Goal: Task Accomplishment & Management: Manage account settings

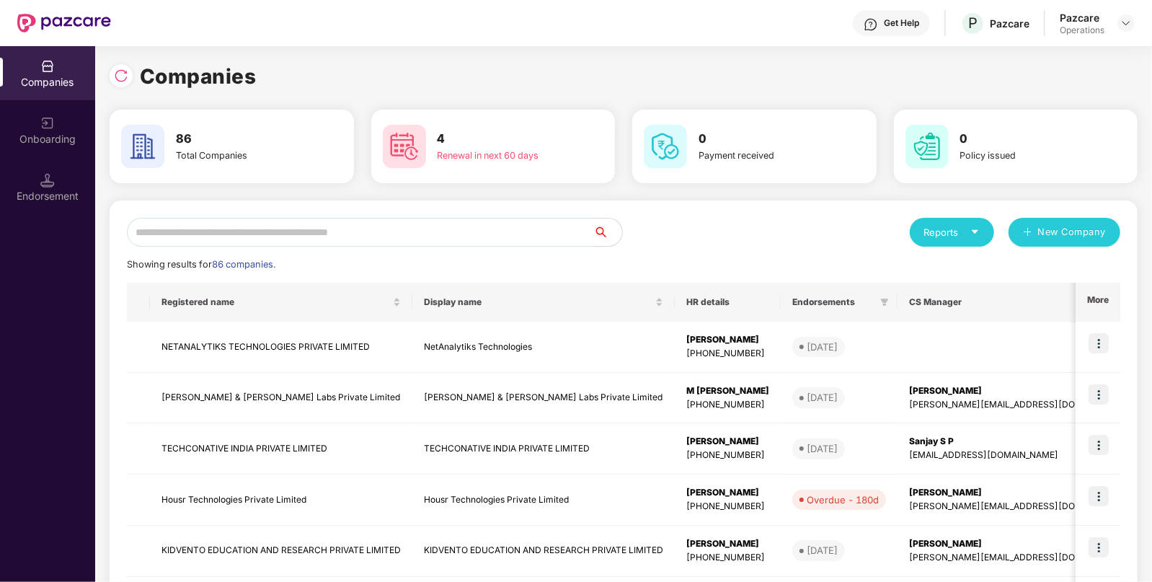
click at [288, 228] on input "text" at bounding box center [360, 232] width 467 height 29
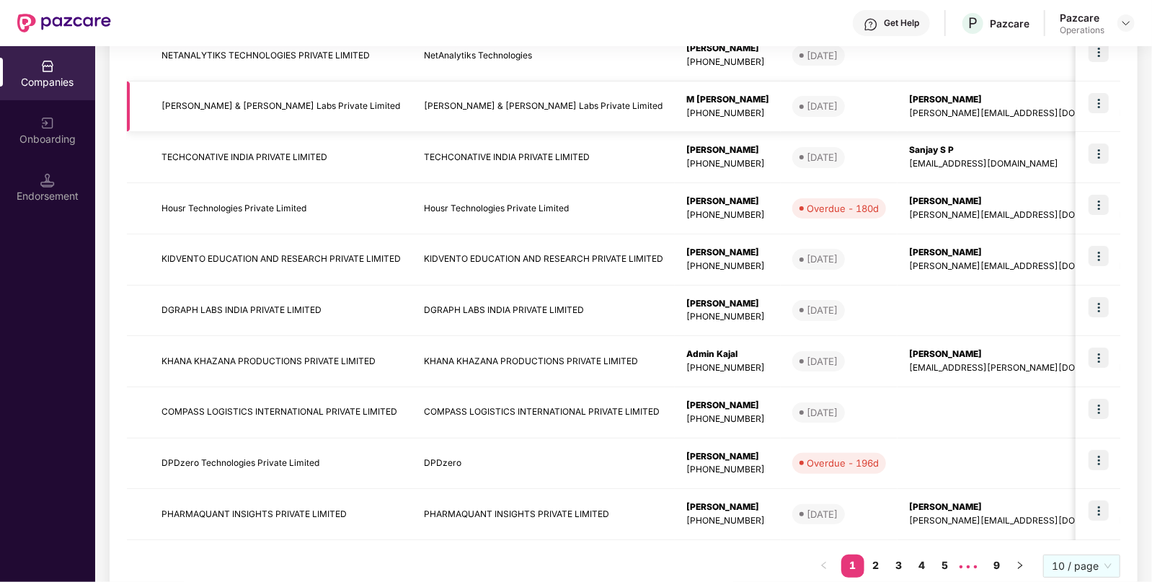
scroll to position [328, 0]
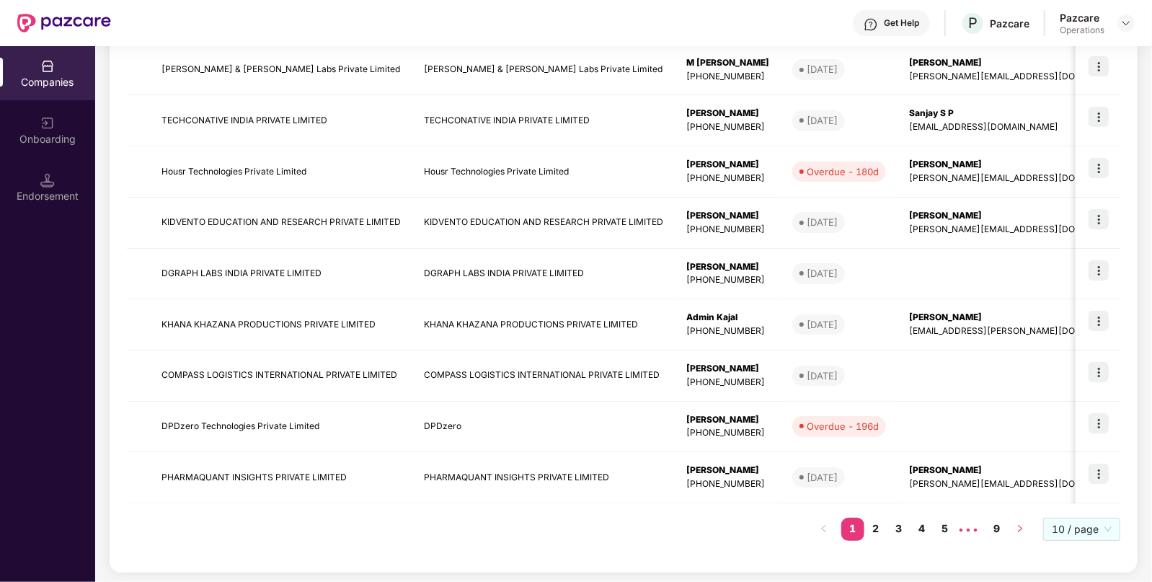
click at [1017, 518] on button "button" at bounding box center [1020, 529] width 23 height 23
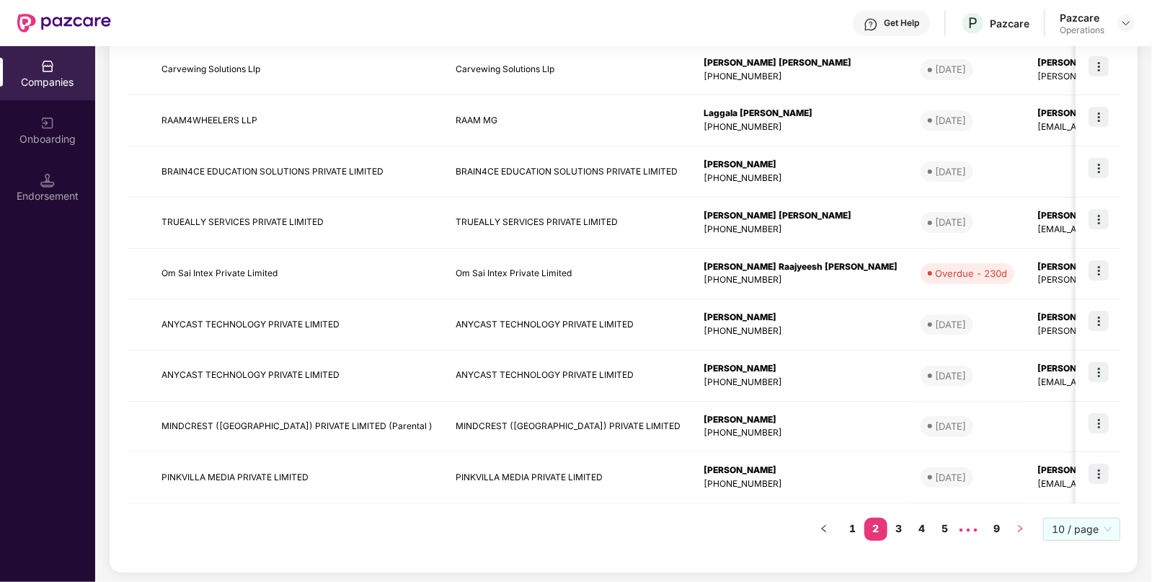
click at [1017, 518] on button "button" at bounding box center [1020, 529] width 23 height 23
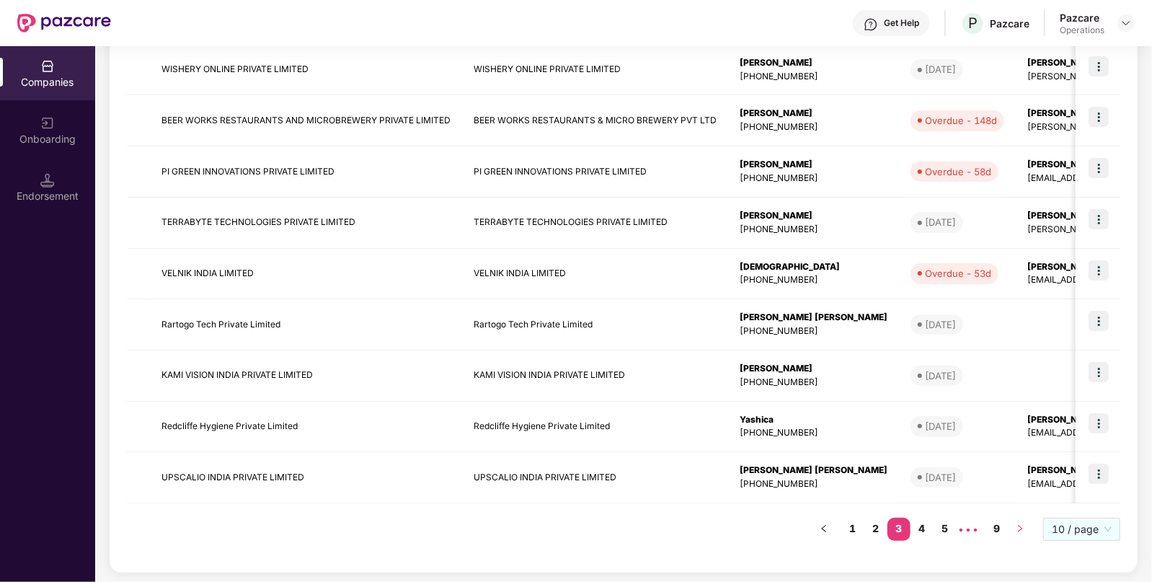
click at [1017, 530] on icon "right" at bounding box center [1020, 528] width 9 height 9
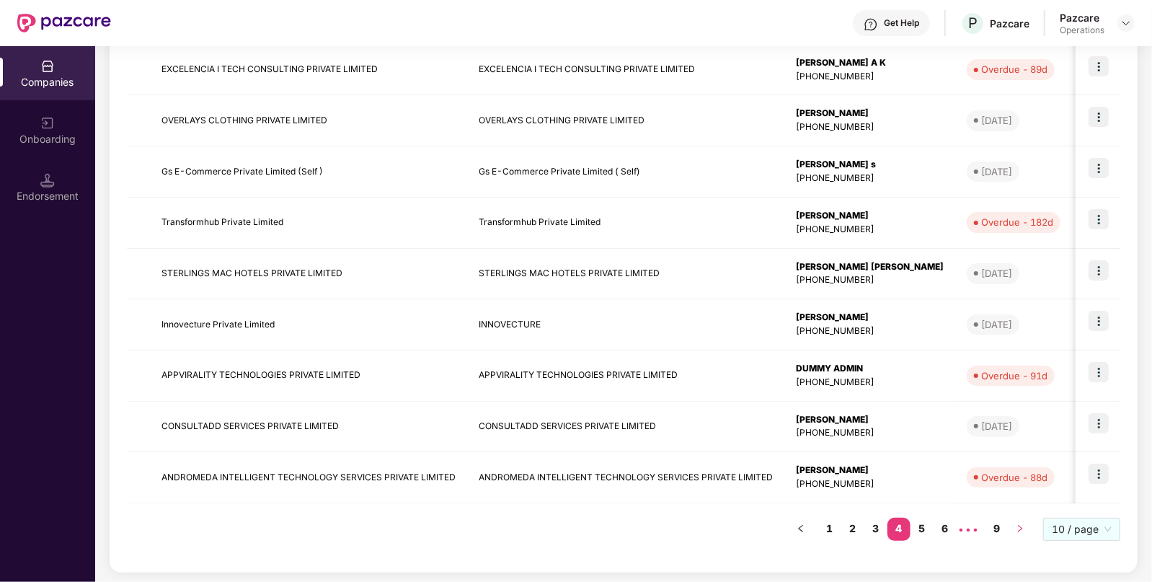
click at [1017, 530] on icon "right" at bounding box center [1020, 528] width 9 height 9
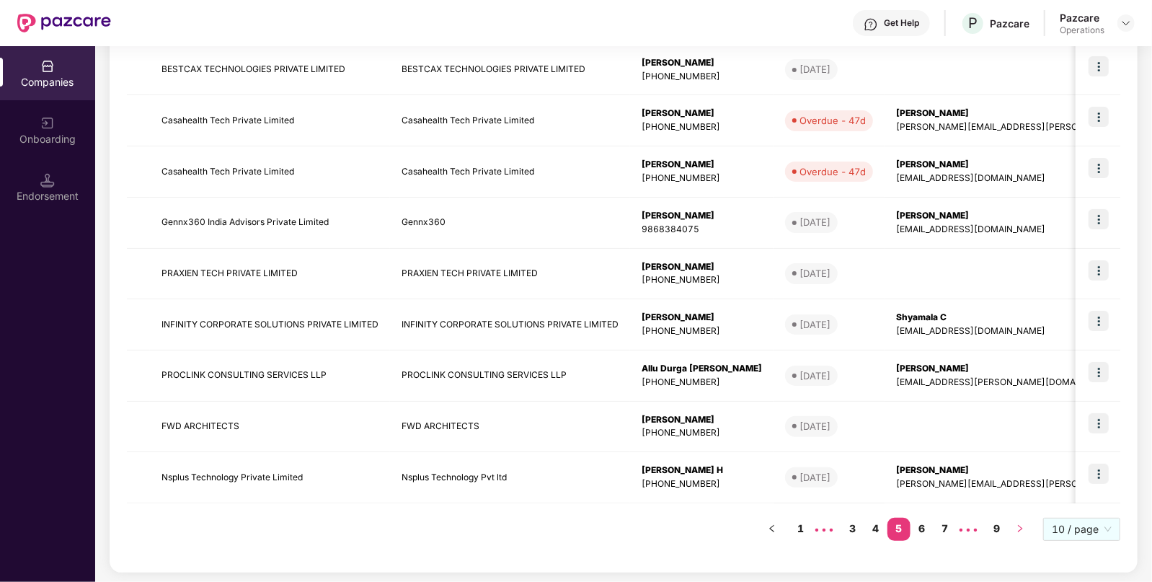
click at [1017, 529] on icon "right" at bounding box center [1020, 528] width 9 height 9
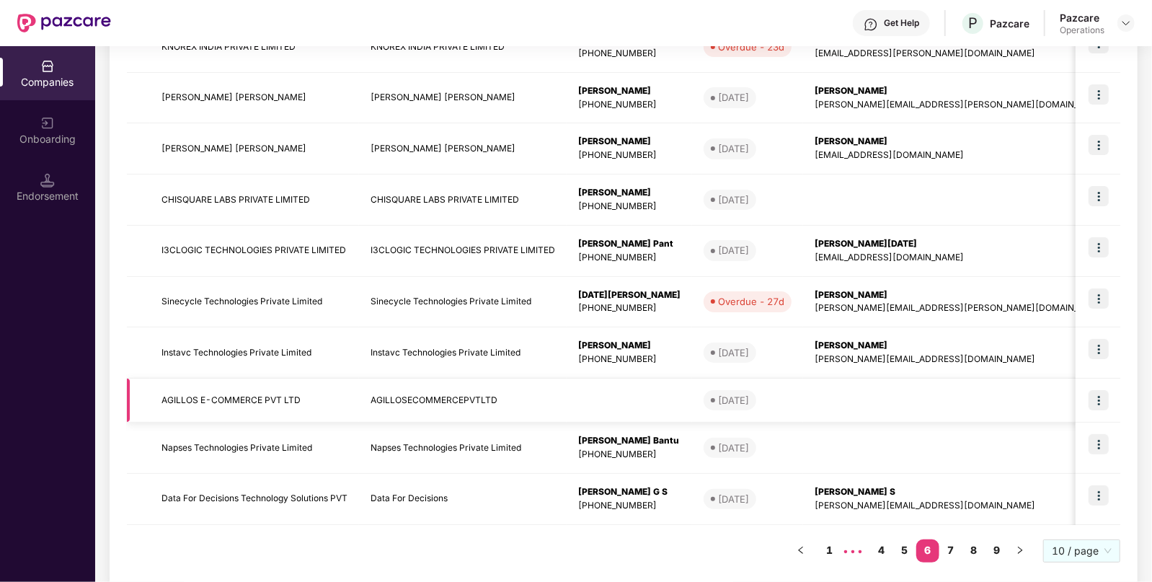
scroll to position [307, 0]
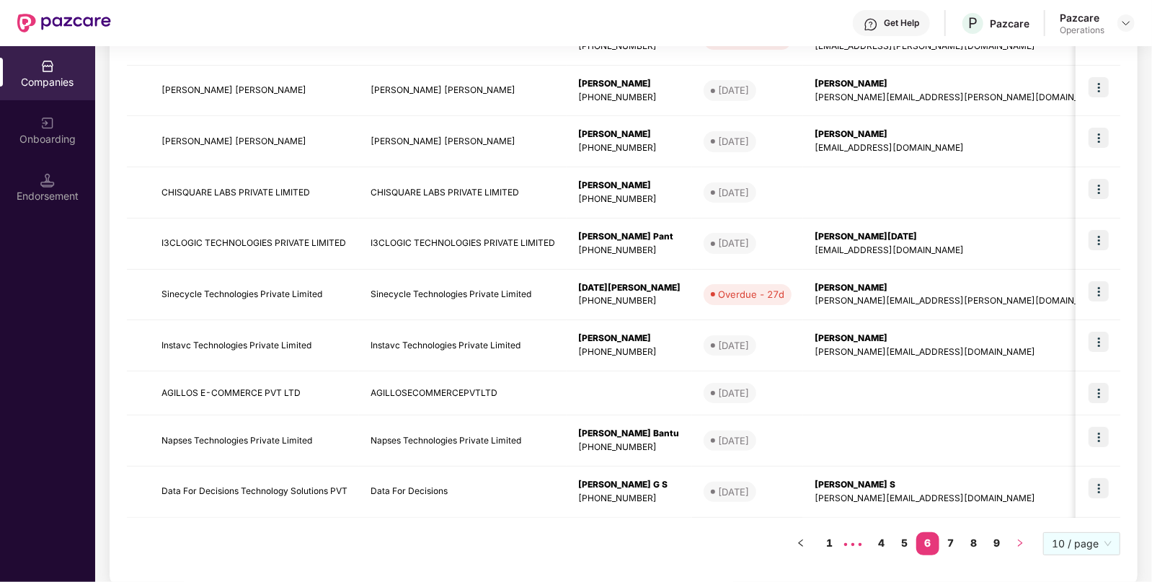
click at [1020, 539] on icon "right" at bounding box center [1020, 543] width 9 height 9
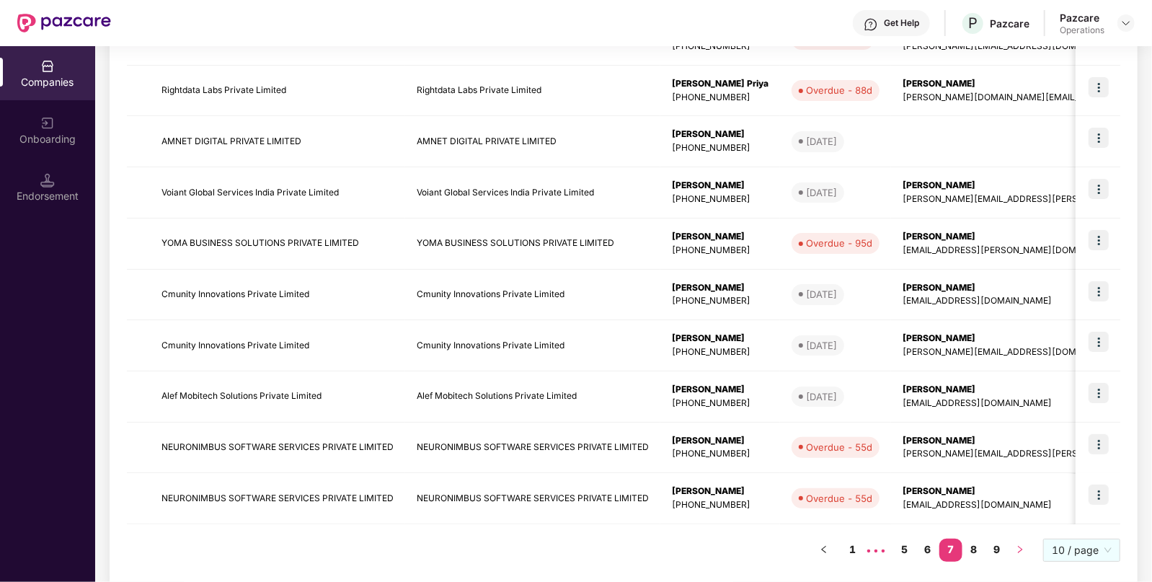
click at [1020, 539] on button "button" at bounding box center [1020, 550] width 23 height 23
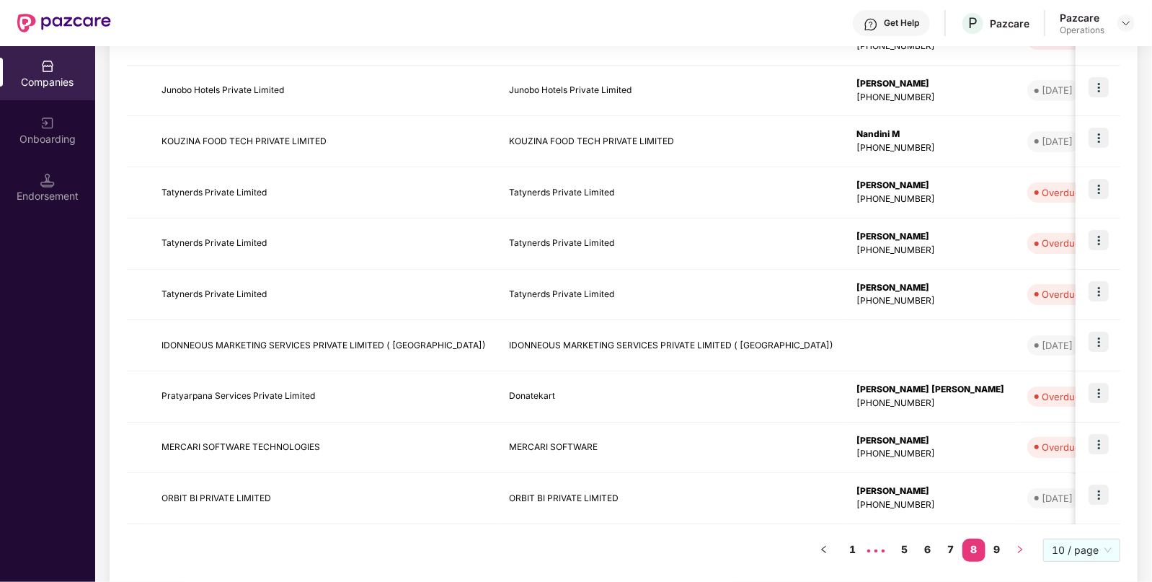
click at [1020, 539] on button "button" at bounding box center [1020, 550] width 23 height 23
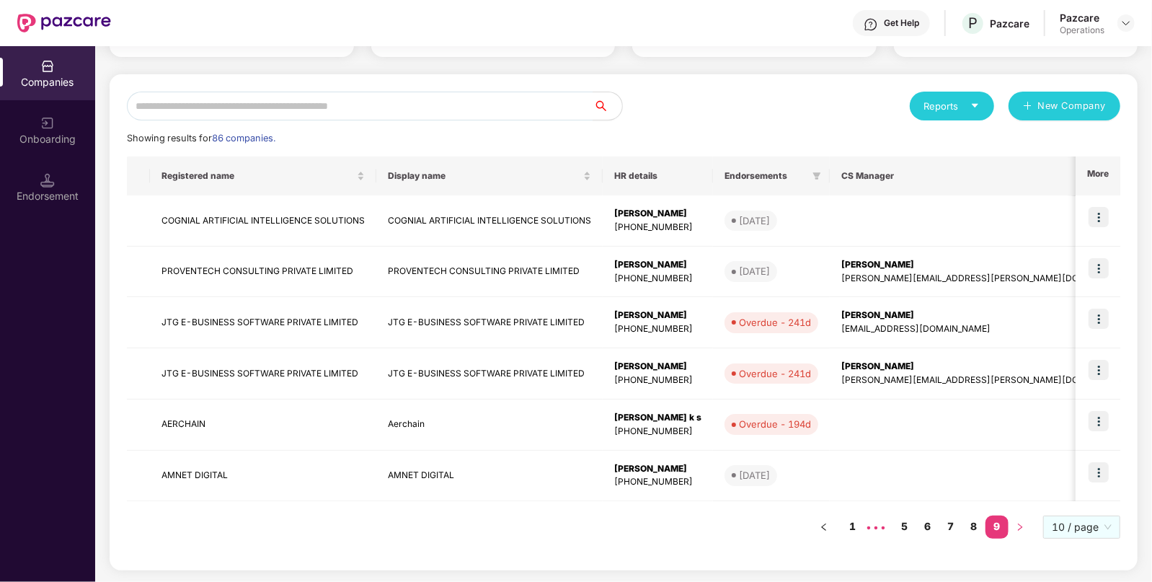
scroll to position [125, 0]
click at [856, 526] on link "1" at bounding box center [852, 527] width 23 height 22
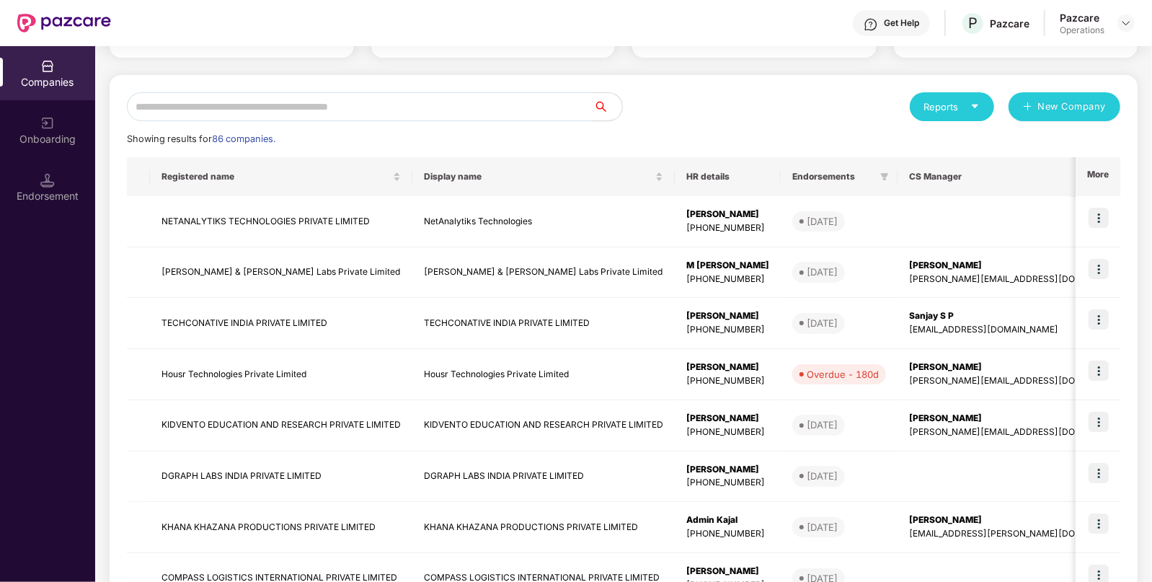
click at [838, 526] on div "[DATE]" at bounding box center [822, 527] width 31 height 14
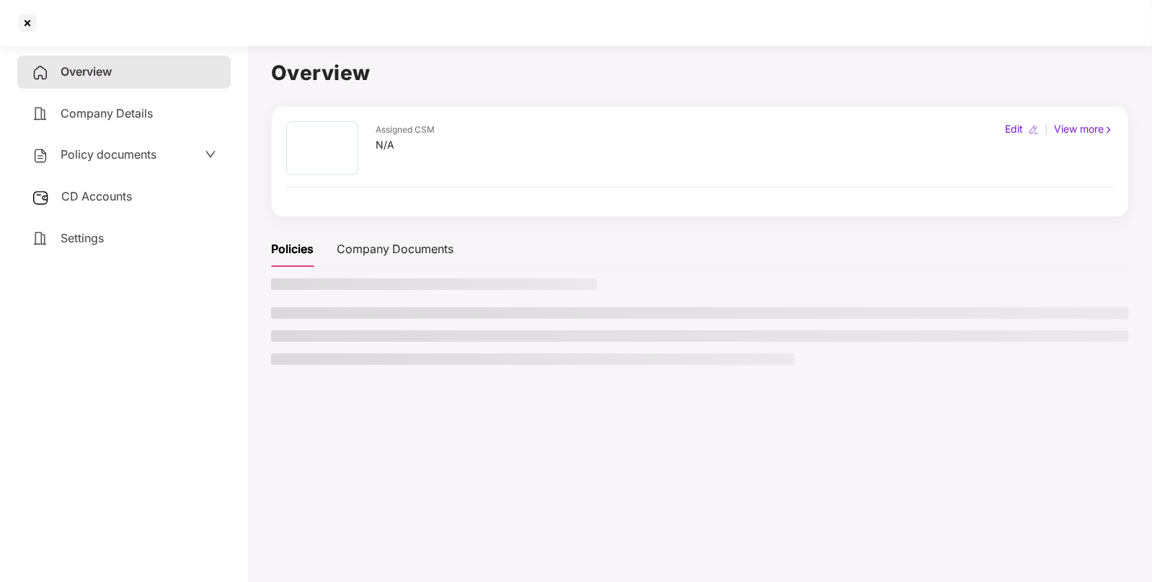
click at [856, 526] on main "Overview Assigned CSM N/A Edit | View more Policies Company Documents" at bounding box center [700, 331] width 904 height 582
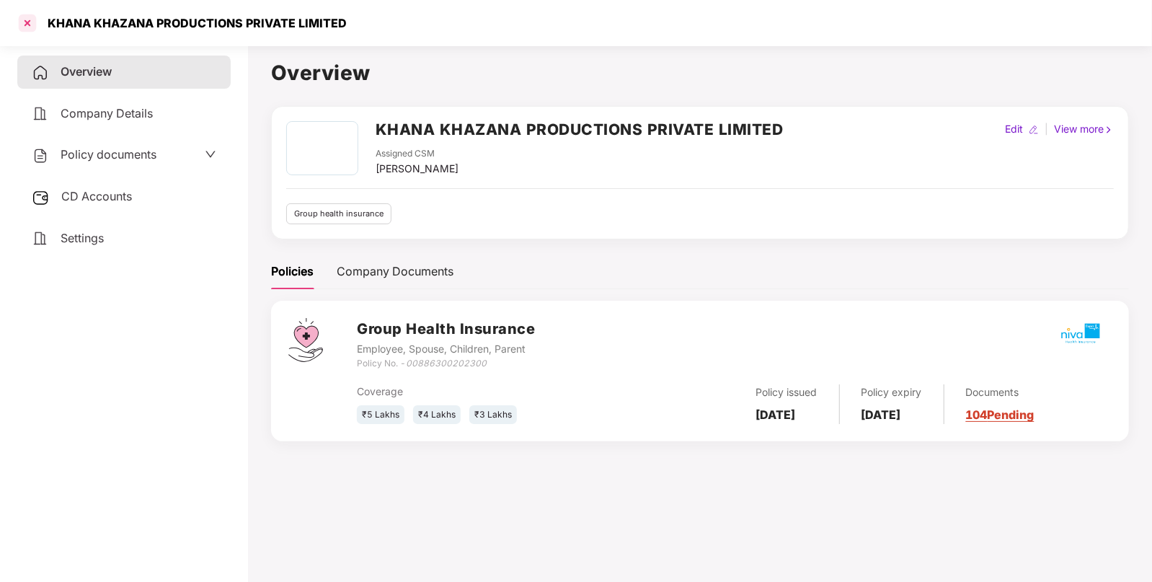
click at [32, 25] on div at bounding box center [27, 23] width 23 height 23
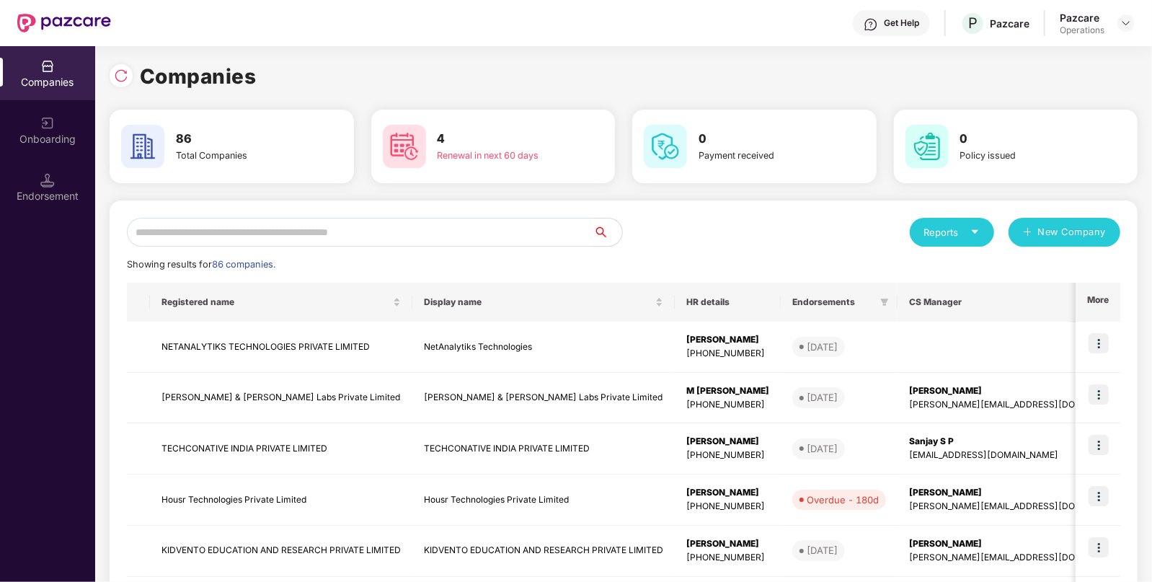
click at [312, 216] on div "Reports New Company Showing results for 86 companies. Registered name Display n…" at bounding box center [624, 550] width 1028 height 700
click at [279, 226] on input "text" at bounding box center [360, 232] width 467 height 29
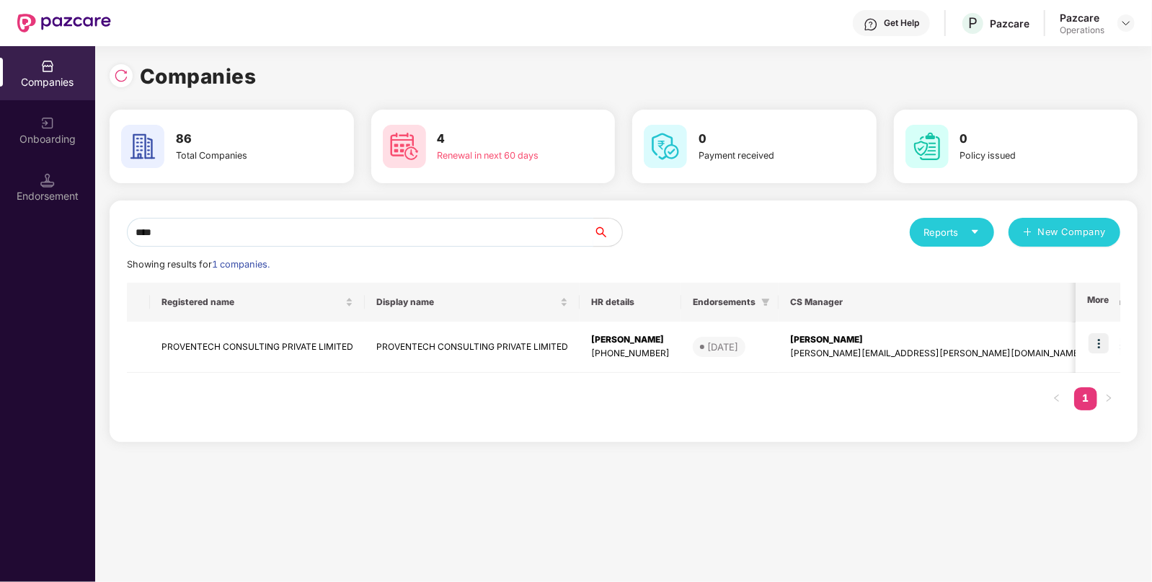
type input "****"
click at [1100, 342] on img at bounding box center [1099, 343] width 20 height 20
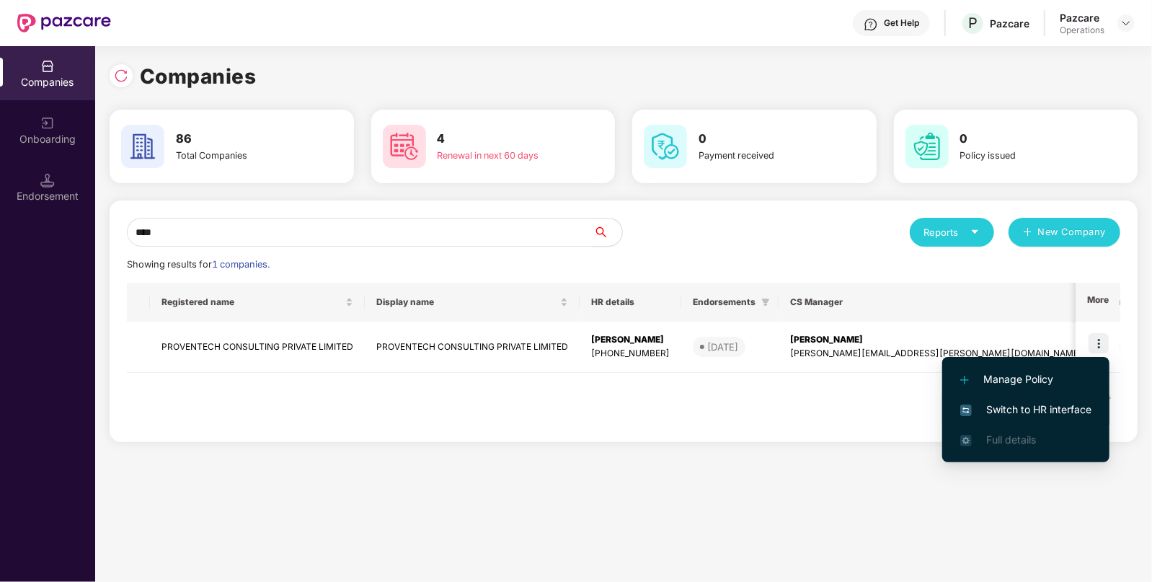
click at [1017, 407] on span "Switch to HR interface" at bounding box center [1025, 410] width 131 height 16
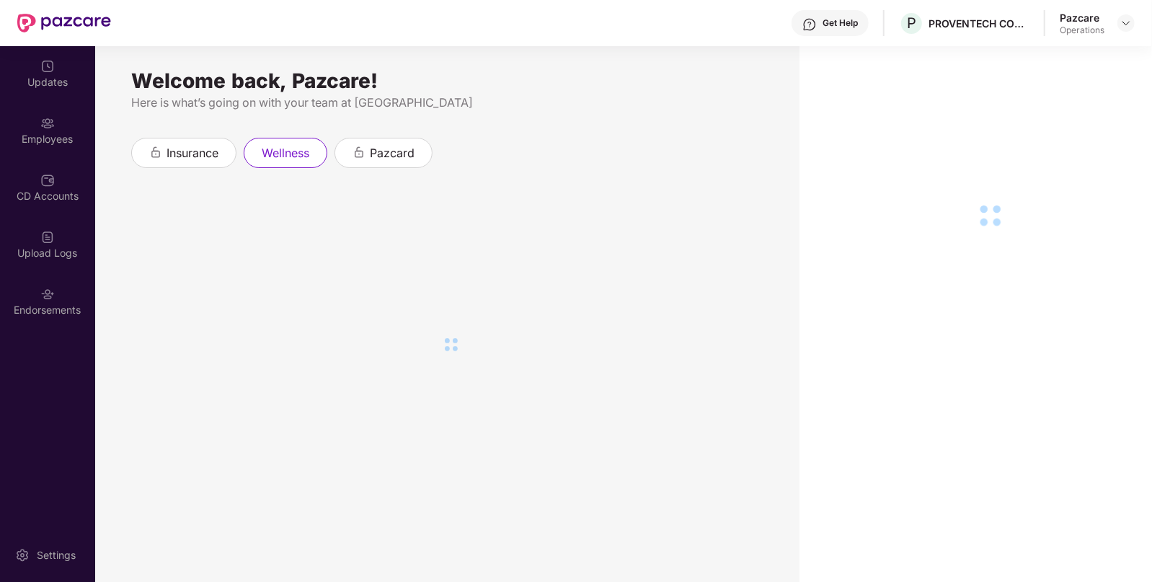
click at [45, 128] on img at bounding box center [47, 123] width 14 height 14
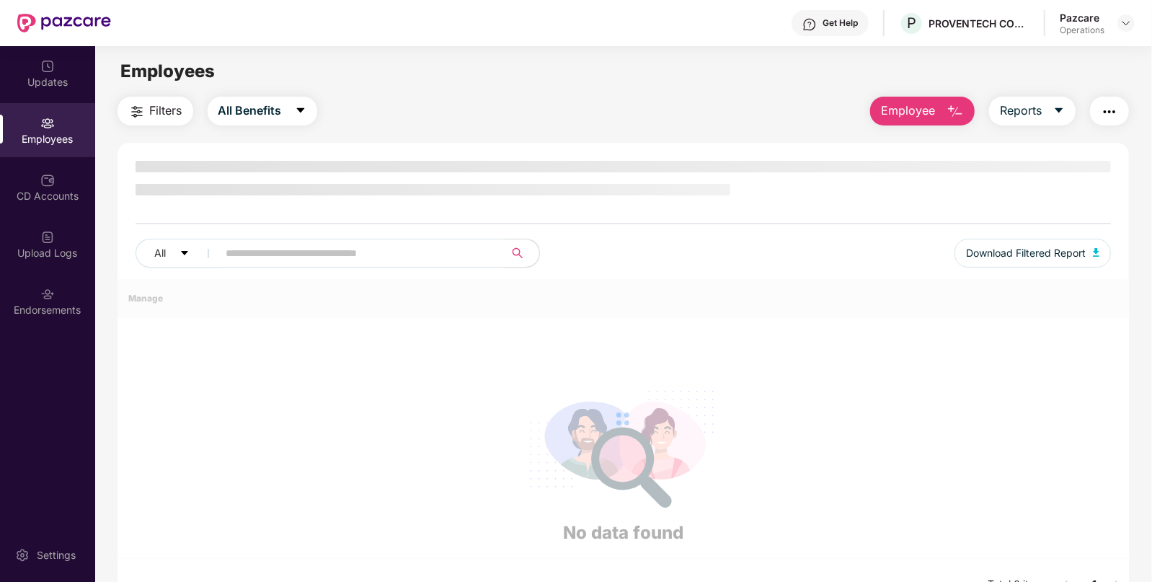
click at [45, 128] on img at bounding box center [47, 123] width 14 height 14
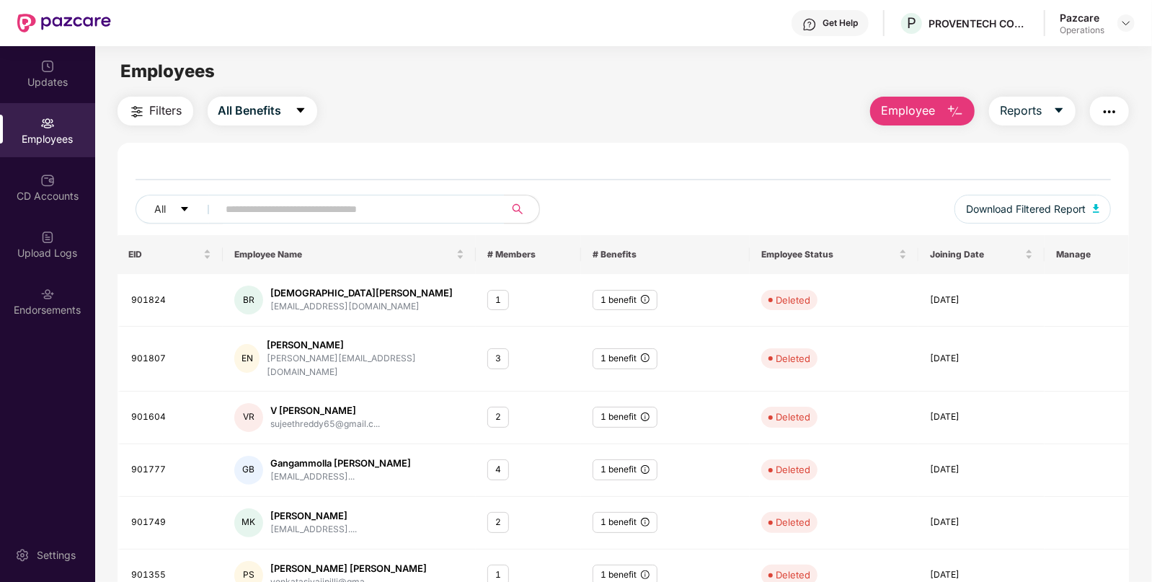
click at [1108, 99] on button "button" at bounding box center [1109, 111] width 39 height 29
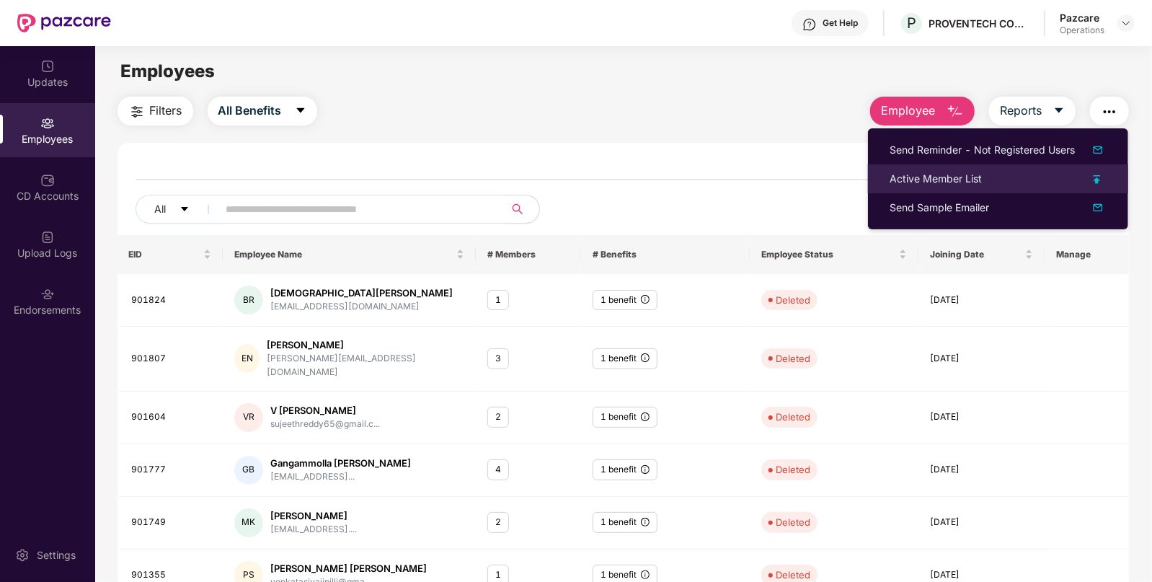
click at [922, 185] on div "Active Member List" at bounding box center [936, 179] width 92 height 16
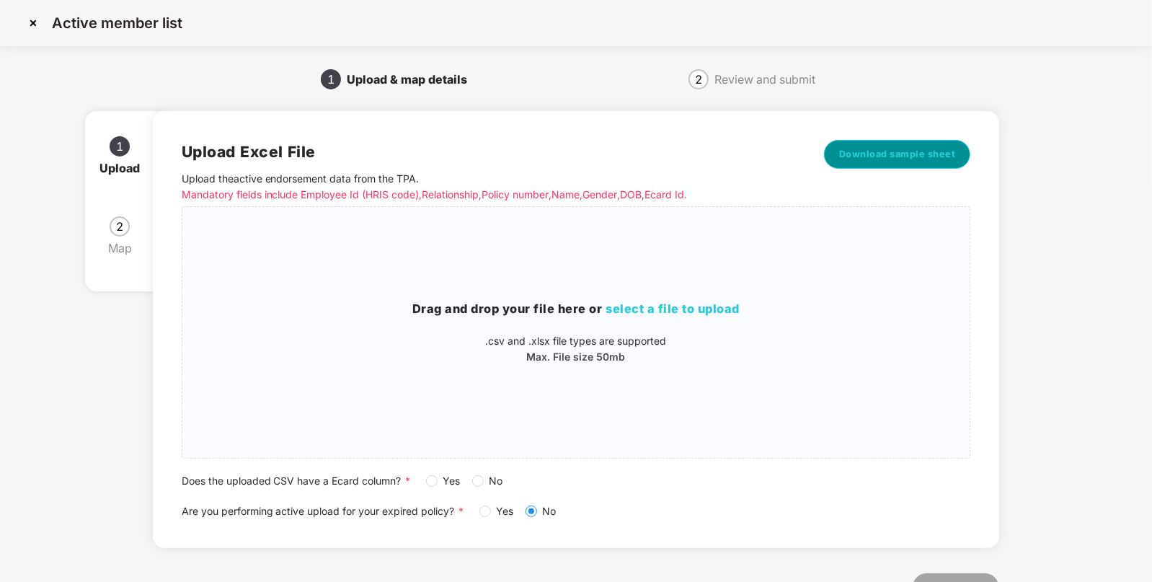
click at [891, 151] on span "Download sample sheet" at bounding box center [897, 154] width 117 height 14
click at [650, 343] on p ".csv and .xlsx file types are supported" at bounding box center [576, 341] width 788 height 16
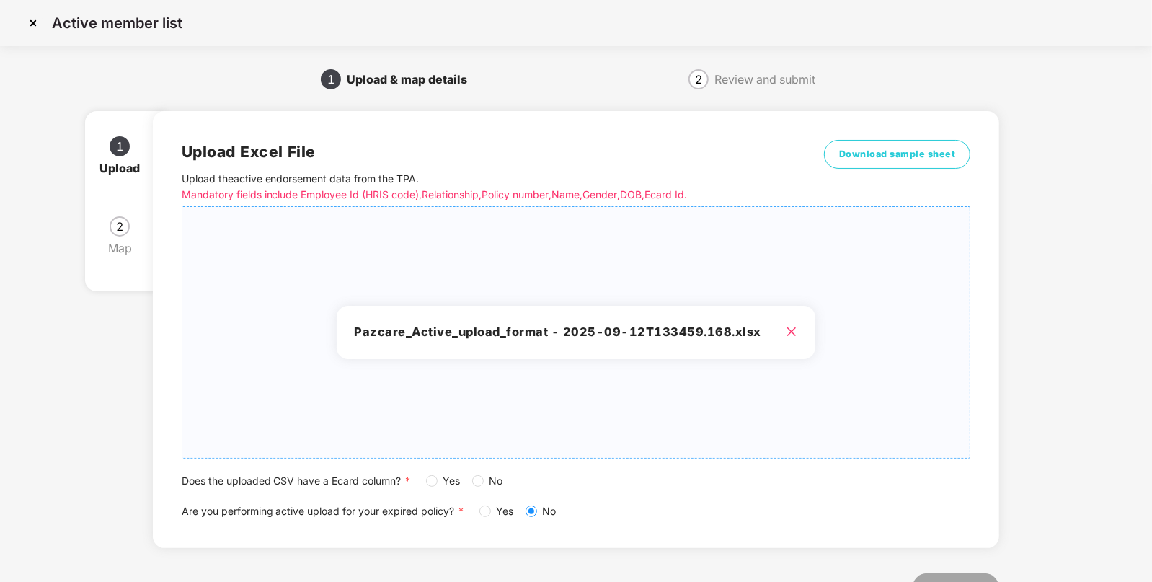
click at [441, 486] on span "Yes" at bounding box center [452, 481] width 29 height 16
click at [492, 516] on span "Yes" at bounding box center [505, 511] width 29 height 16
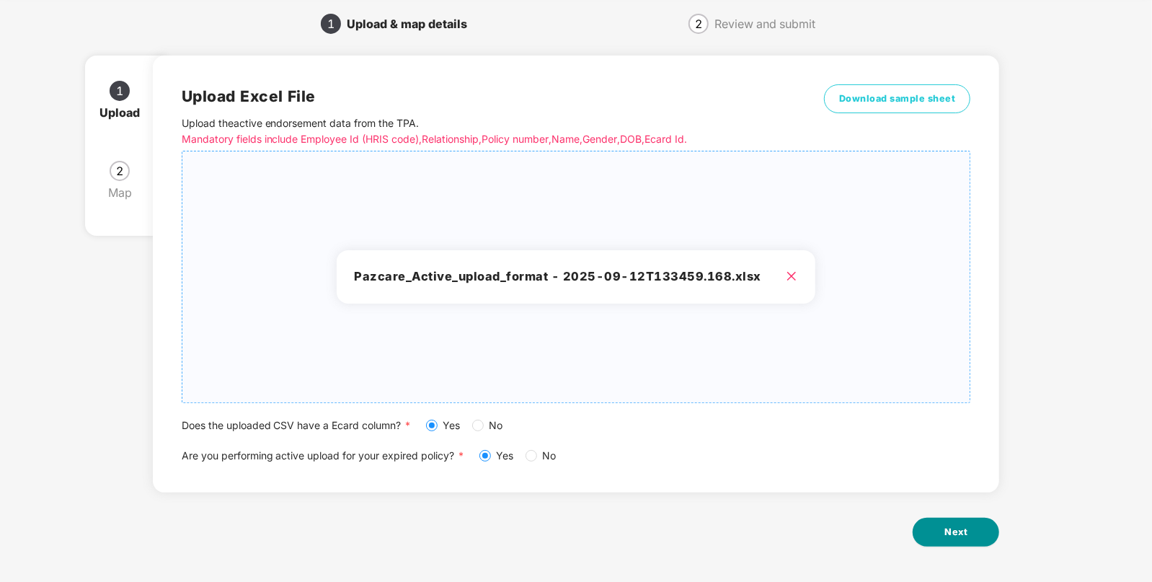
click at [969, 531] on button "Next" at bounding box center [956, 532] width 87 height 29
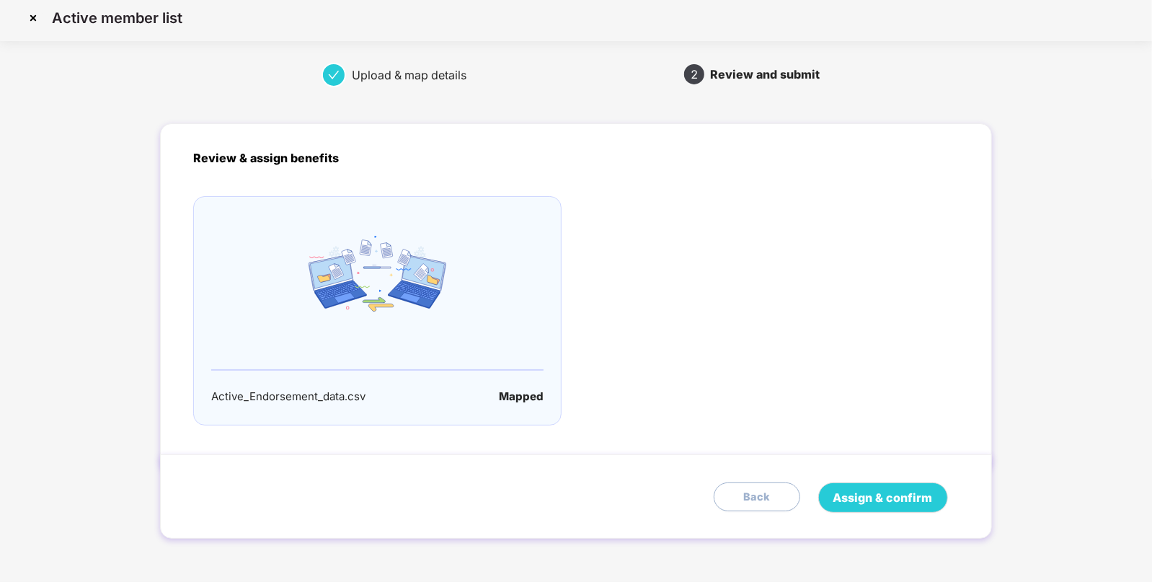
scroll to position [0, 0]
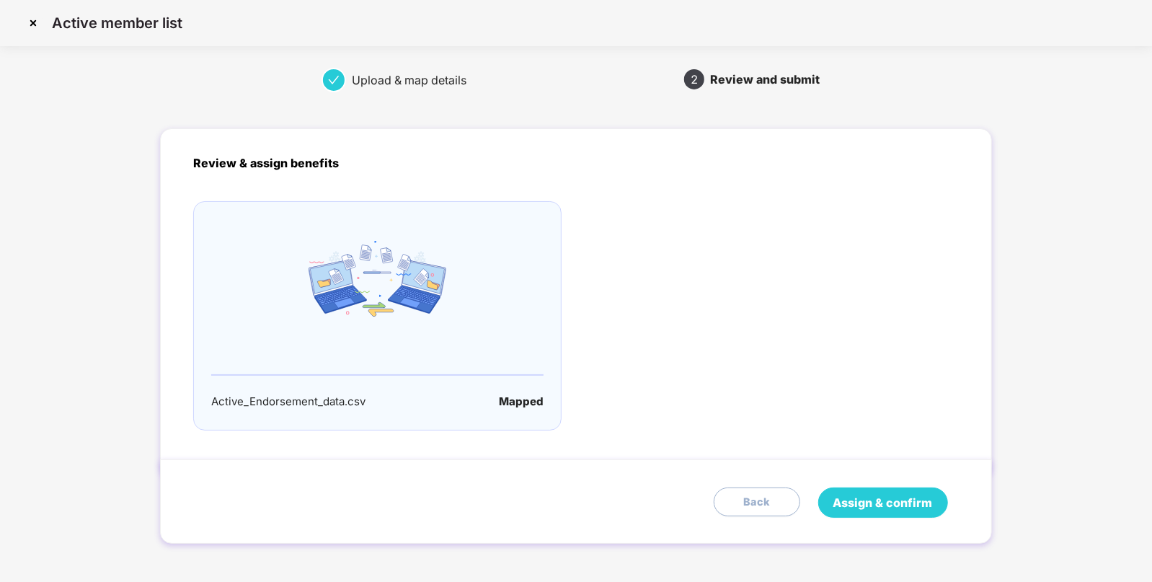
click at [874, 494] on span "Assign & confirm" at bounding box center [884, 503] width 100 height 18
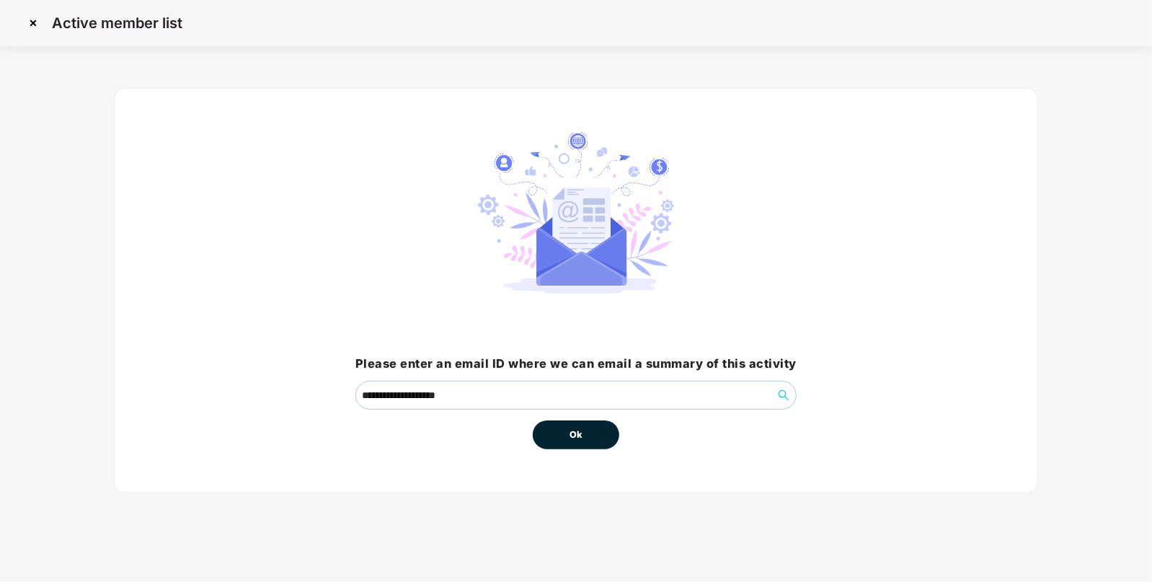
click at [590, 432] on button "Ok" at bounding box center [576, 434] width 87 height 29
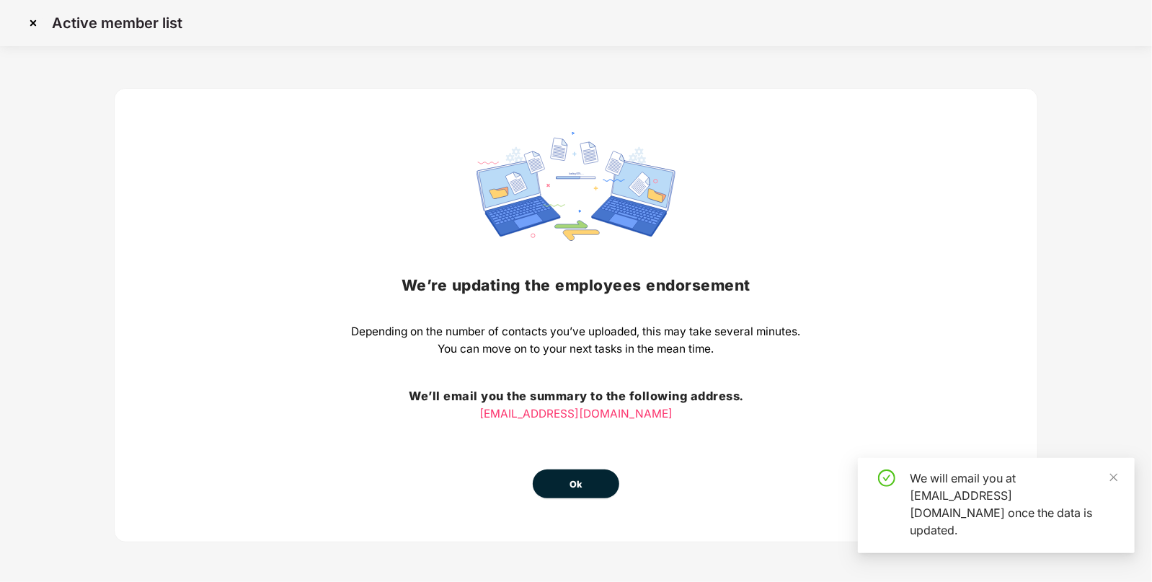
click at [571, 484] on span "Ok" at bounding box center [576, 484] width 13 height 14
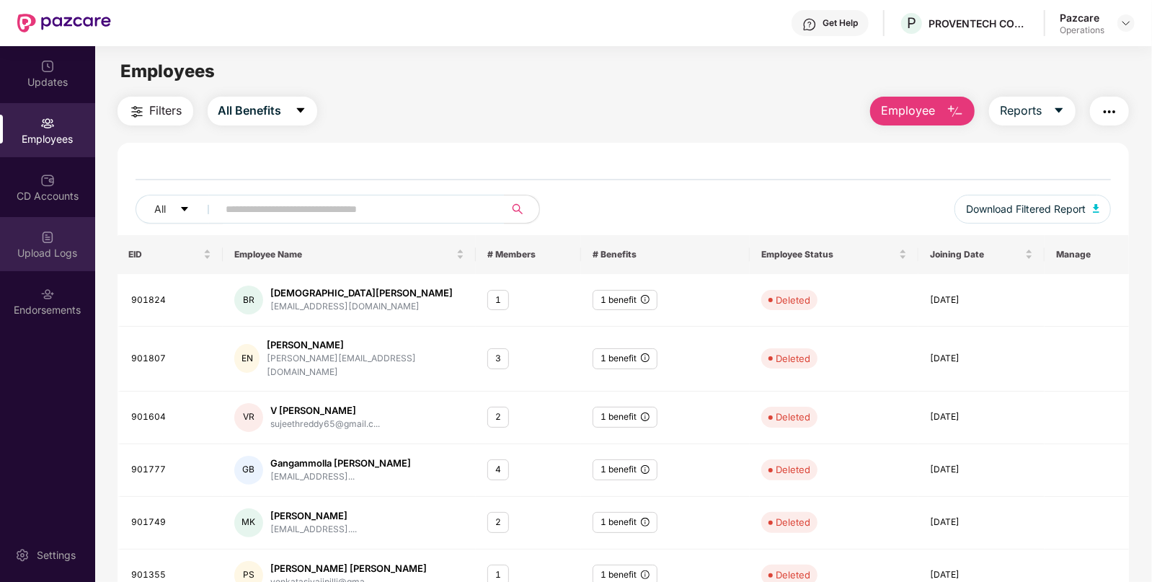
click at [72, 259] on div "Upload Logs" at bounding box center [47, 253] width 95 height 14
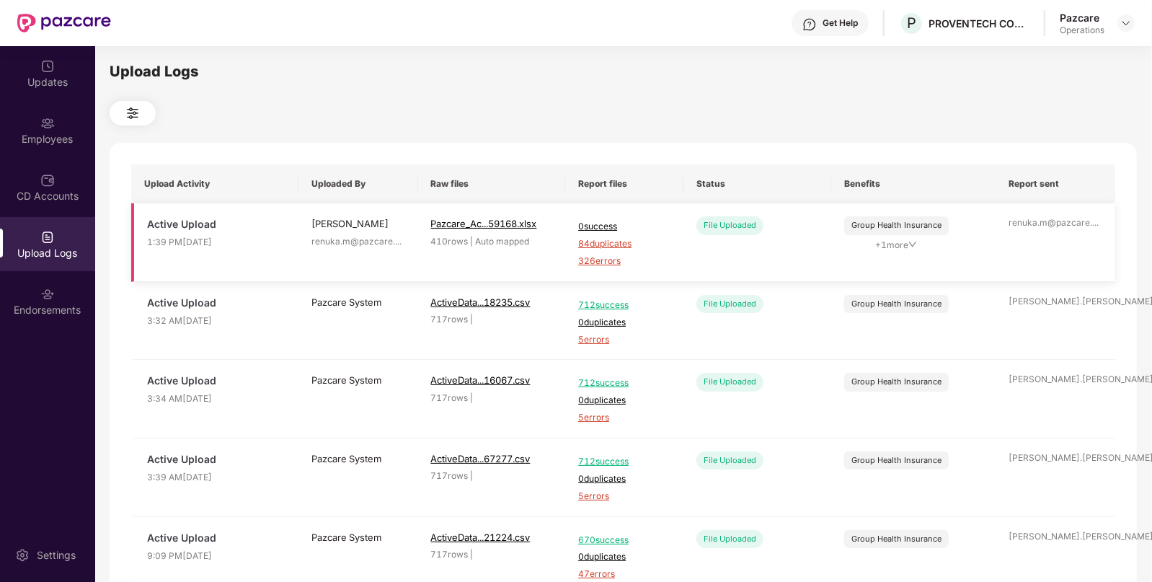
click at [605, 245] on span "84 duplicates" at bounding box center [624, 244] width 92 height 14
click at [43, 135] on div "Employees" at bounding box center [47, 139] width 95 height 14
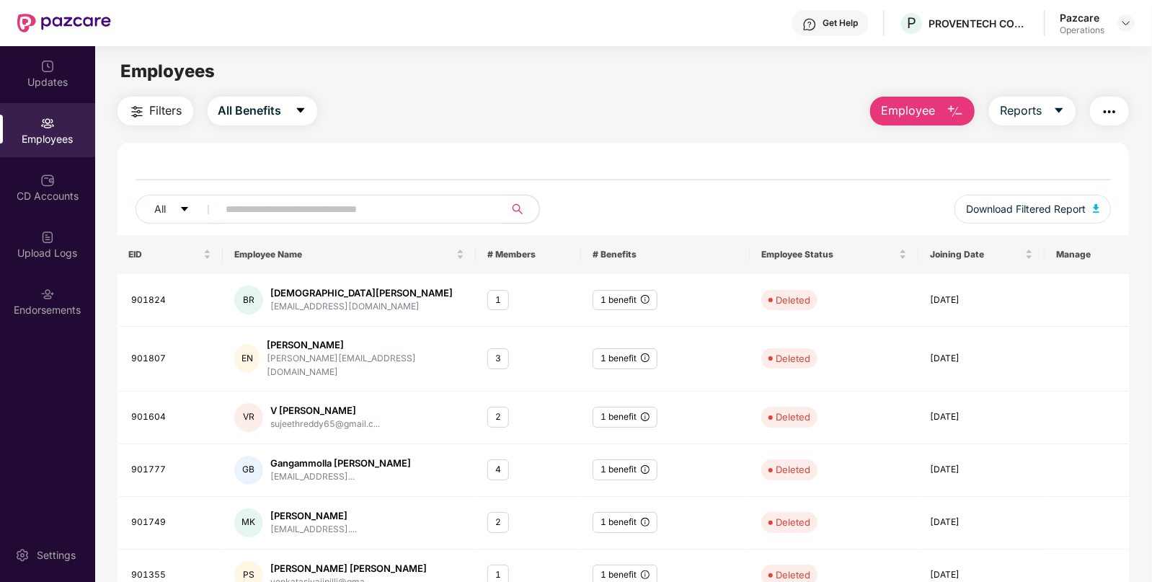
click at [1105, 108] on img "button" at bounding box center [1109, 111] width 17 height 17
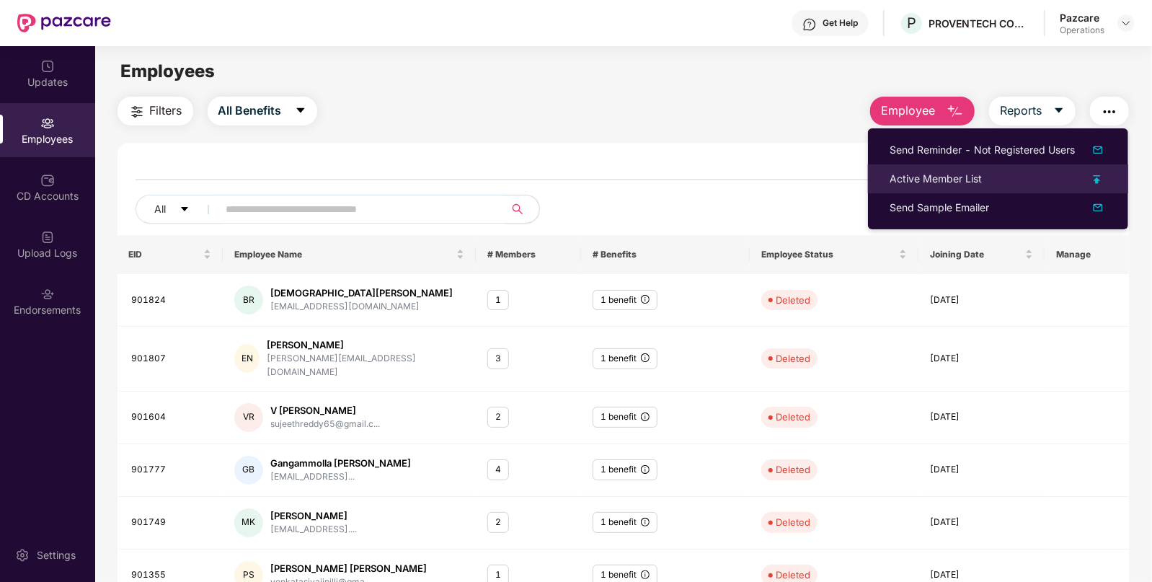
click at [925, 173] on div "Active Member List" at bounding box center [936, 179] width 92 height 16
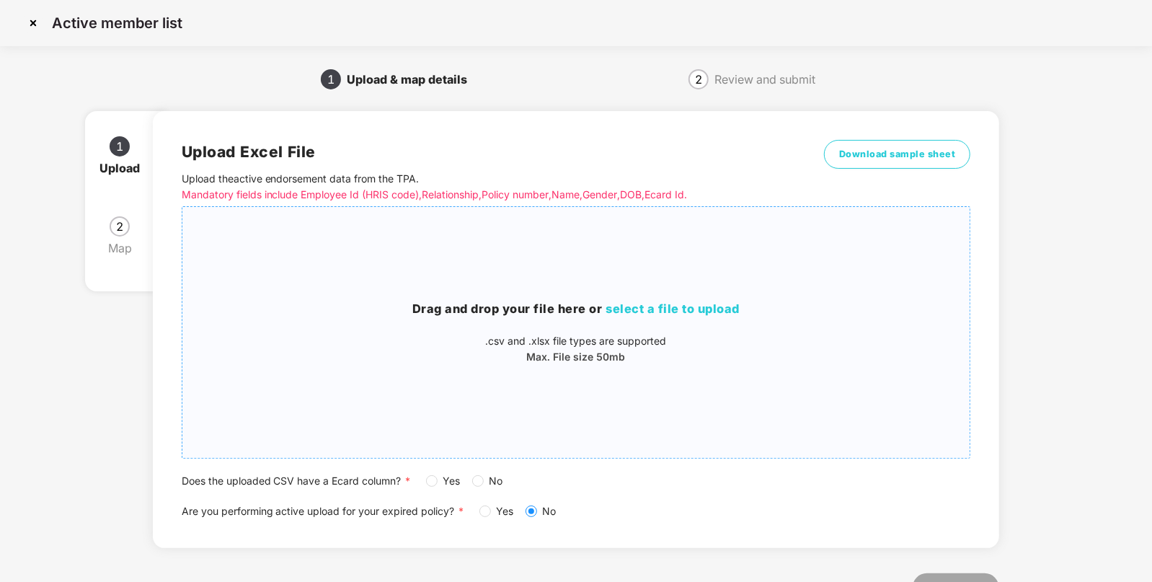
click at [692, 294] on div "Drag and drop your file here or select a file to upload .csv and .xlsx file typ…" at bounding box center [576, 332] width 788 height 228
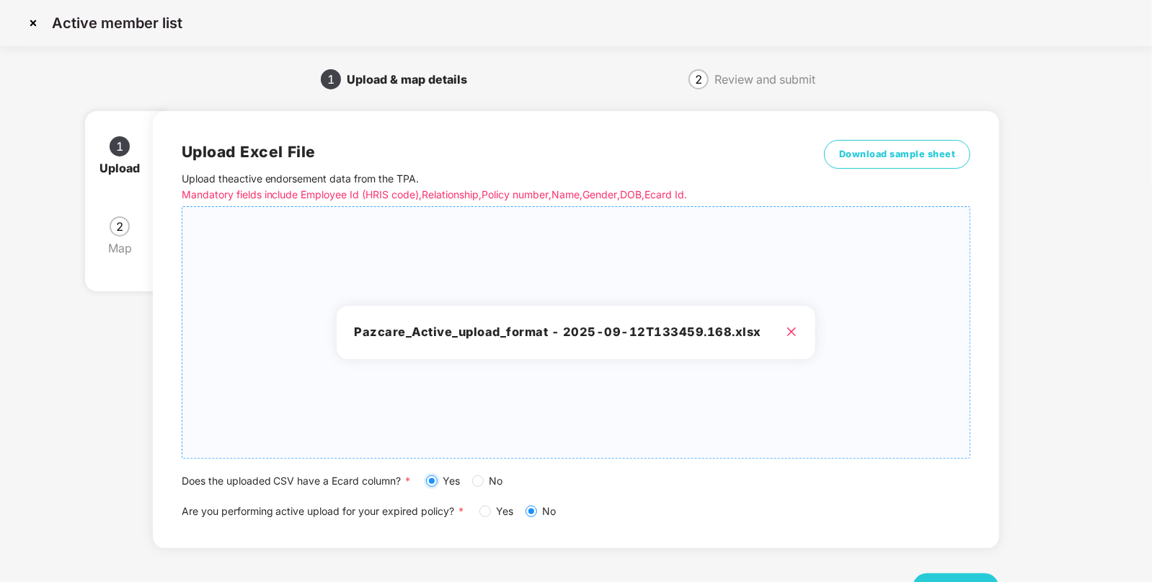
scroll to position [56, 0]
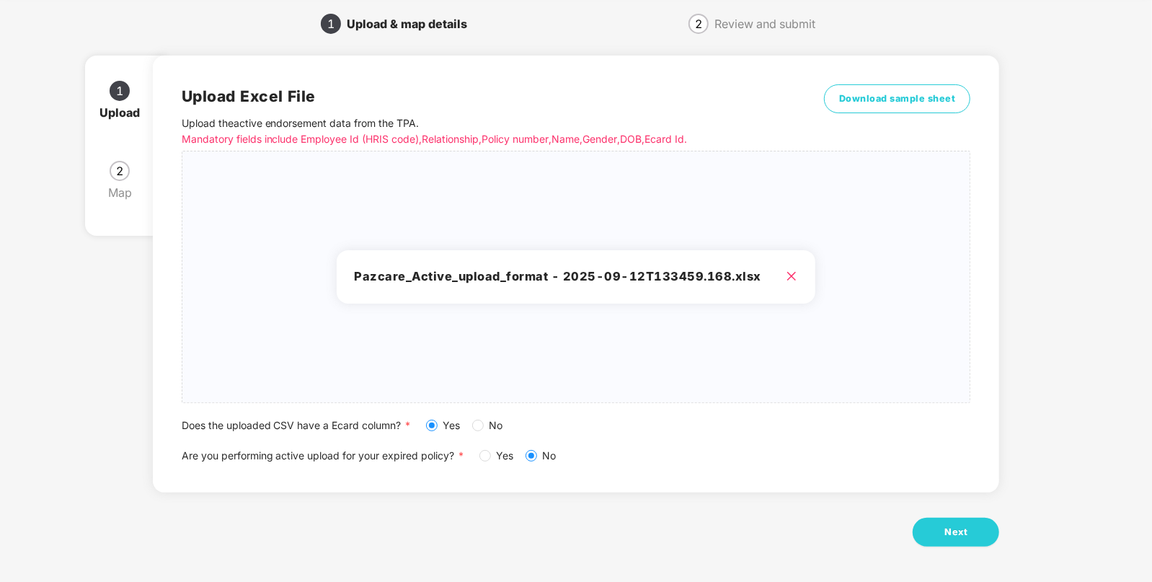
click at [490, 449] on label "Yes" at bounding box center [500, 456] width 40 height 16
click at [955, 527] on span "Next" at bounding box center [956, 532] width 23 height 14
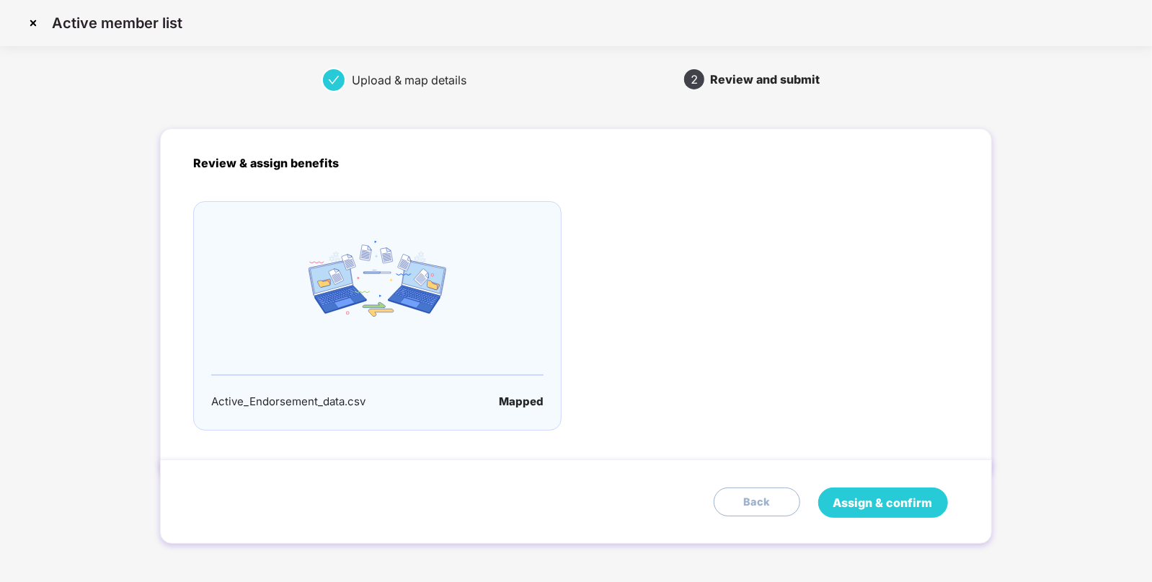
click at [889, 506] on span "Assign & confirm" at bounding box center [884, 503] width 100 height 18
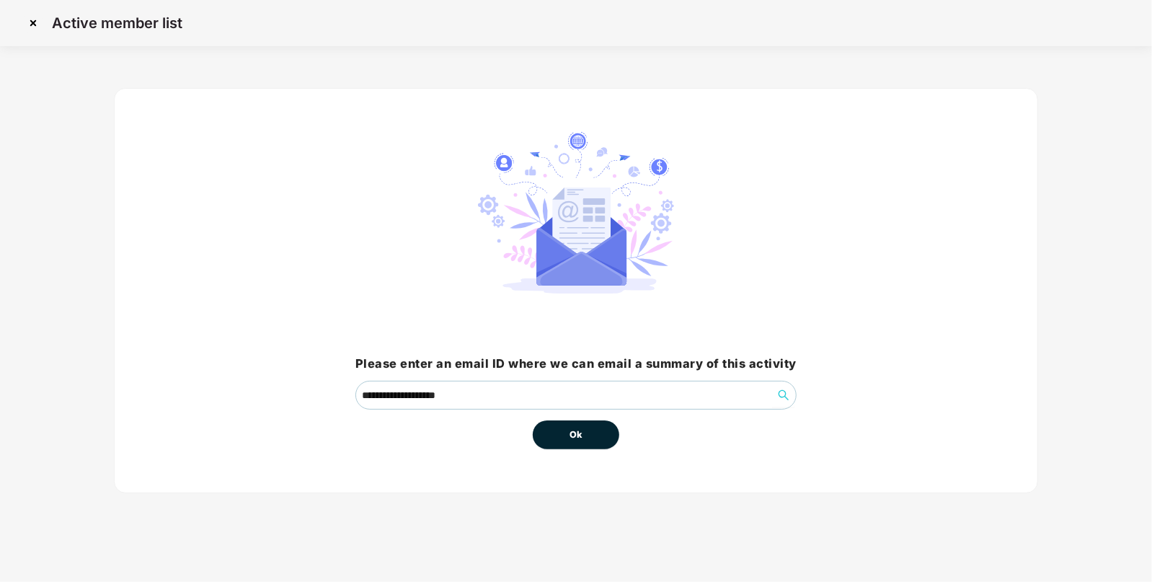
click at [544, 436] on button "Ok" at bounding box center [576, 434] width 87 height 29
click at [588, 444] on button "Ok" at bounding box center [576, 434] width 87 height 29
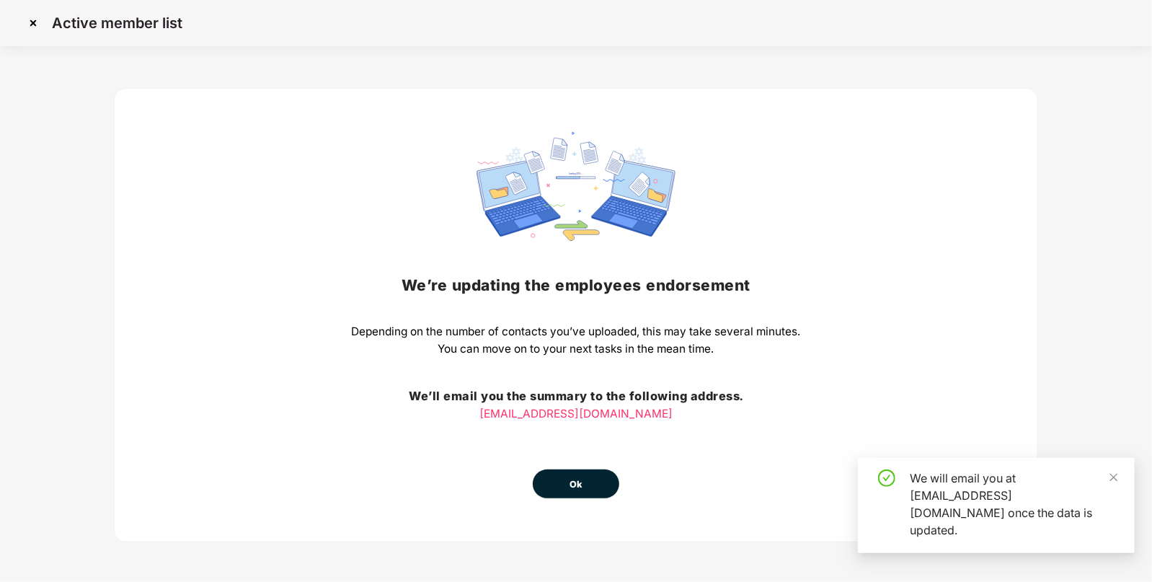
click at [569, 490] on button "Ok" at bounding box center [576, 483] width 87 height 29
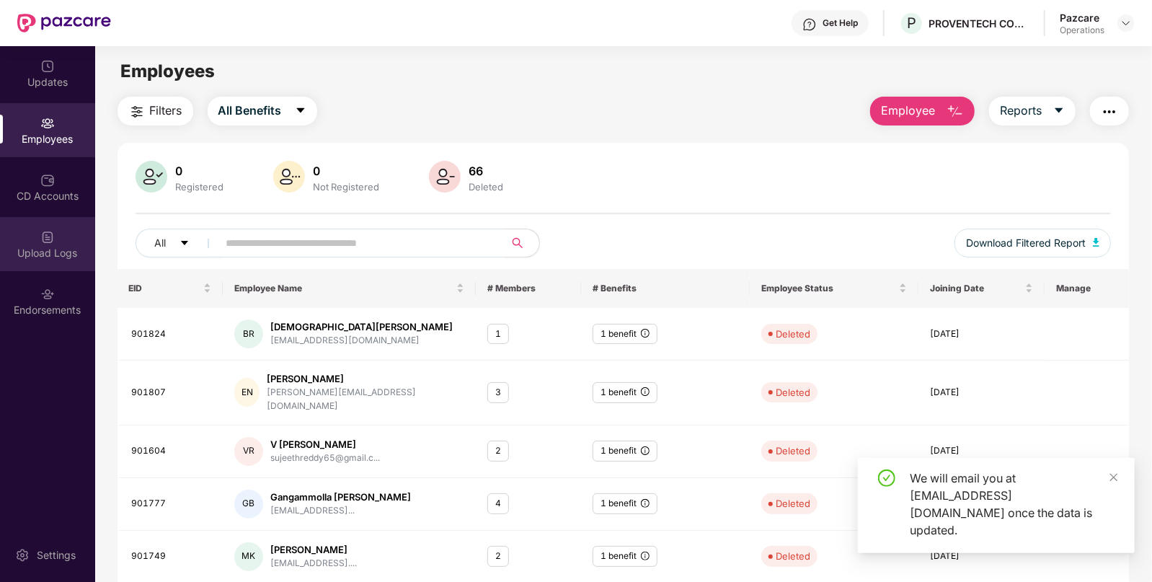
click at [67, 241] on div "Upload Logs" at bounding box center [47, 244] width 95 height 54
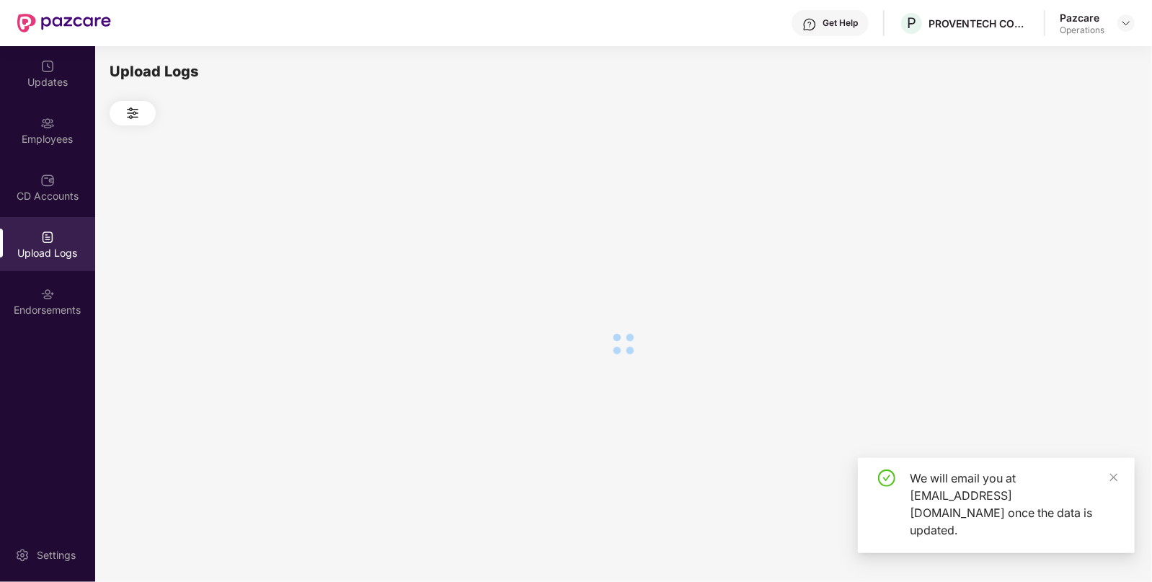
click at [67, 241] on div "Upload Logs" at bounding box center [47, 244] width 95 height 54
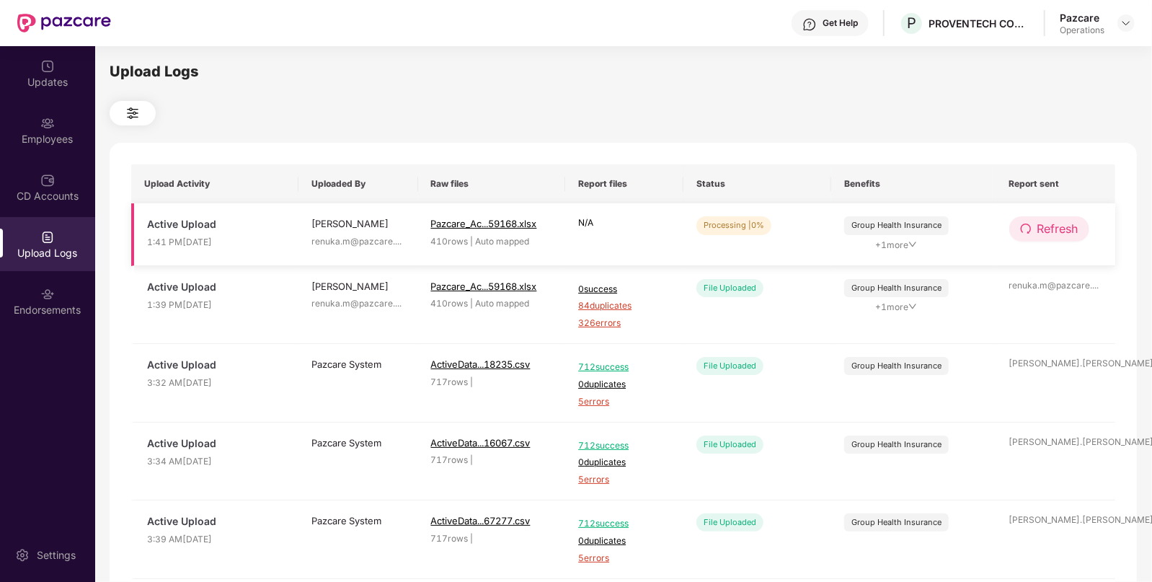
click at [1051, 228] on span "Refresh" at bounding box center [1058, 229] width 41 height 18
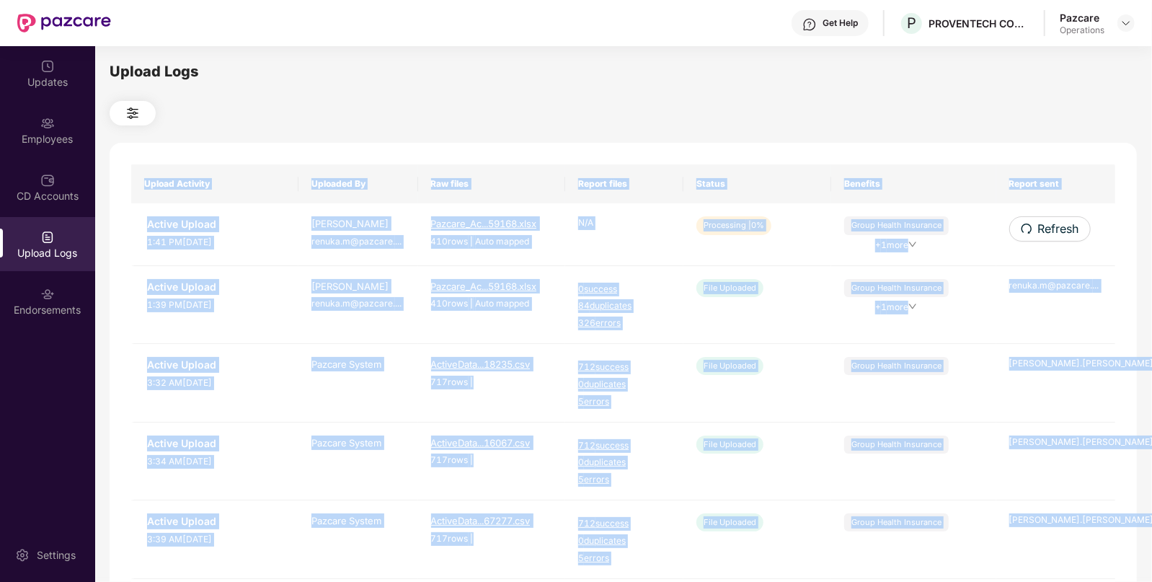
click at [1051, 228] on div "Upload Activity Uploaded By Raw files Report files Status Benefits Report sent …" at bounding box center [624, 586] width 1028 height 886
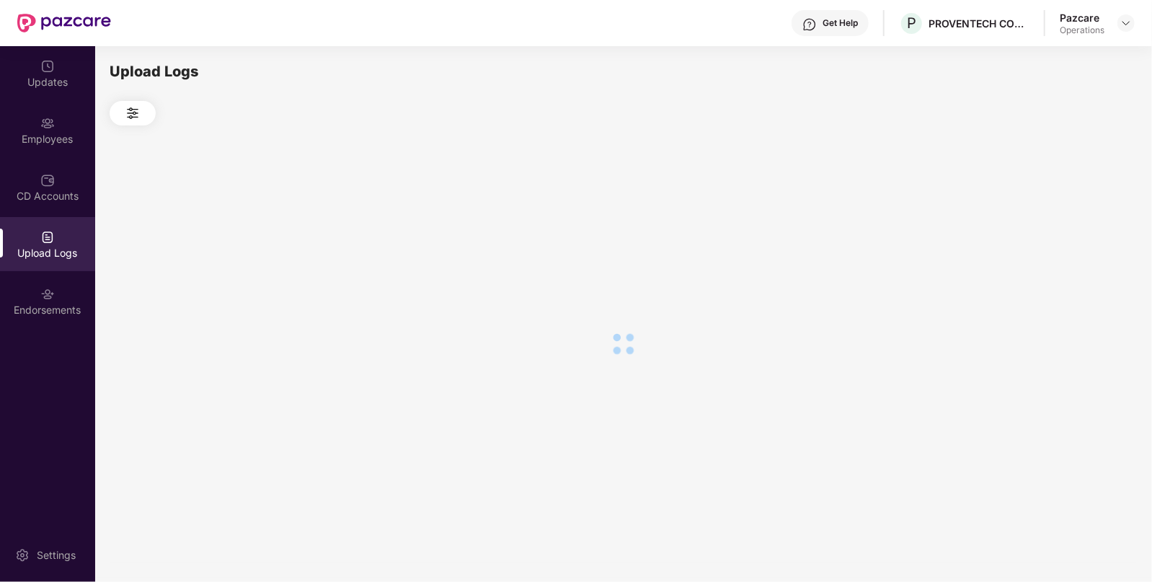
click at [1051, 228] on div at bounding box center [624, 343] width 1028 height 436
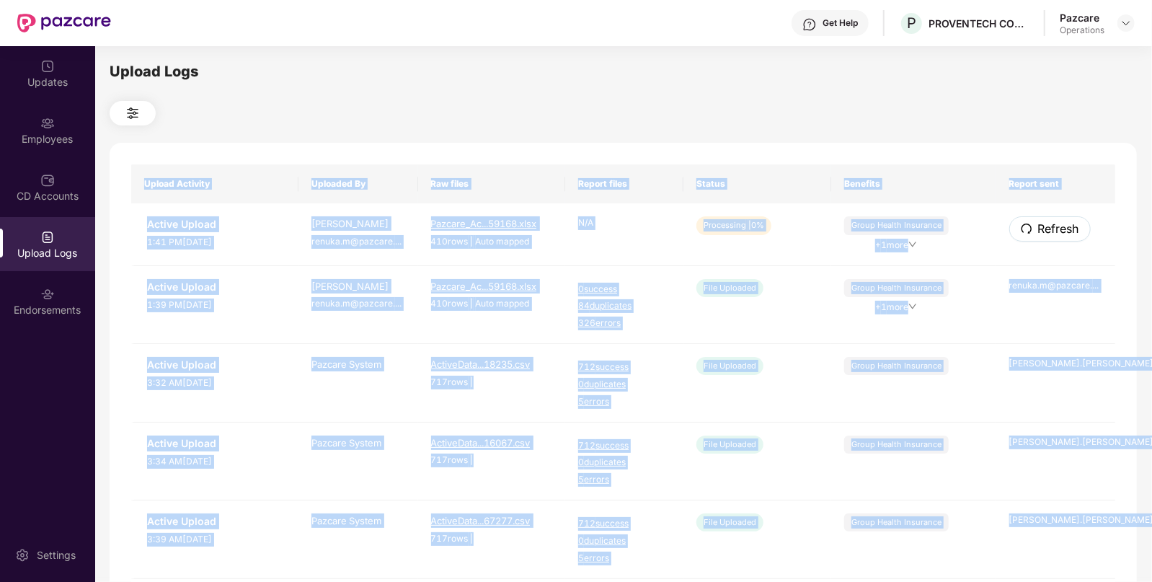
click at [1051, 228] on span "Refresh" at bounding box center [1058, 229] width 41 height 18
click at [1051, 228] on div "Upload Activity Uploaded By Raw files Report files Status Benefits Report sent …" at bounding box center [624, 586] width 1028 height 886
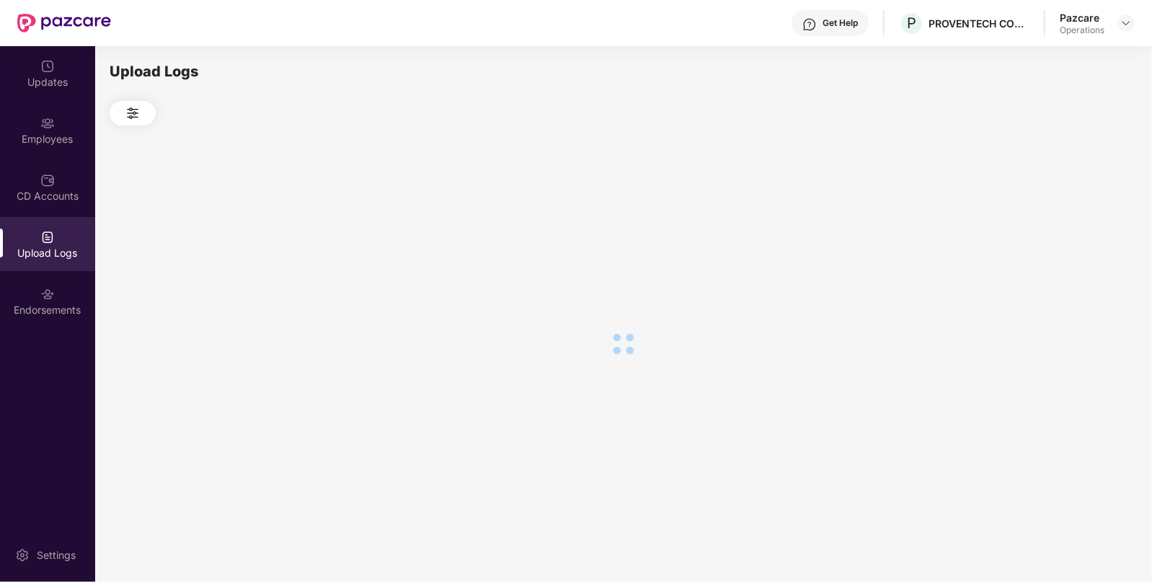
click at [1051, 228] on div at bounding box center [624, 343] width 1028 height 436
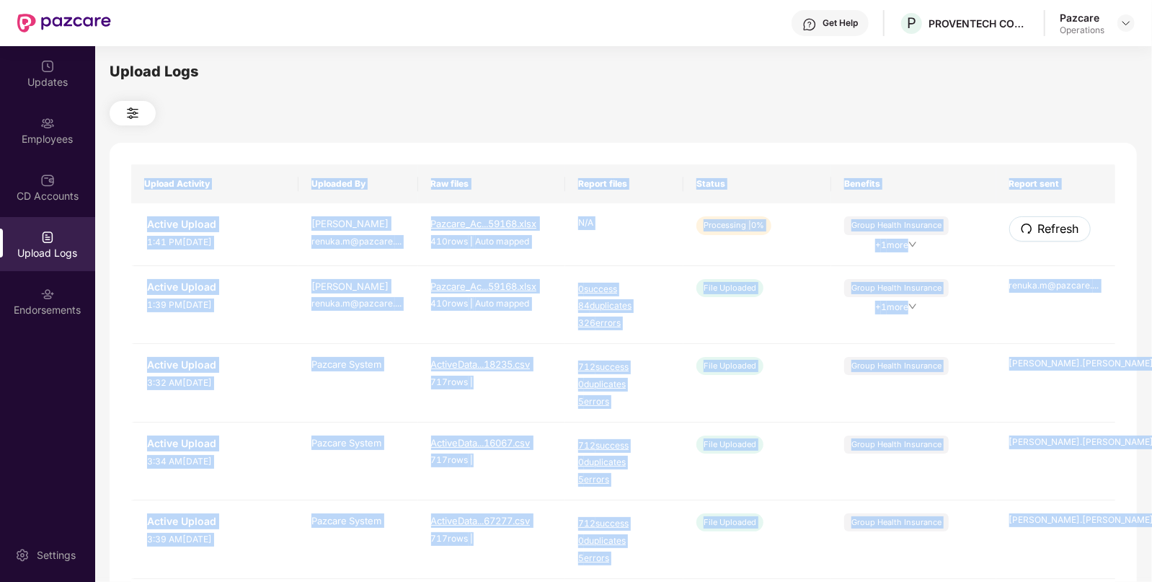
click at [1051, 228] on span "Refresh" at bounding box center [1058, 229] width 41 height 18
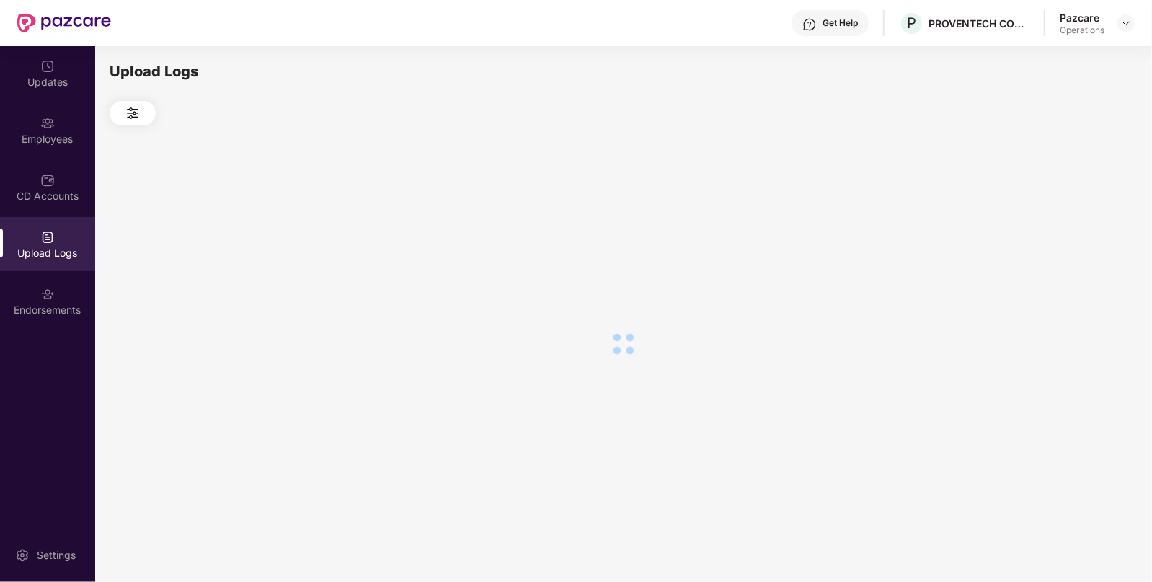
click at [1051, 228] on div at bounding box center [624, 343] width 1028 height 436
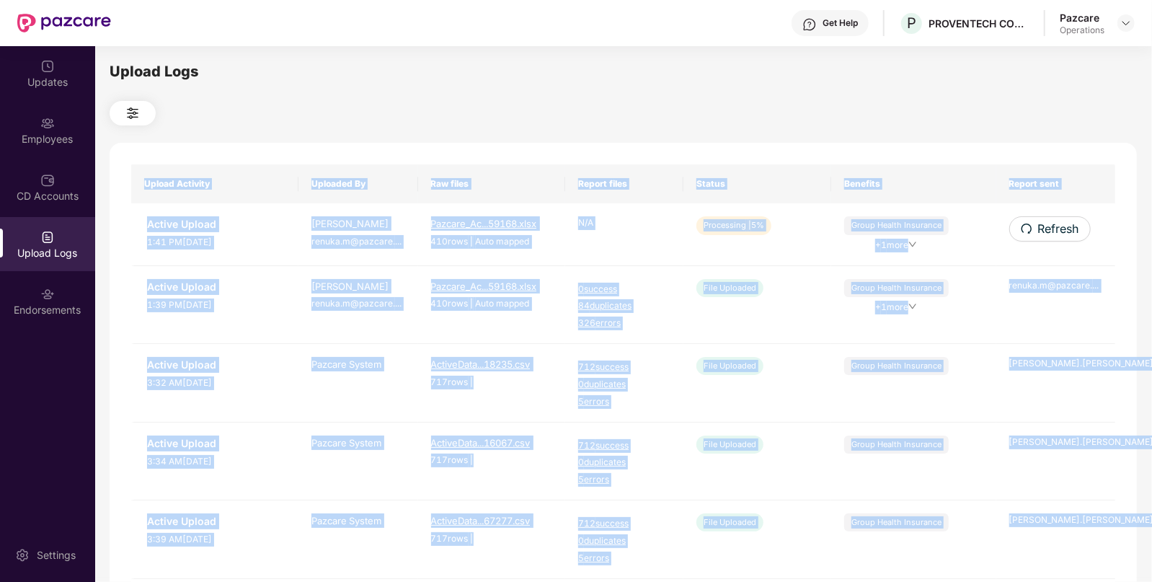
click at [978, 151] on div "Upload Activity Uploaded By Raw files Report files Status Benefits Report sent …" at bounding box center [624, 586] width 1028 height 886
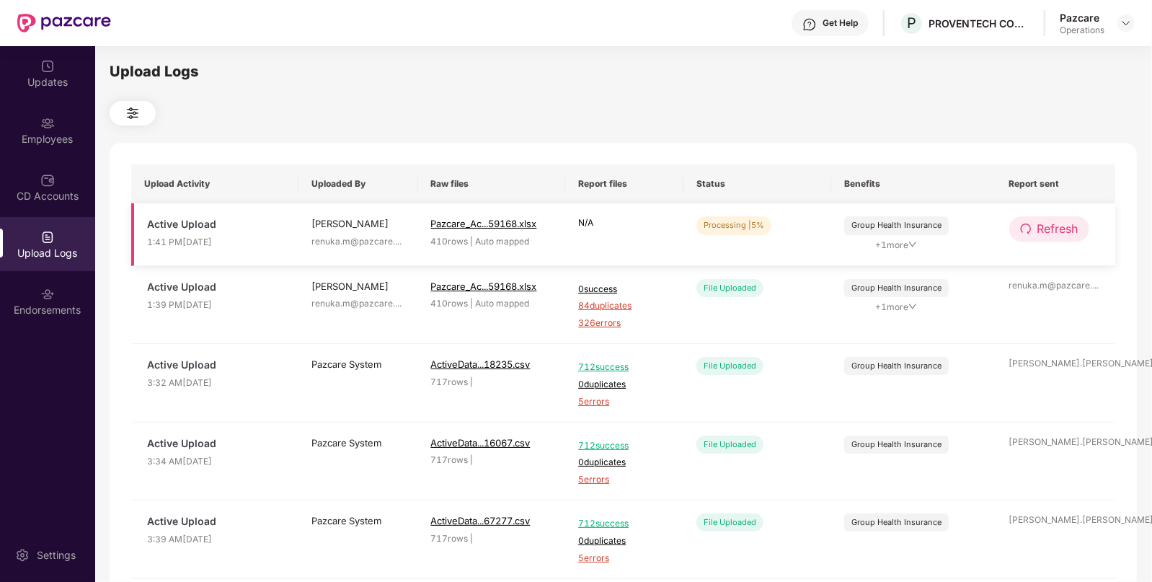
click at [1064, 237] on span "Refresh" at bounding box center [1058, 229] width 41 height 18
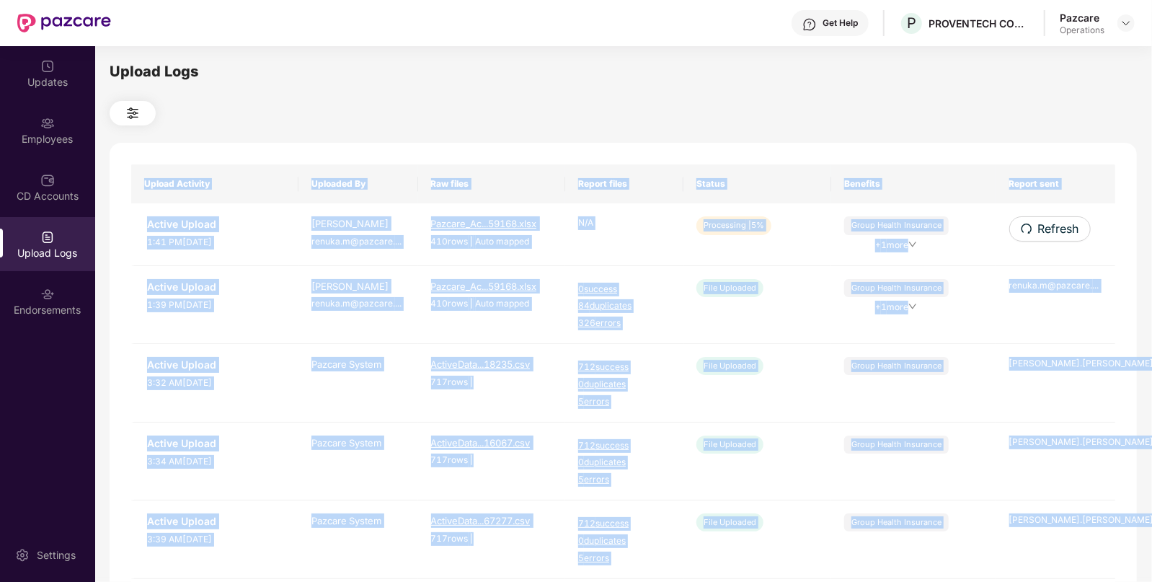
click at [1064, 237] on div "Upload Activity Uploaded By Raw files Report files Status Benefits Report sent …" at bounding box center [624, 586] width 1028 height 886
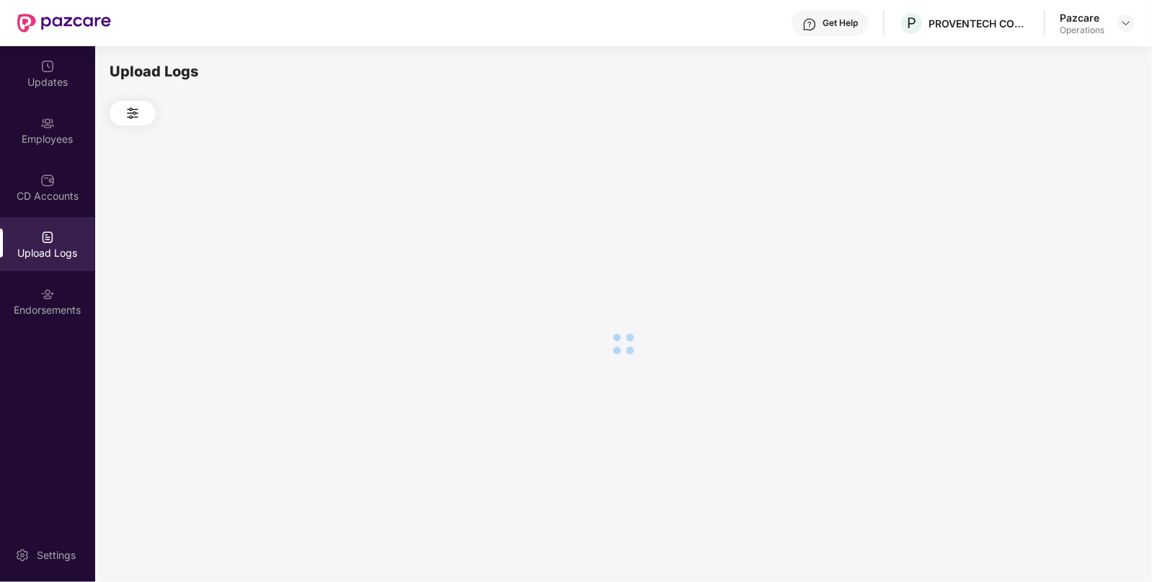
click at [1064, 237] on div at bounding box center [624, 343] width 1028 height 436
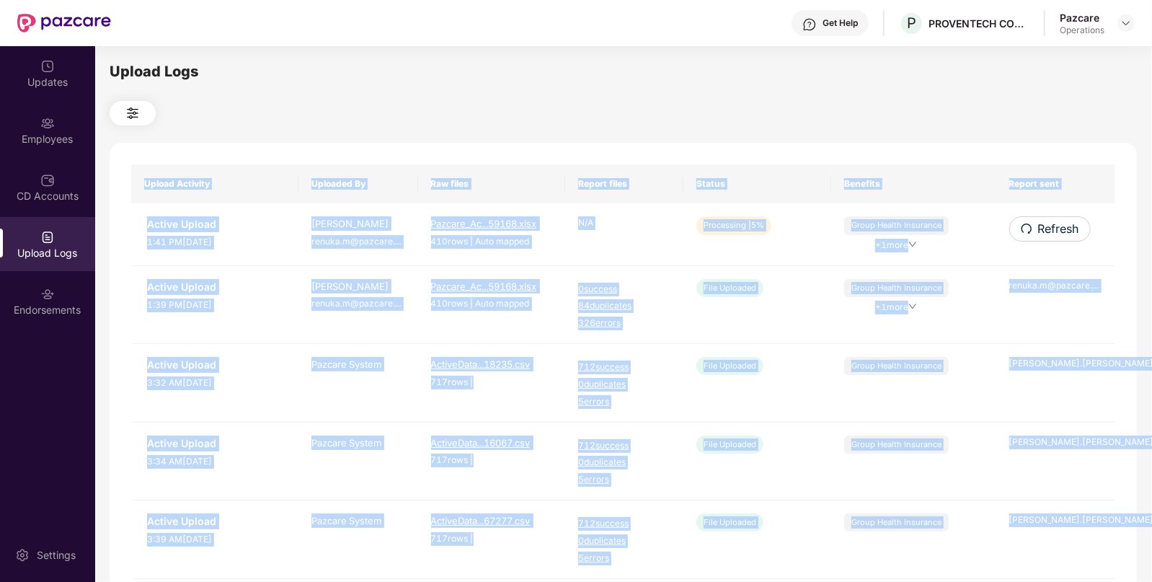
click at [1064, 237] on span "Refresh" at bounding box center [1058, 229] width 41 height 18
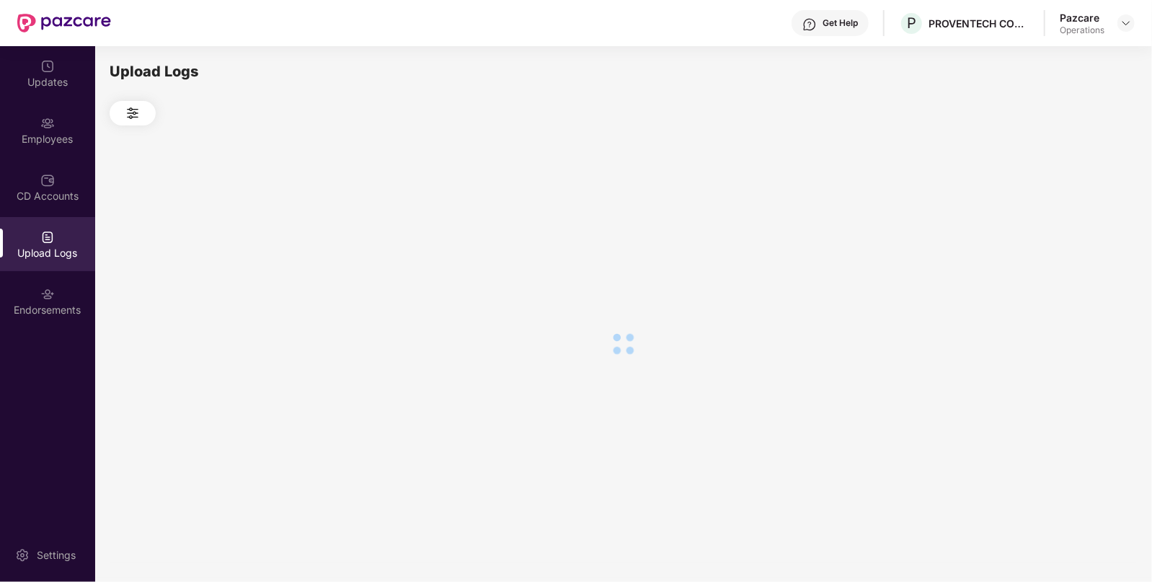
click at [1064, 237] on div at bounding box center [624, 343] width 1028 height 436
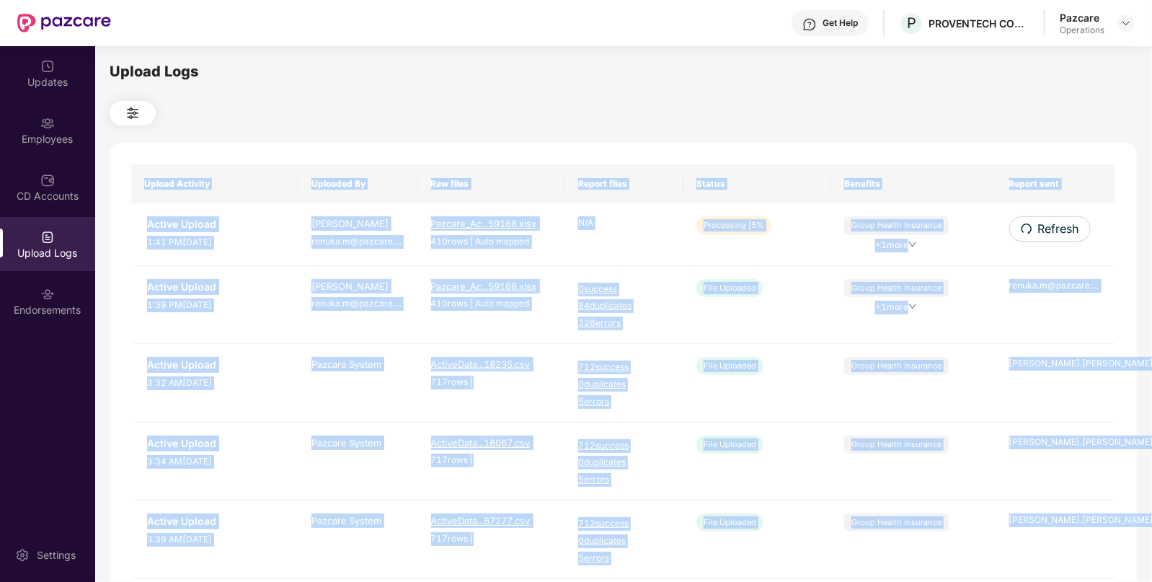
click at [1064, 237] on span "Refresh" at bounding box center [1058, 229] width 41 height 18
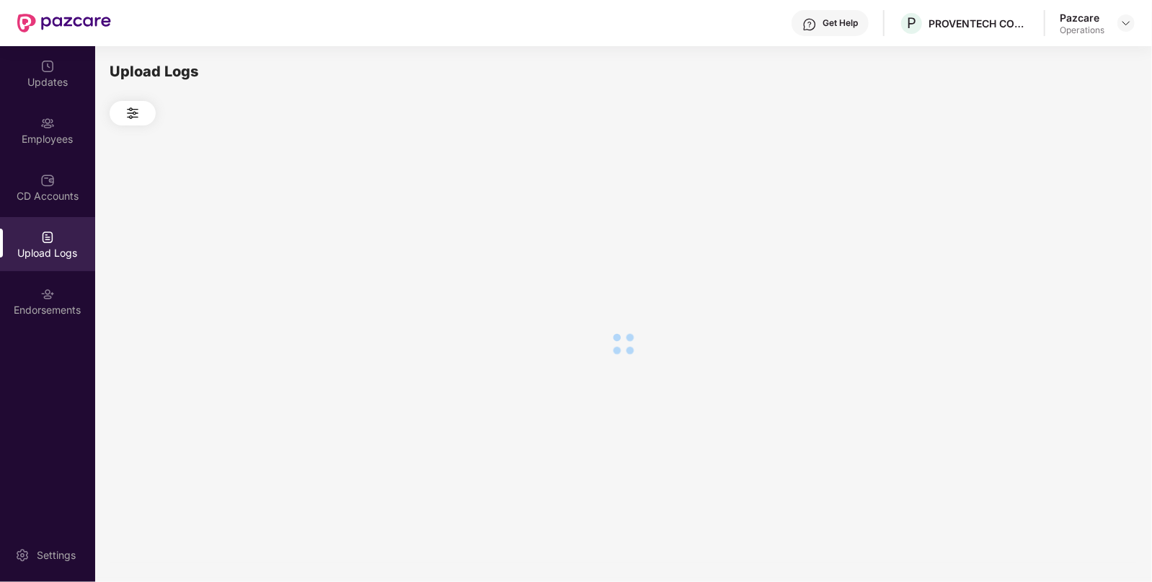
click at [1064, 237] on div at bounding box center [624, 343] width 1028 height 436
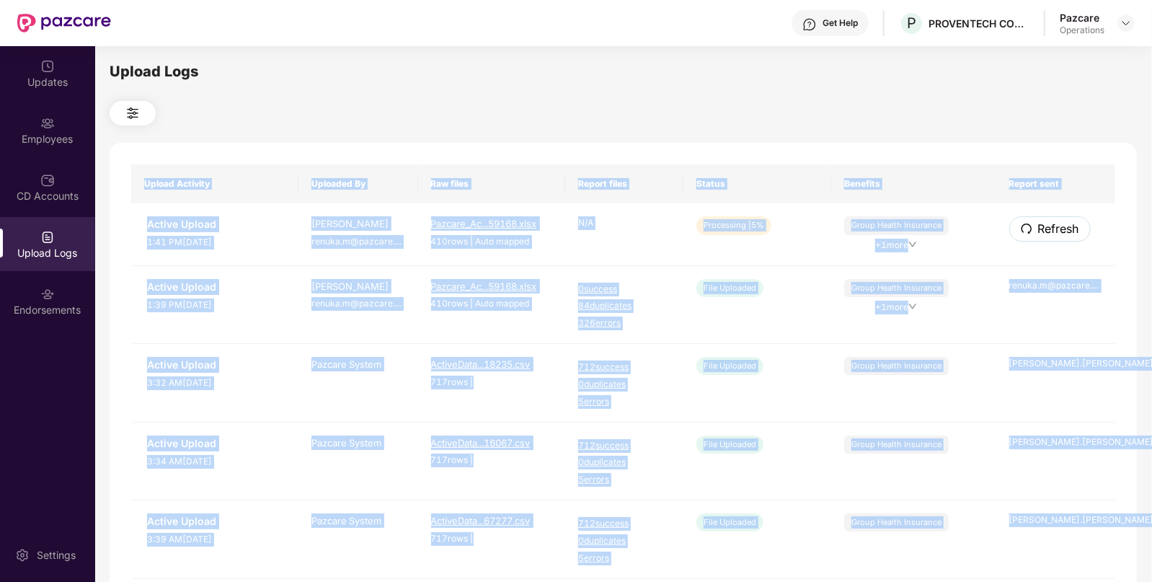
click at [1064, 237] on span "Refresh" at bounding box center [1058, 229] width 41 height 18
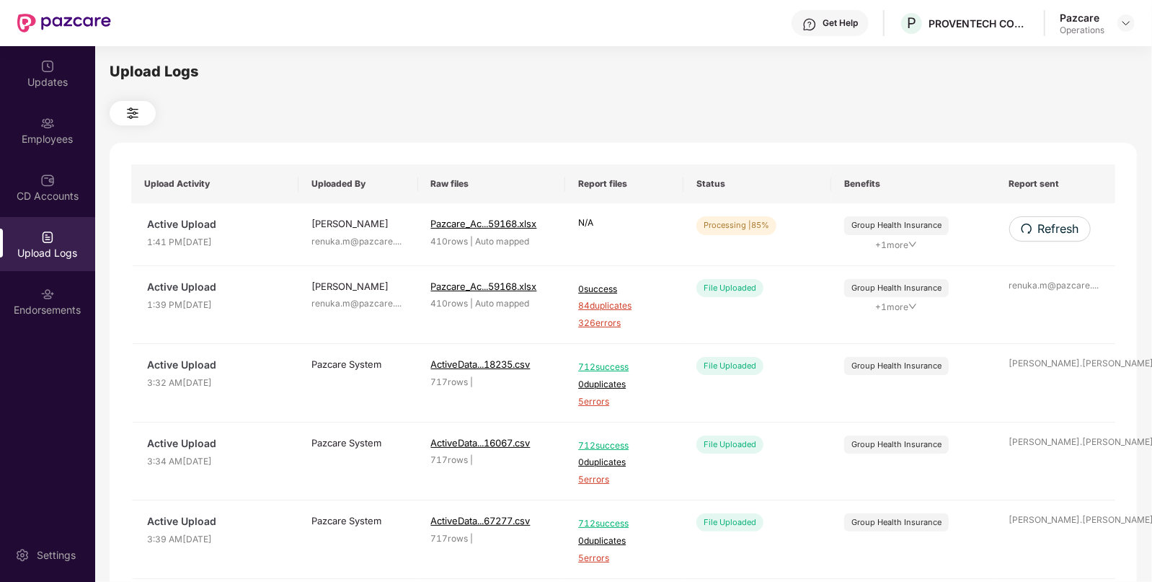
click at [819, 100] on div "Upload Logs Upload Activity Uploaded By Raw files Report files Status Benefits …" at bounding box center [624, 312] width 1028 height 503
click at [1058, 234] on span "Refresh" at bounding box center [1058, 229] width 41 height 18
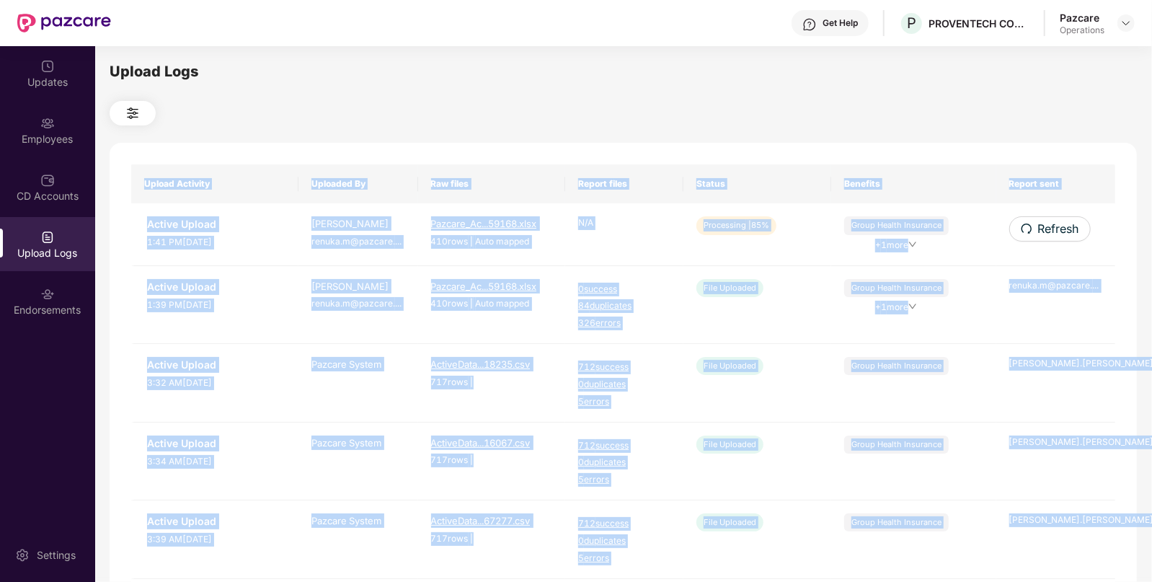
click at [1058, 234] on div "Upload Activity Uploaded By Raw files Report files Status Benefits Report sent …" at bounding box center [624, 586] width 1028 height 886
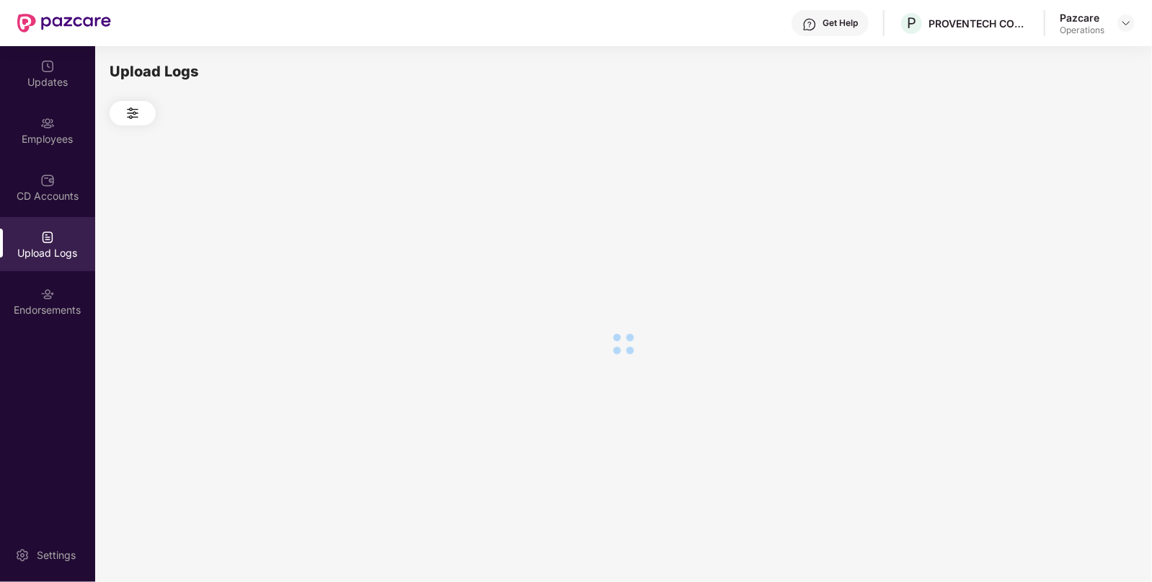
click at [1058, 234] on div at bounding box center [624, 343] width 1028 height 436
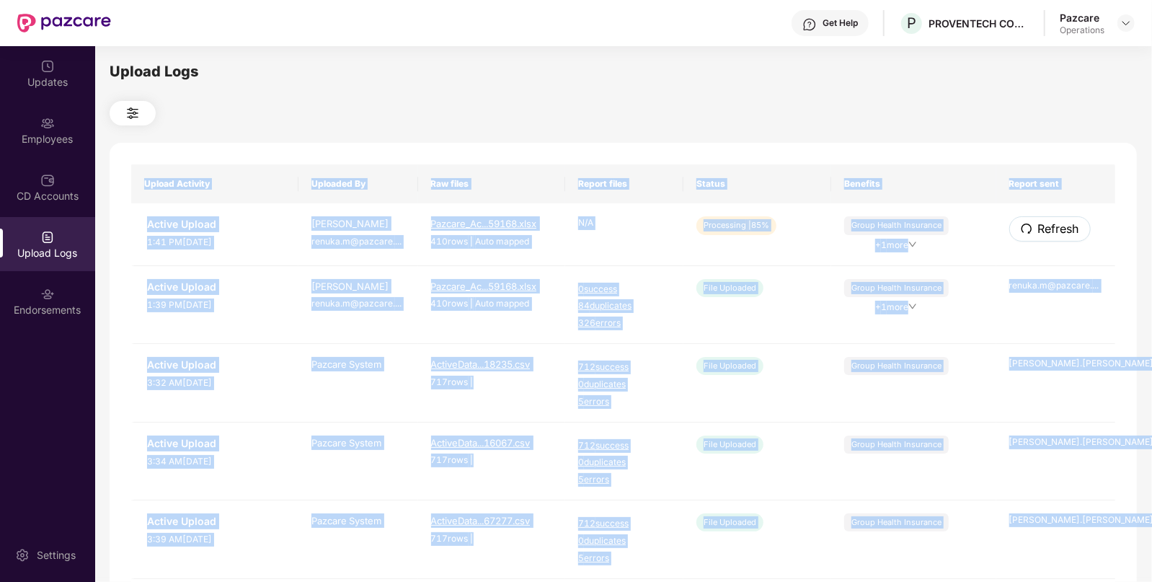
click at [1058, 234] on span "Refresh" at bounding box center [1058, 229] width 41 height 18
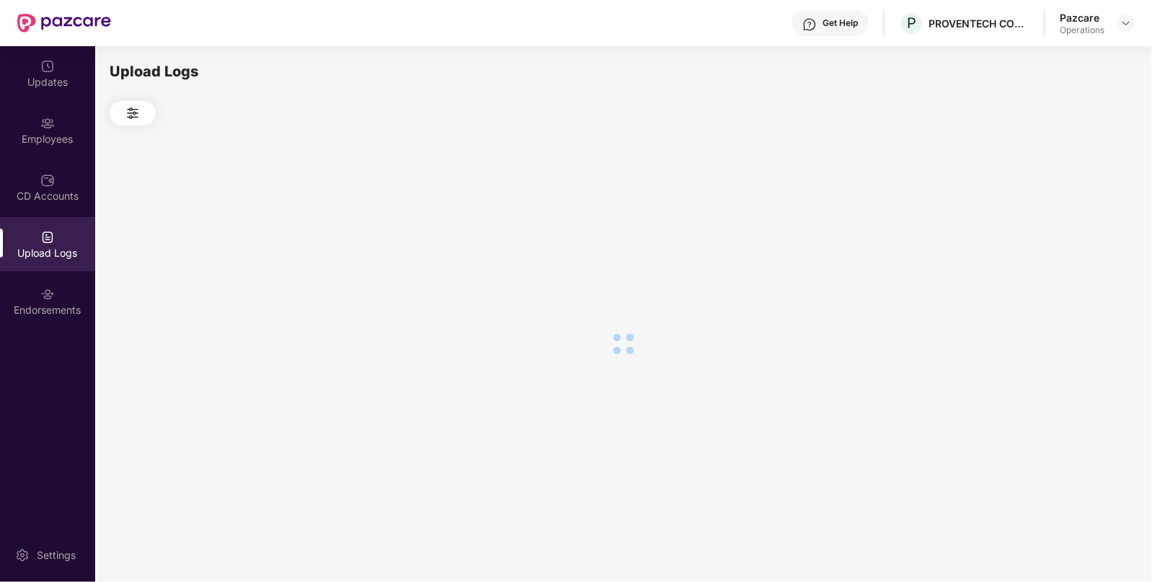
click at [1058, 234] on div at bounding box center [624, 343] width 1028 height 436
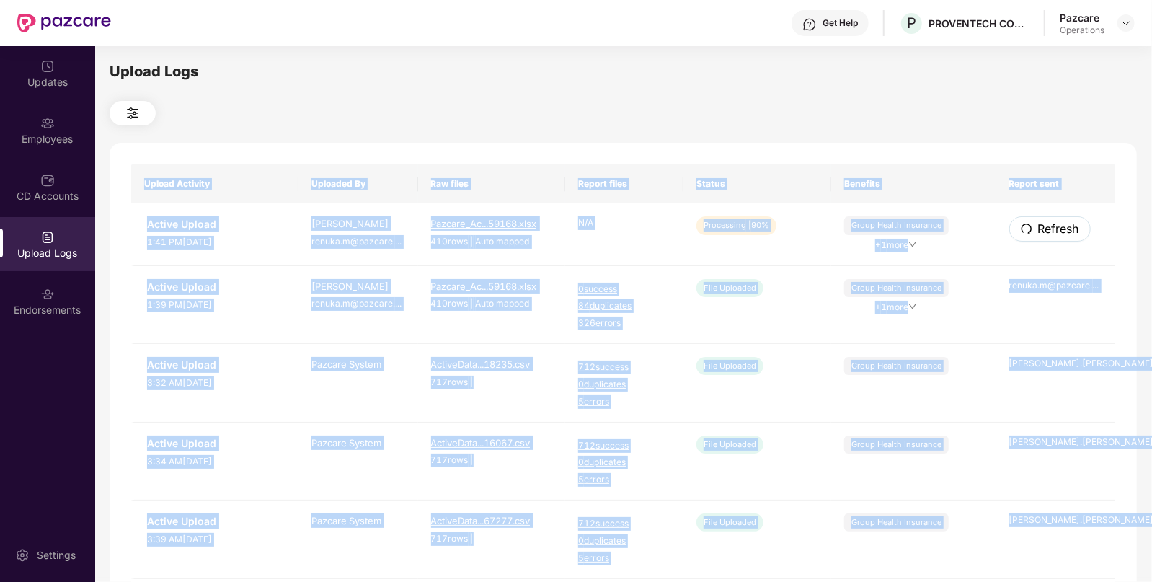
click at [1058, 234] on span "Refresh" at bounding box center [1058, 229] width 41 height 18
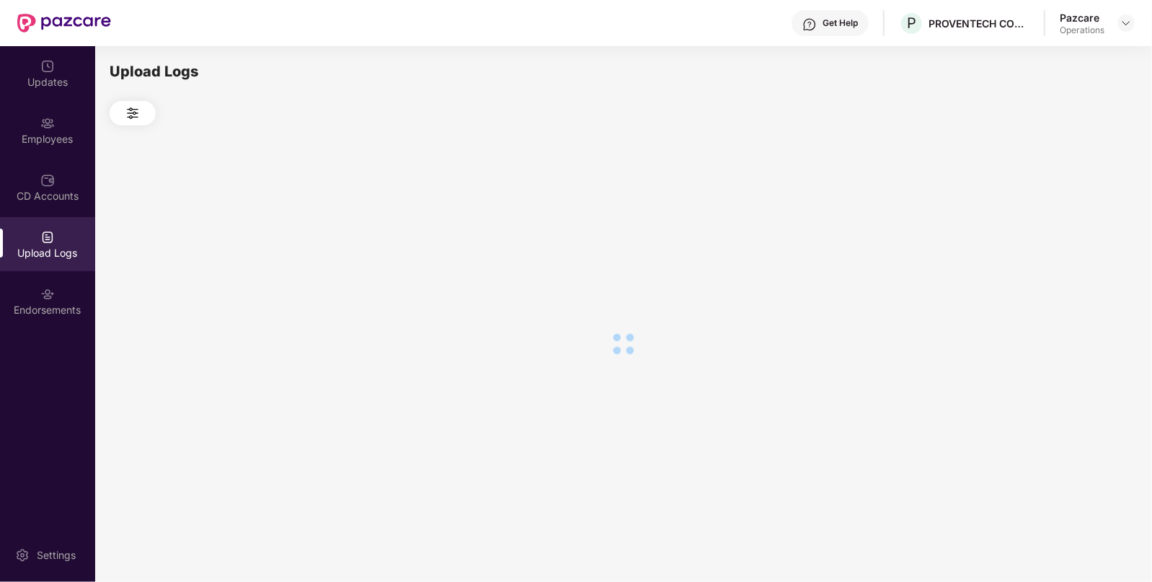
click at [1058, 234] on div at bounding box center [624, 343] width 1028 height 436
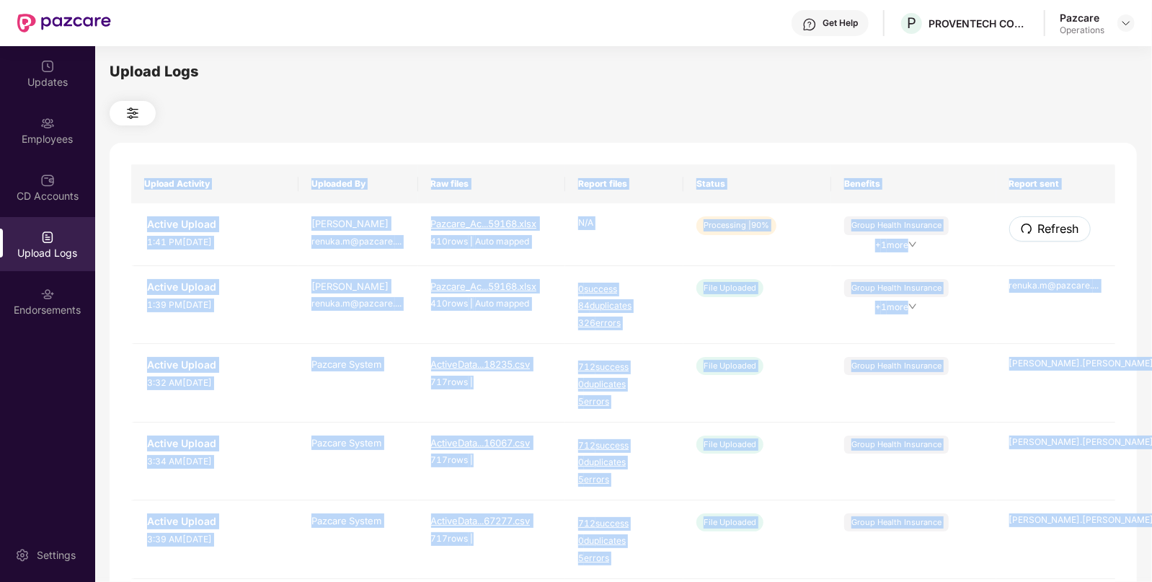
click at [1058, 234] on span "Refresh" at bounding box center [1058, 229] width 41 height 18
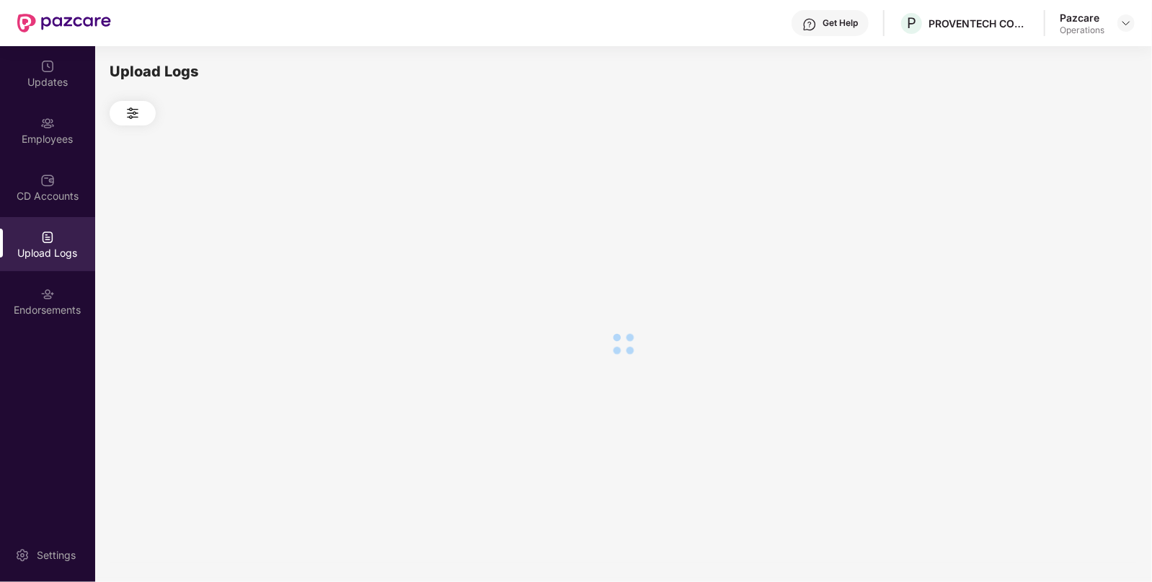
click at [1058, 234] on div at bounding box center [624, 343] width 1028 height 436
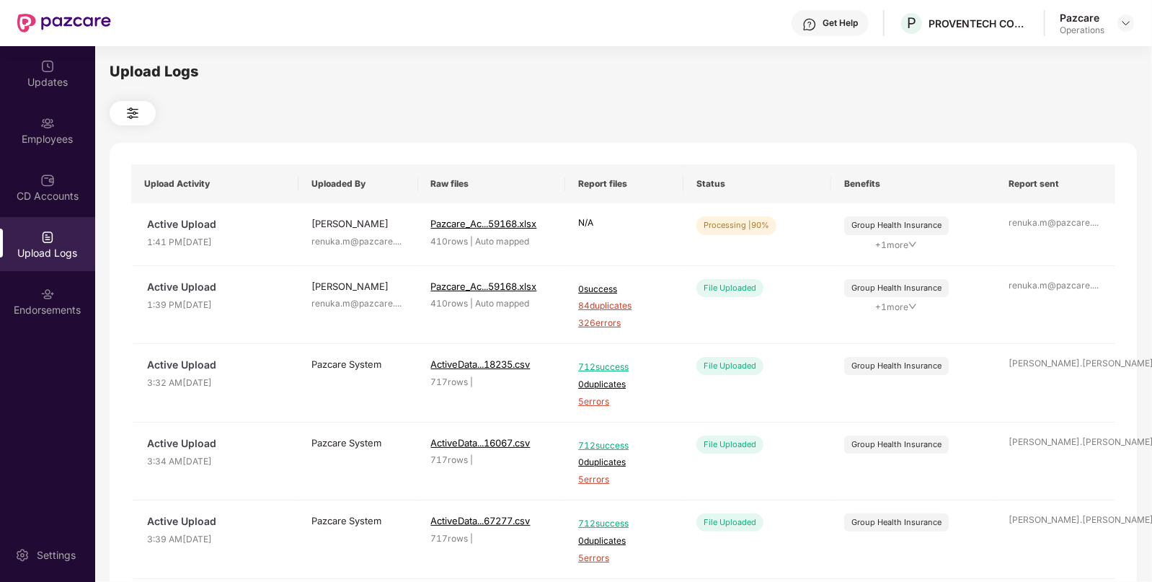
click at [880, 74] on div "Upload Logs" at bounding box center [624, 72] width 1028 height 22
click at [1063, 239] on button "Refresh" at bounding box center [1049, 228] width 80 height 25
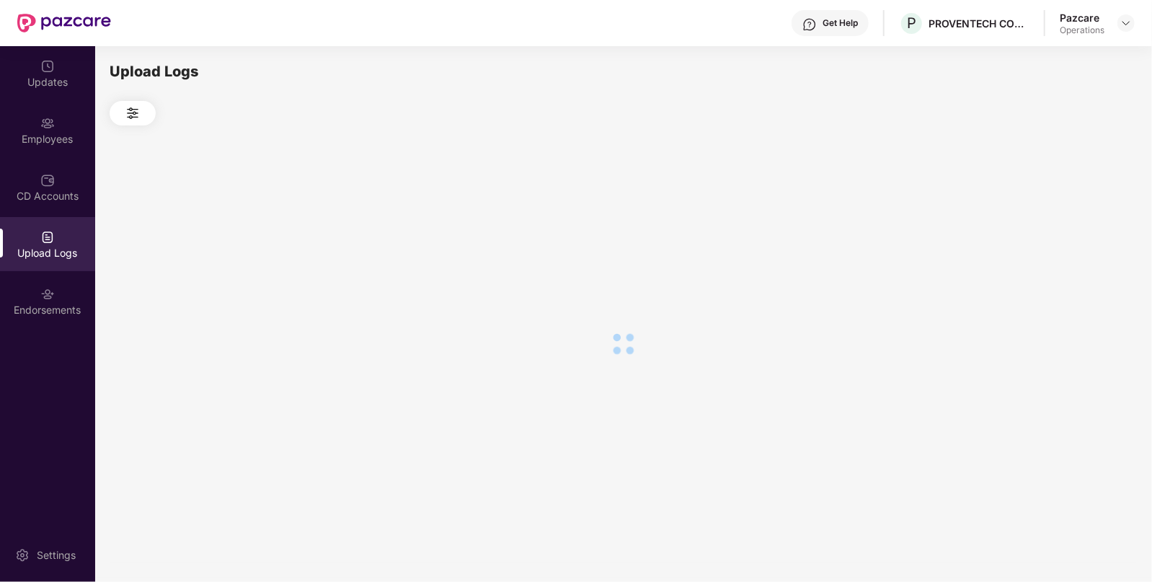
click at [1063, 239] on div at bounding box center [624, 343] width 1028 height 436
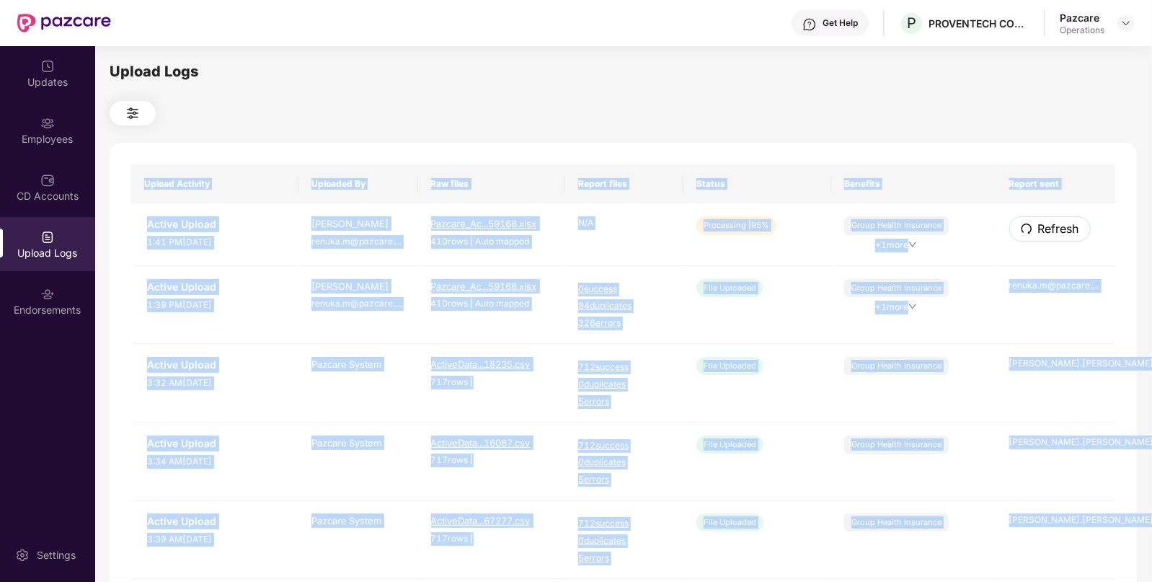
click at [1063, 239] on button "Refresh" at bounding box center [1049, 228] width 81 height 25
click at [1063, 239] on div "Upload Activity Uploaded By Raw files Report files Status Benefits Report sent …" at bounding box center [624, 586] width 1028 height 886
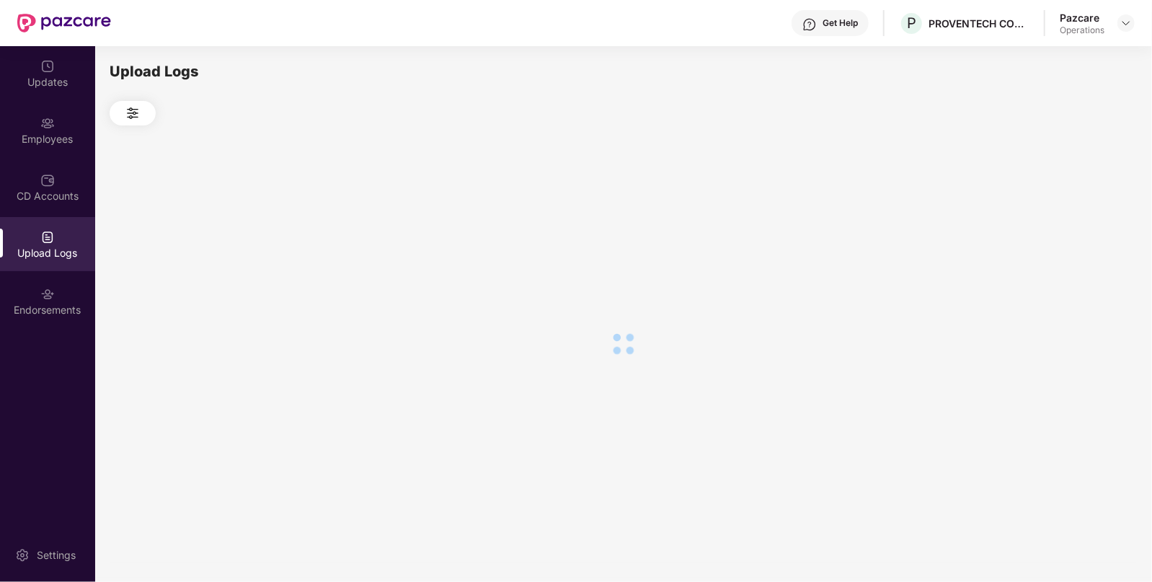
click at [1063, 239] on div at bounding box center [624, 343] width 1028 height 436
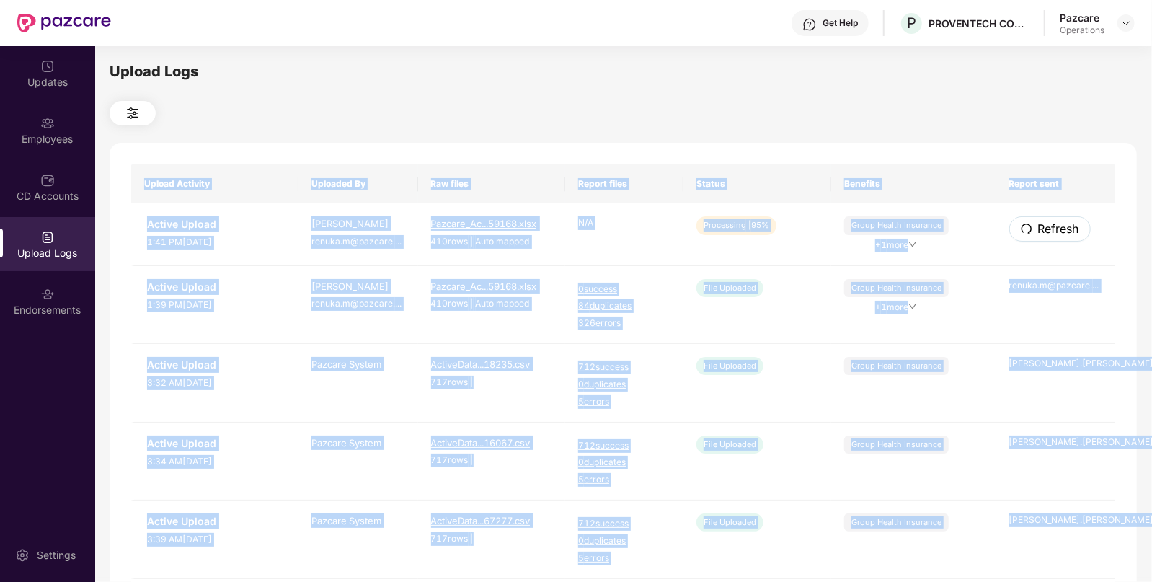
click at [1063, 239] on button "Refresh" at bounding box center [1049, 228] width 81 height 25
click at [1063, 239] on div "Upload Activity Uploaded By Raw files Report files Status Benefits Report sent …" at bounding box center [624, 586] width 1028 height 886
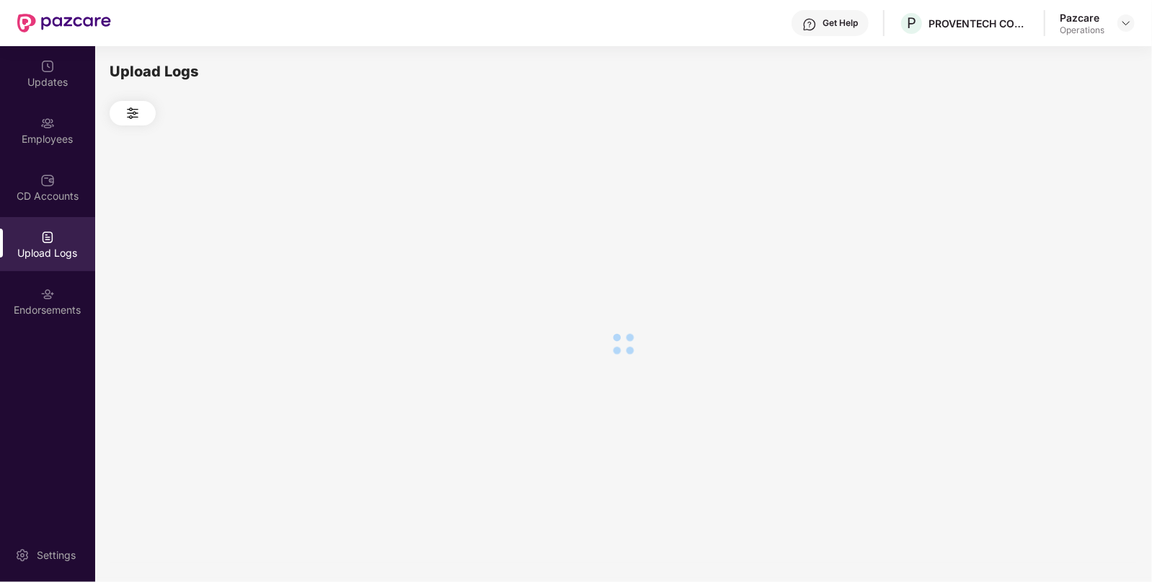
click at [1063, 239] on div at bounding box center [624, 343] width 1028 height 436
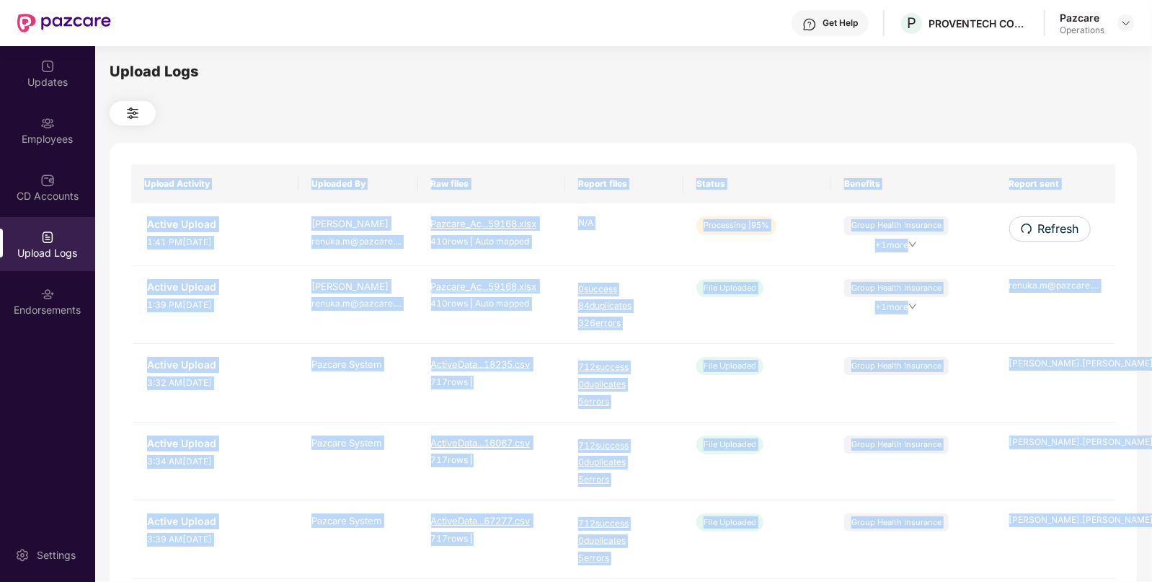
click at [1063, 239] on button "Refresh" at bounding box center [1049, 228] width 81 height 25
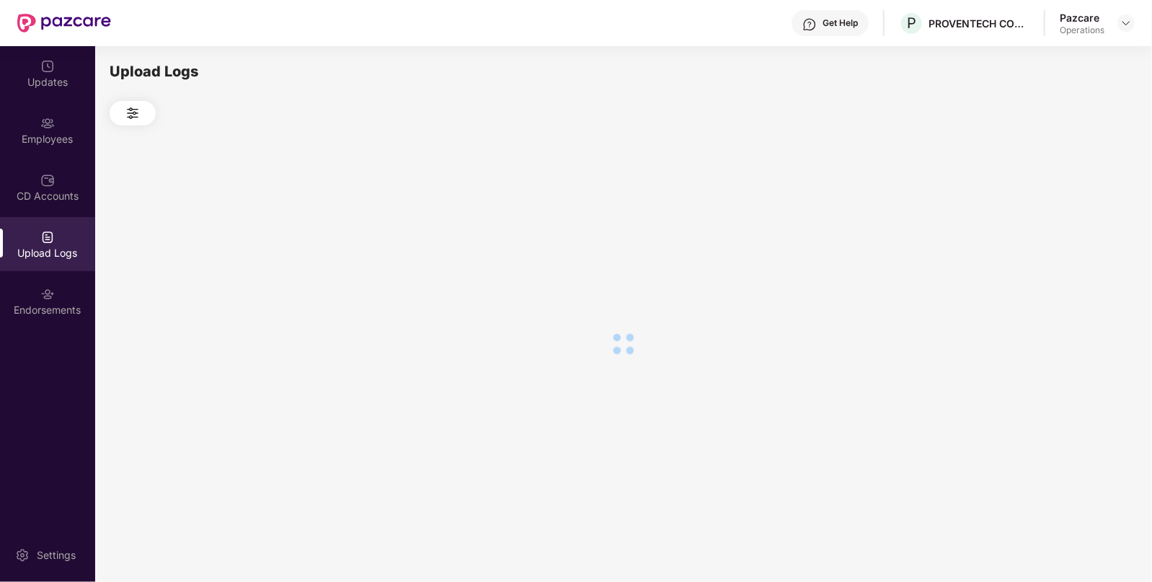
click at [1063, 239] on div at bounding box center [624, 343] width 1028 height 436
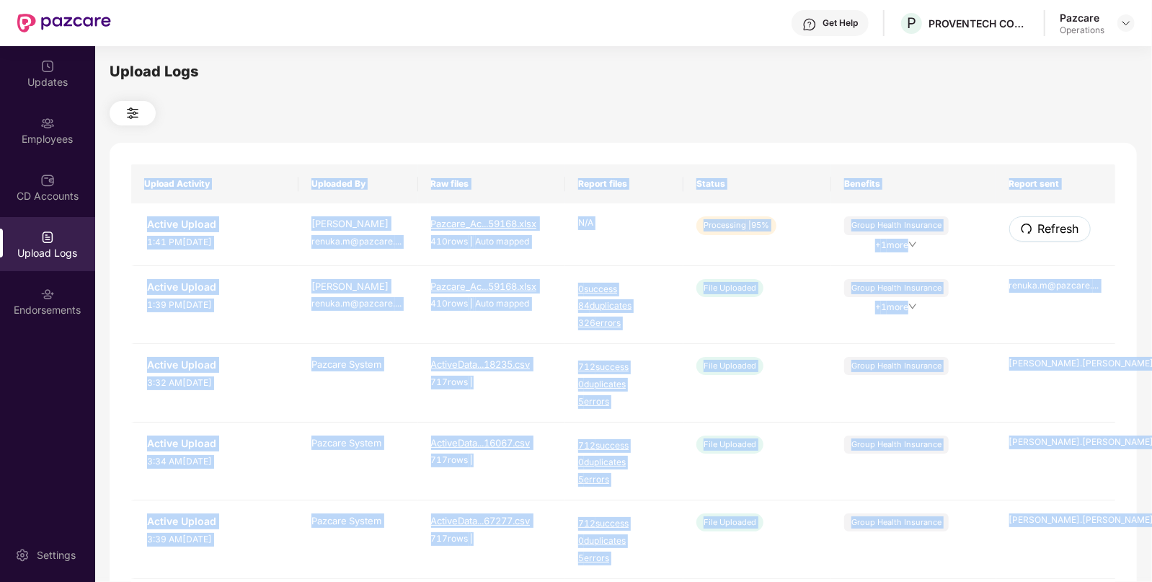
click at [1063, 239] on button "Refresh" at bounding box center [1049, 228] width 81 height 25
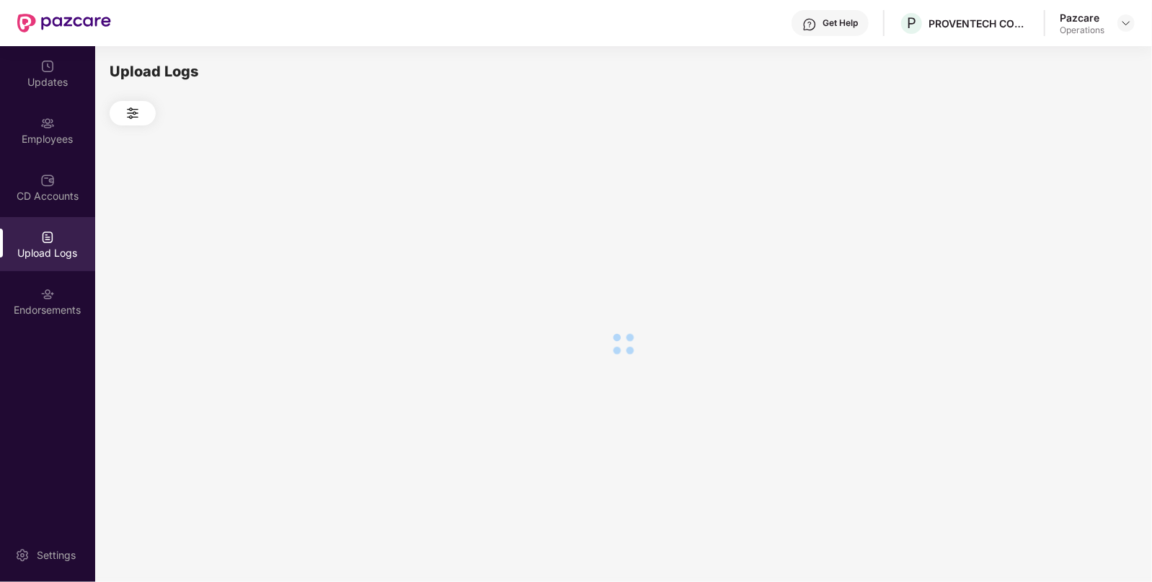
click at [1063, 239] on div at bounding box center [624, 343] width 1028 height 436
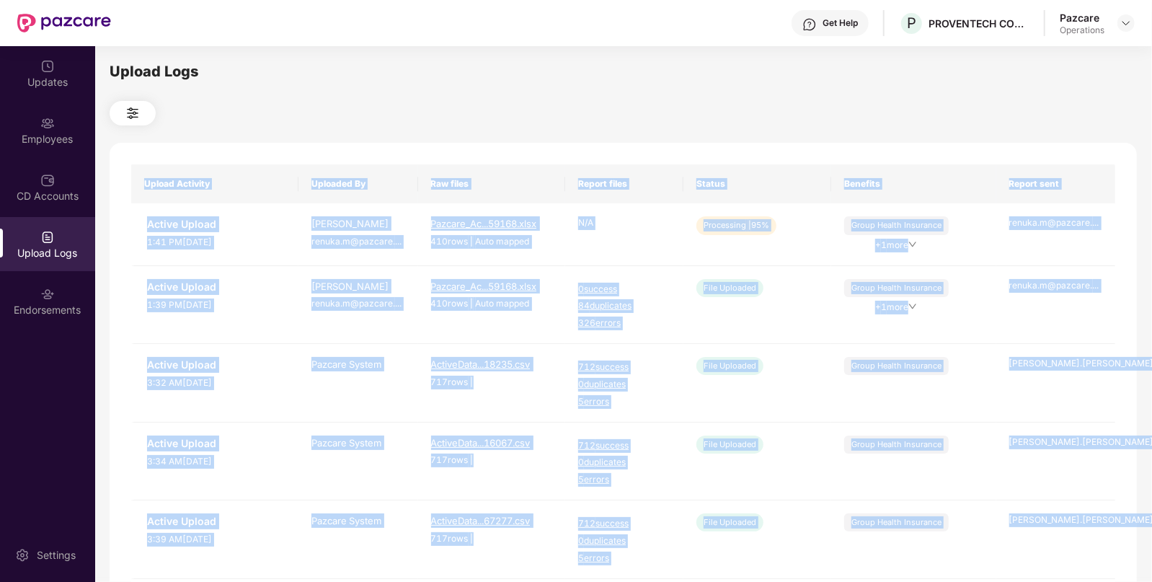
click at [915, 138] on div "Upload Logs Upload Activity Uploaded By Raw files Report files Status Benefits …" at bounding box center [624, 312] width 1028 height 503
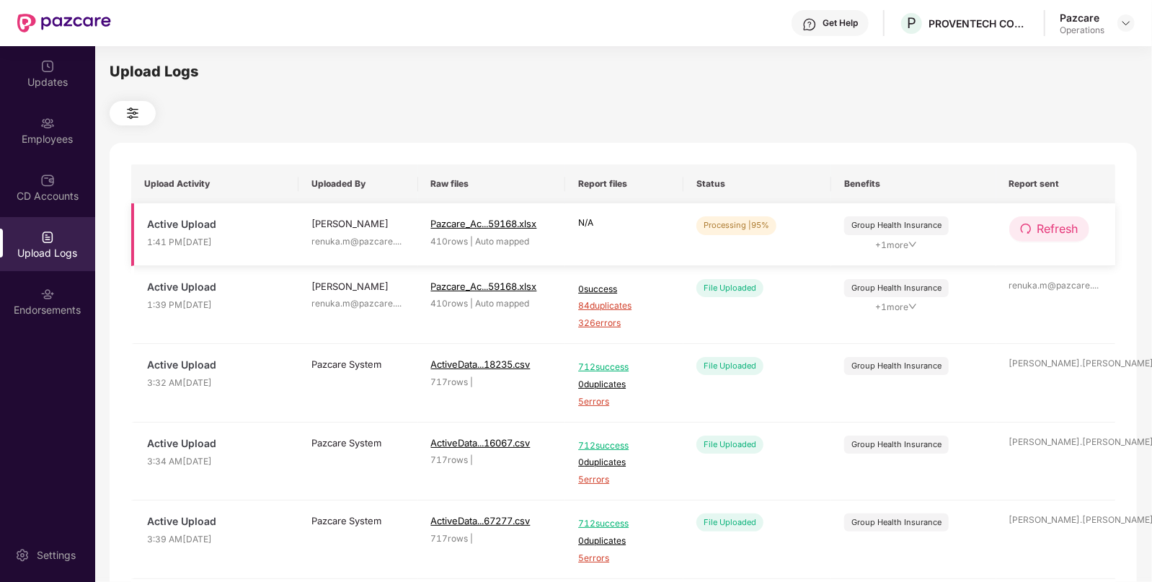
click at [1051, 237] on span "Refresh" at bounding box center [1058, 229] width 41 height 18
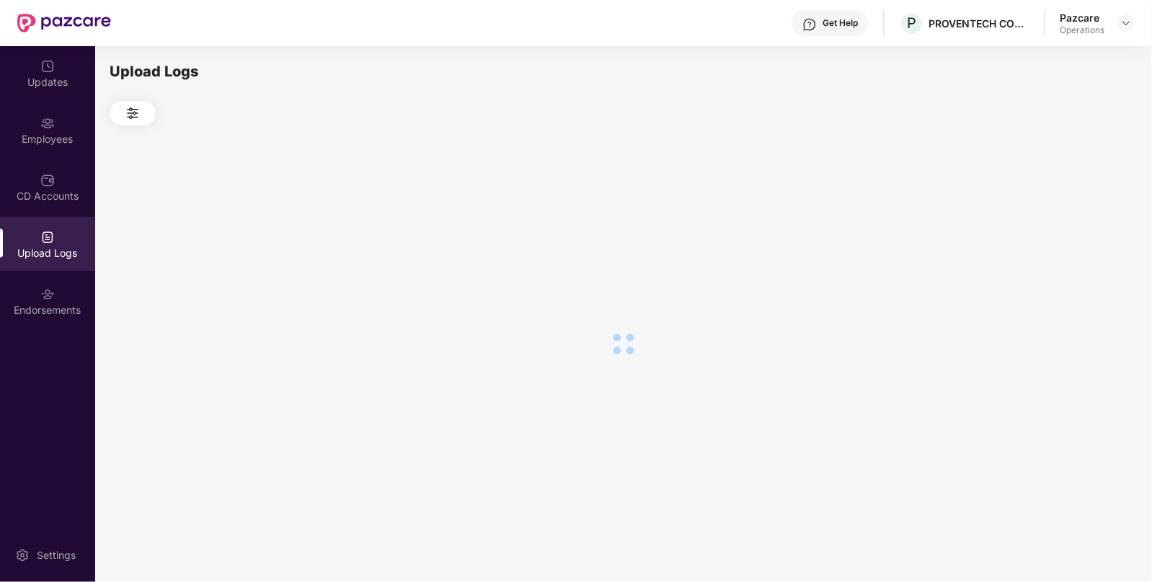
click at [1051, 237] on div at bounding box center [624, 343] width 1028 height 436
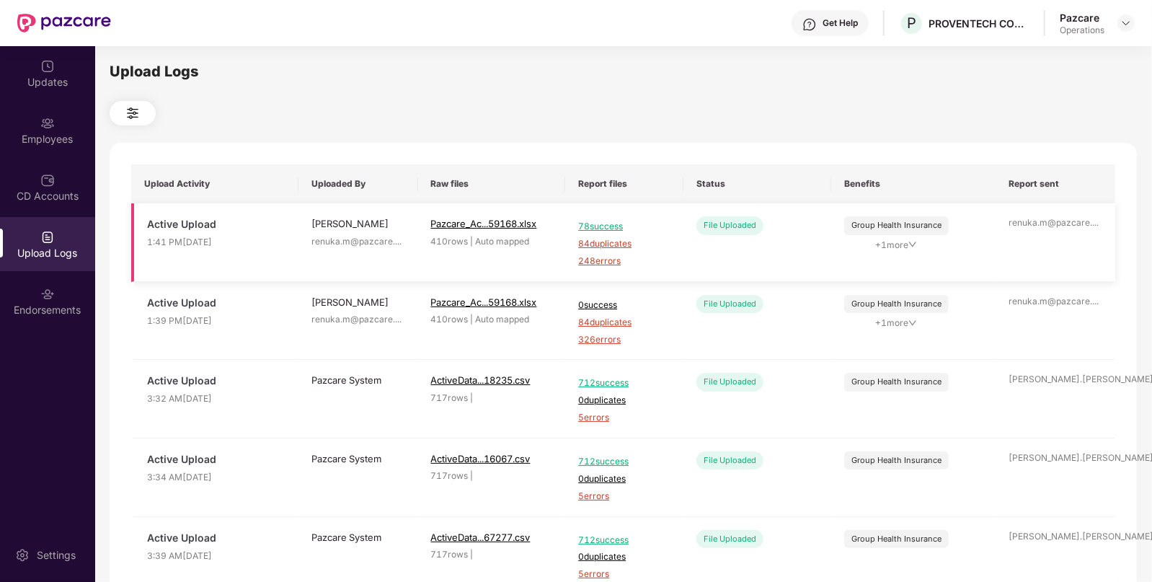
click at [612, 260] on span "248 errors" at bounding box center [624, 262] width 92 height 14
click at [602, 244] on span "84 duplicates" at bounding box center [624, 244] width 92 height 14
click at [40, 143] on div "Employees" at bounding box center [47, 139] width 95 height 14
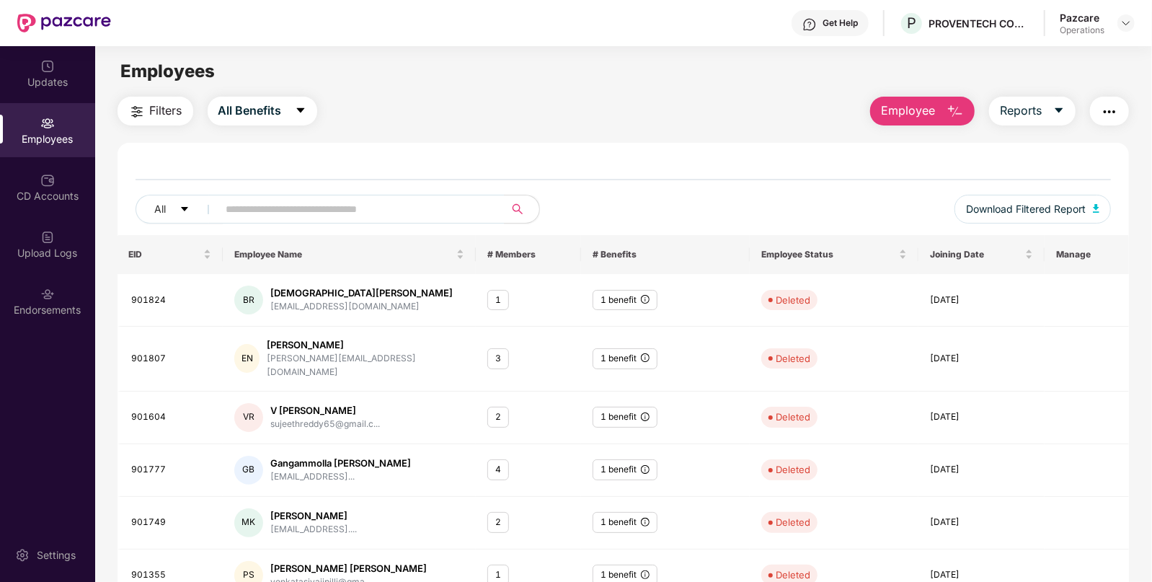
click at [1121, 100] on button "button" at bounding box center [1109, 111] width 39 height 29
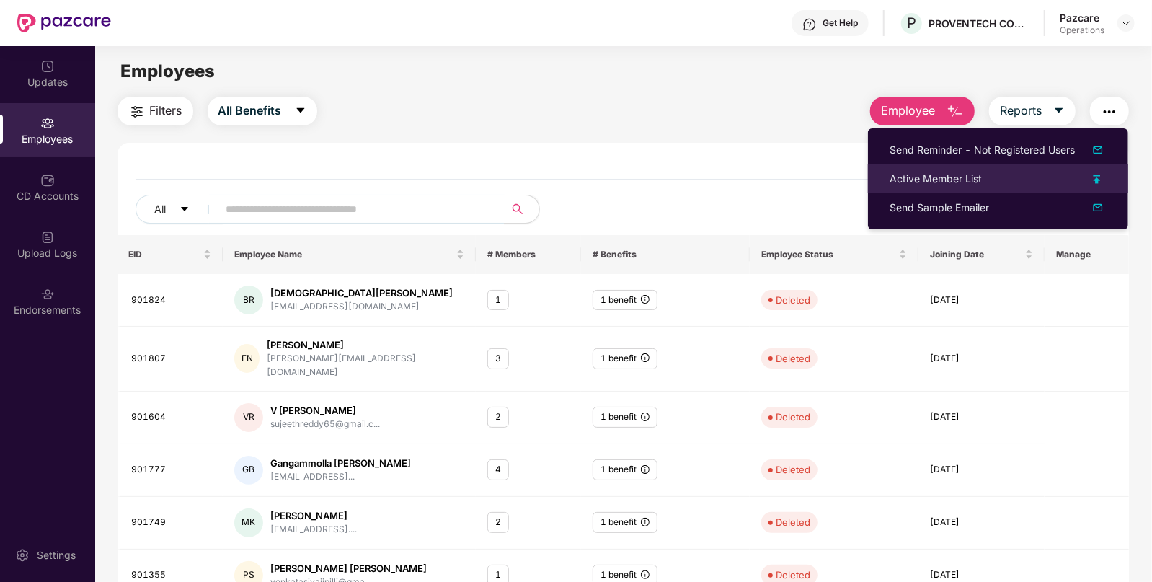
click at [945, 177] on div "Active Member List" at bounding box center [936, 179] width 92 height 16
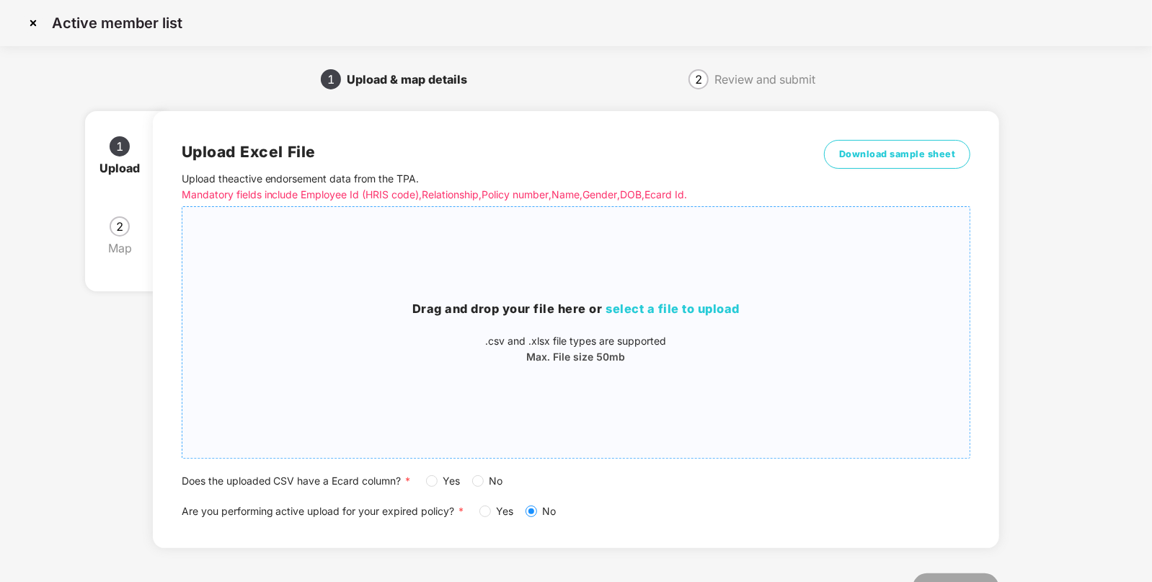
click at [654, 305] on span "select a file to upload" at bounding box center [673, 308] width 134 height 14
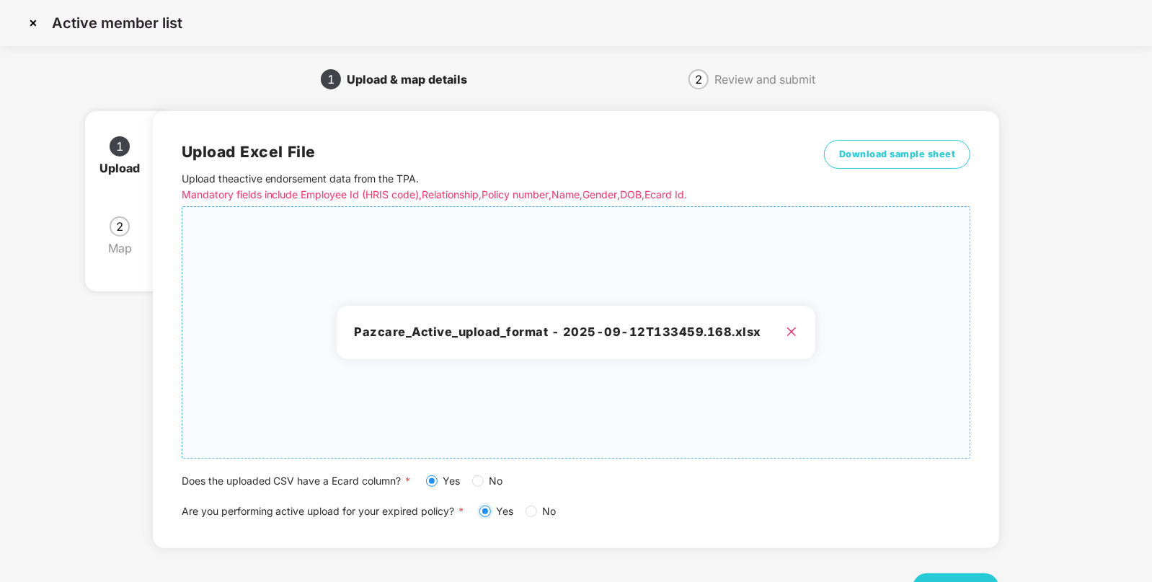
scroll to position [56, 0]
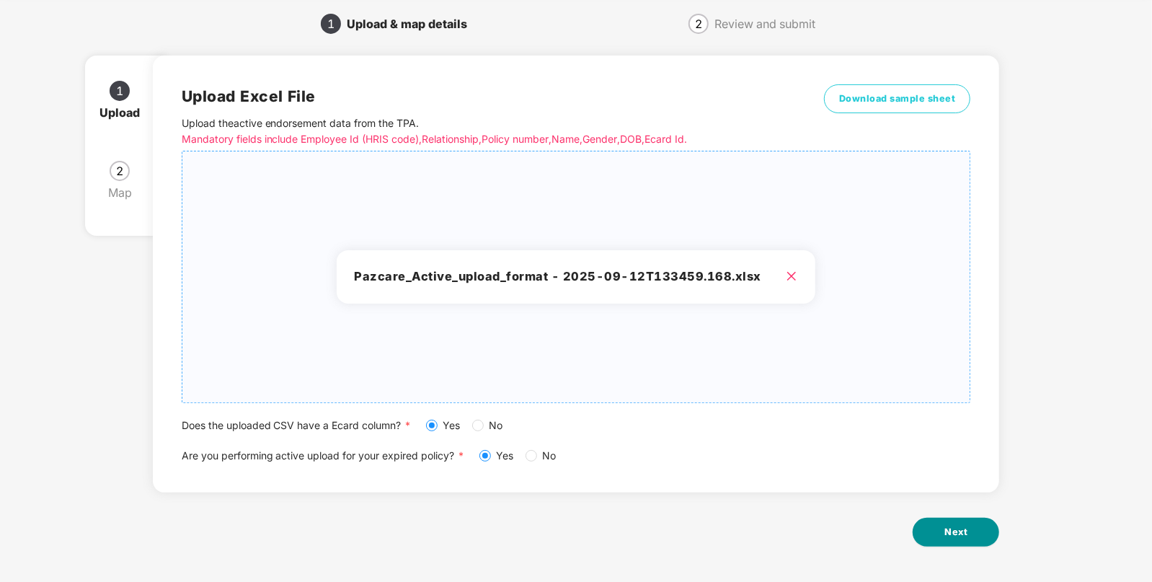
click at [947, 519] on button "Next" at bounding box center [956, 532] width 87 height 29
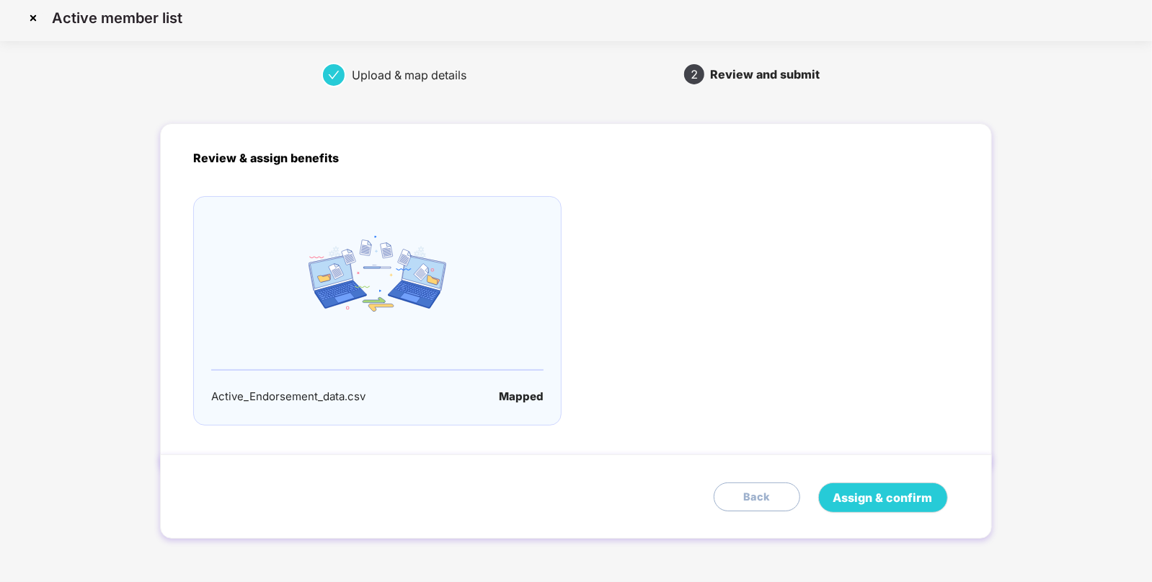
scroll to position [0, 0]
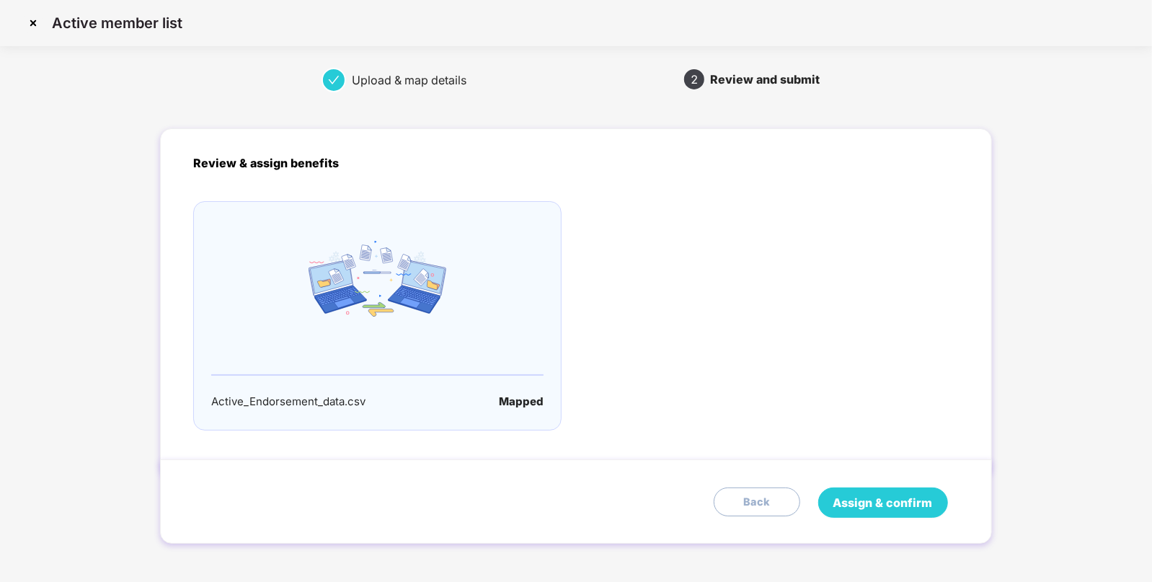
click at [860, 502] on span "Assign & confirm" at bounding box center [884, 503] width 100 height 18
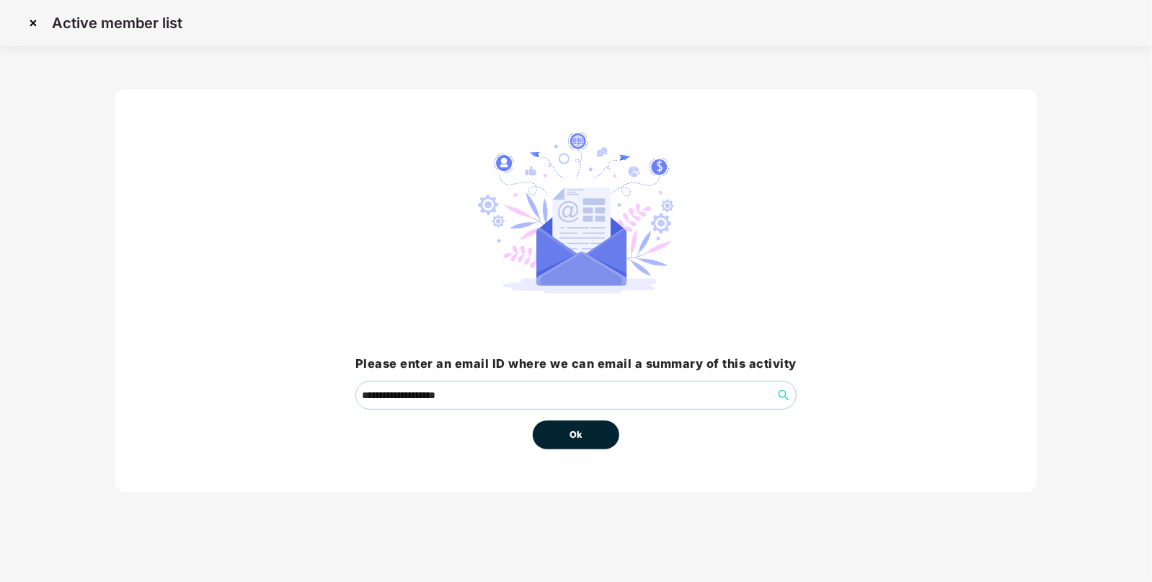
click at [571, 448] on button "Ok" at bounding box center [576, 434] width 87 height 29
click at [579, 440] on span "Ok" at bounding box center [576, 435] width 13 height 14
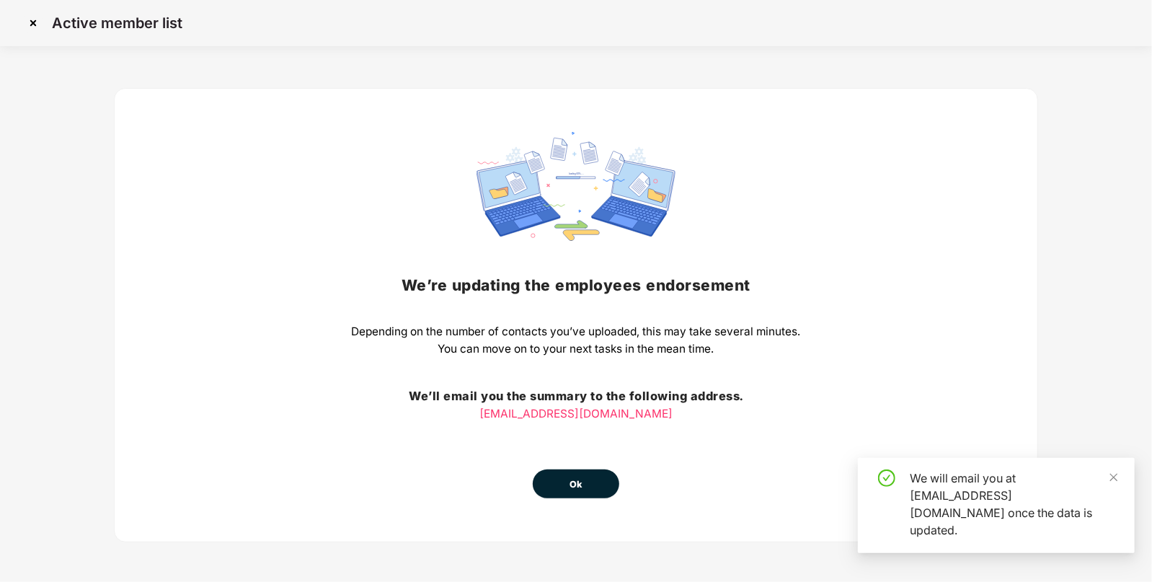
click at [574, 478] on span "Ok" at bounding box center [576, 484] width 13 height 14
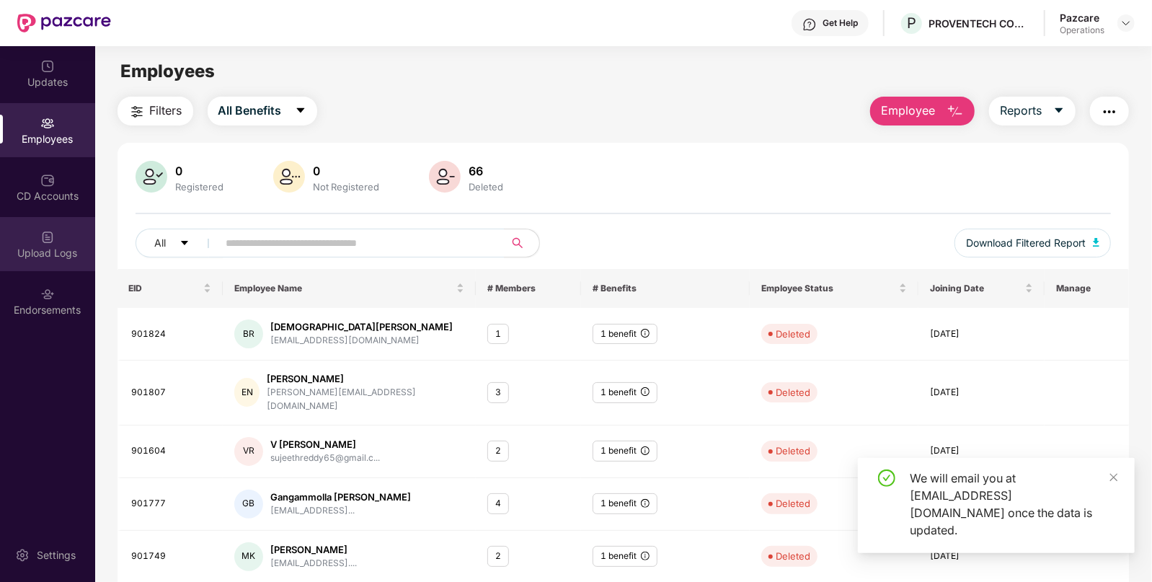
click at [67, 247] on div "Upload Logs" at bounding box center [47, 253] width 95 height 14
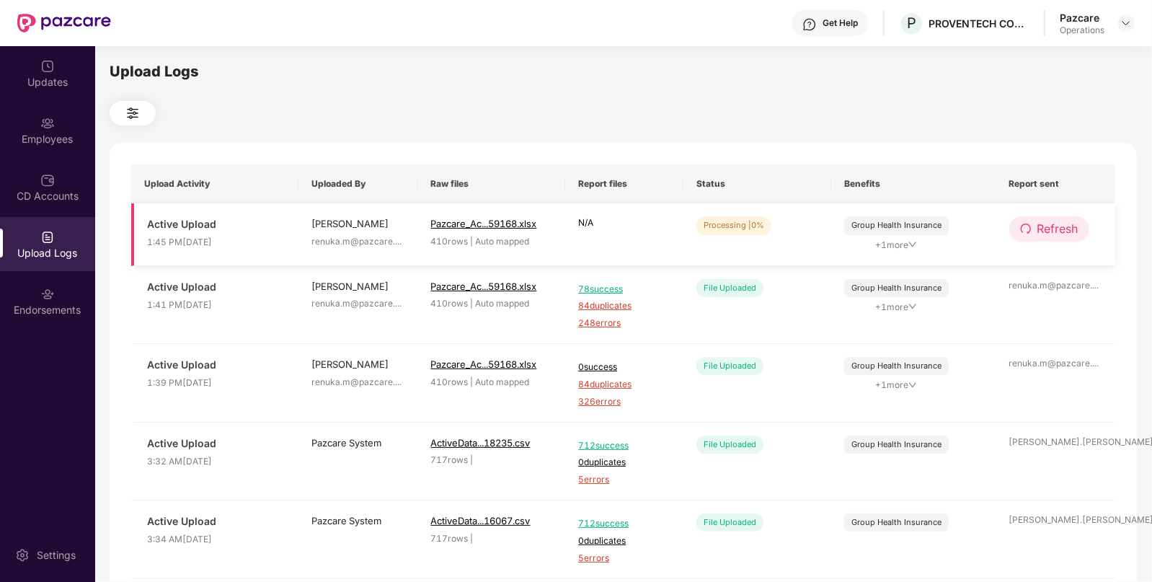
click at [1039, 229] on span "Refresh" at bounding box center [1058, 229] width 41 height 18
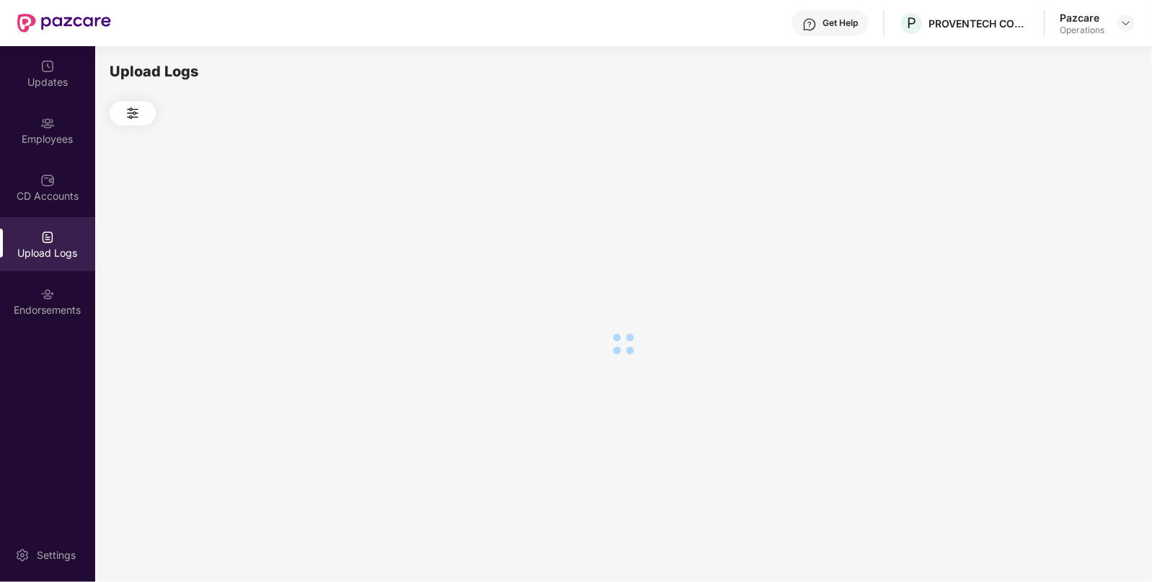
click at [1039, 229] on div at bounding box center [624, 343] width 1028 height 436
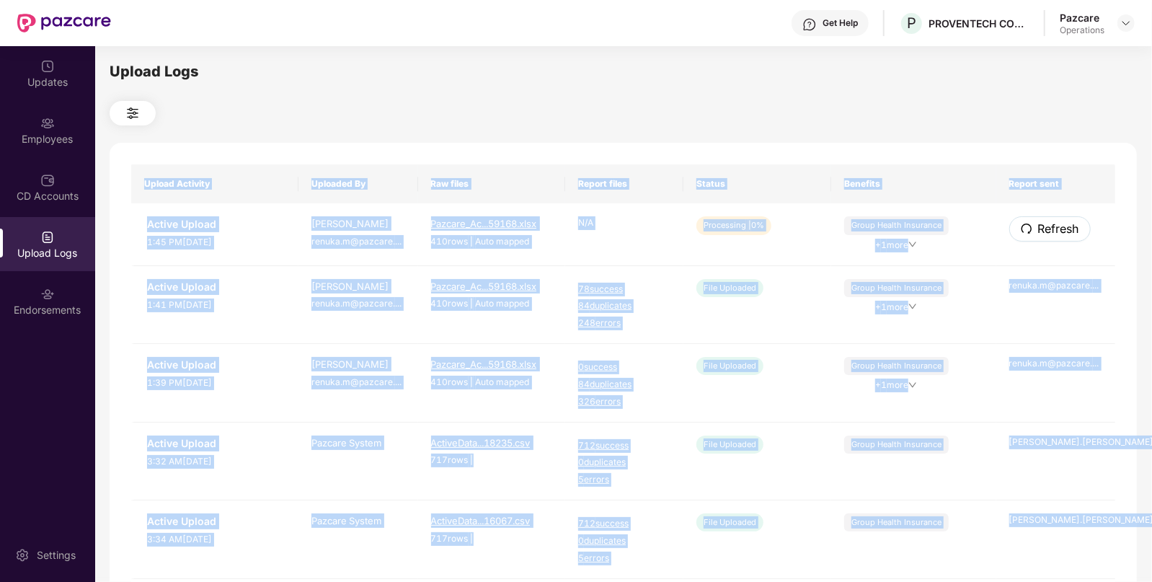
click at [1039, 229] on span "Refresh" at bounding box center [1058, 229] width 41 height 18
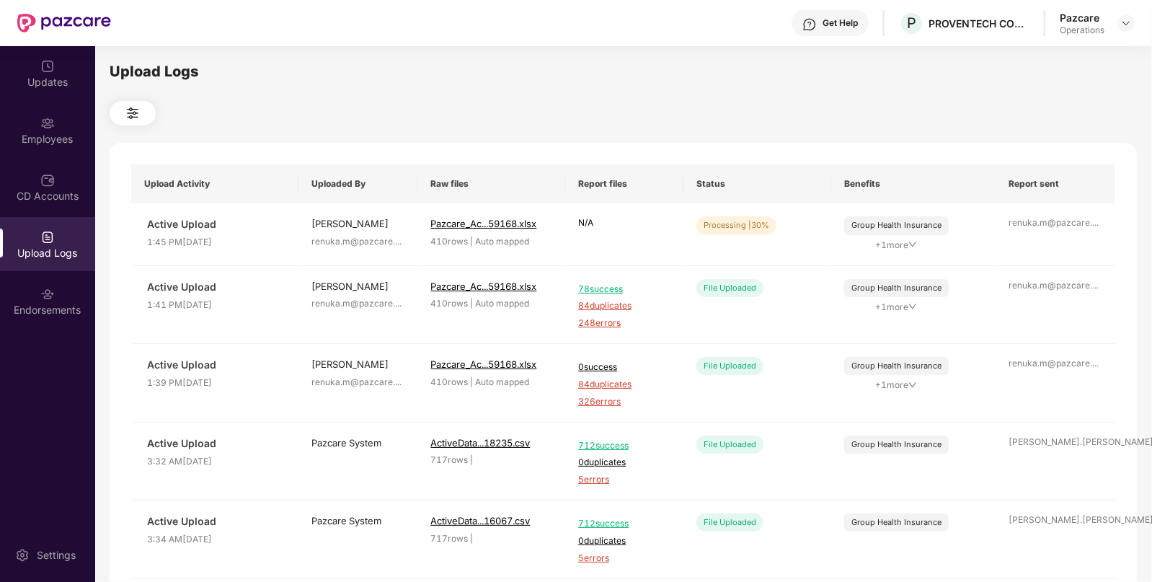
click at [955, 95] on div "Upload Logs Upload Activity Uploaded By Raw files Report files Status Benefits …" at bounding box center [624, 312] width 1028 height 503
click at [1049, 242] on button "Refresh" at bounding box center [1049, 228] width 80 height 25
click at [1058, 230] on span "Refresh" at bounding box center [1058, 229] width 41 height 18
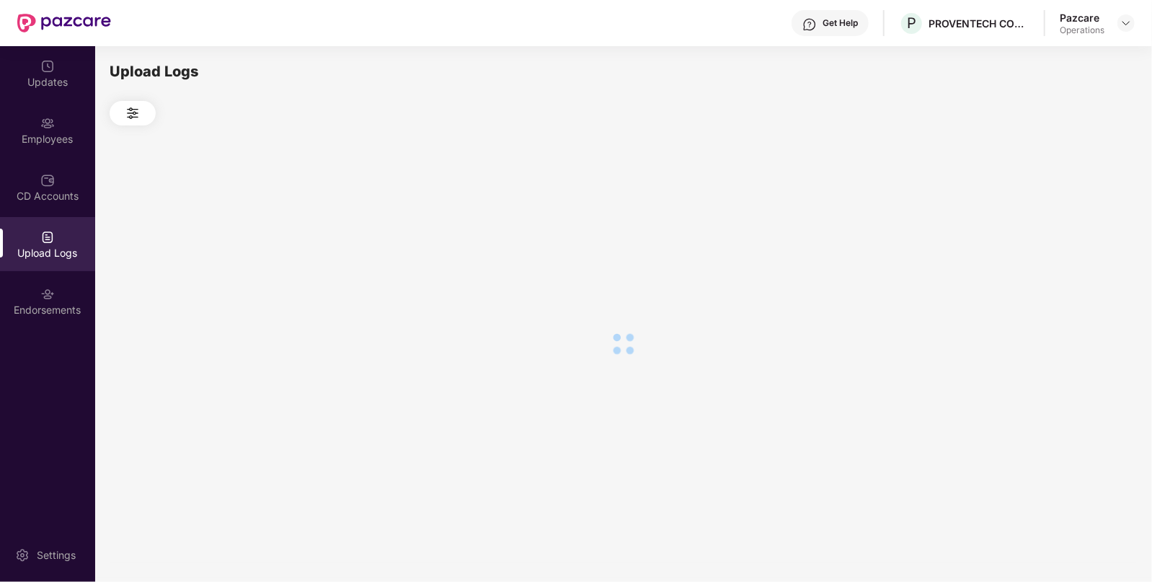
click at [1058, 230] on div at bounding box center [624, 343] width 1028 height 436
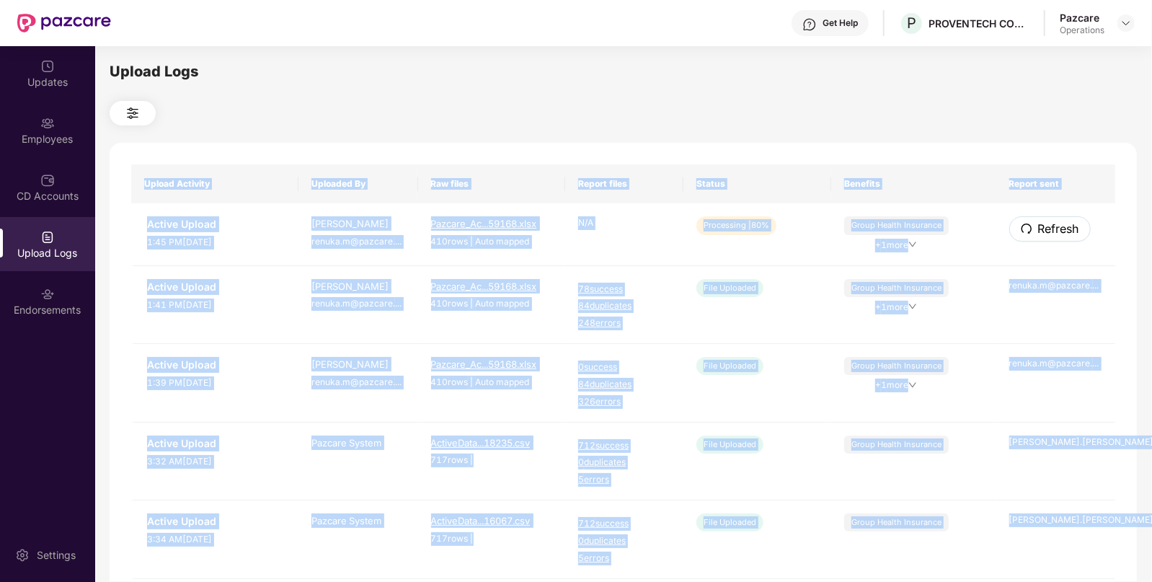
click at [1058, 230] on span "Refresh" at bounding box center [1058, 229] width 41 height 18
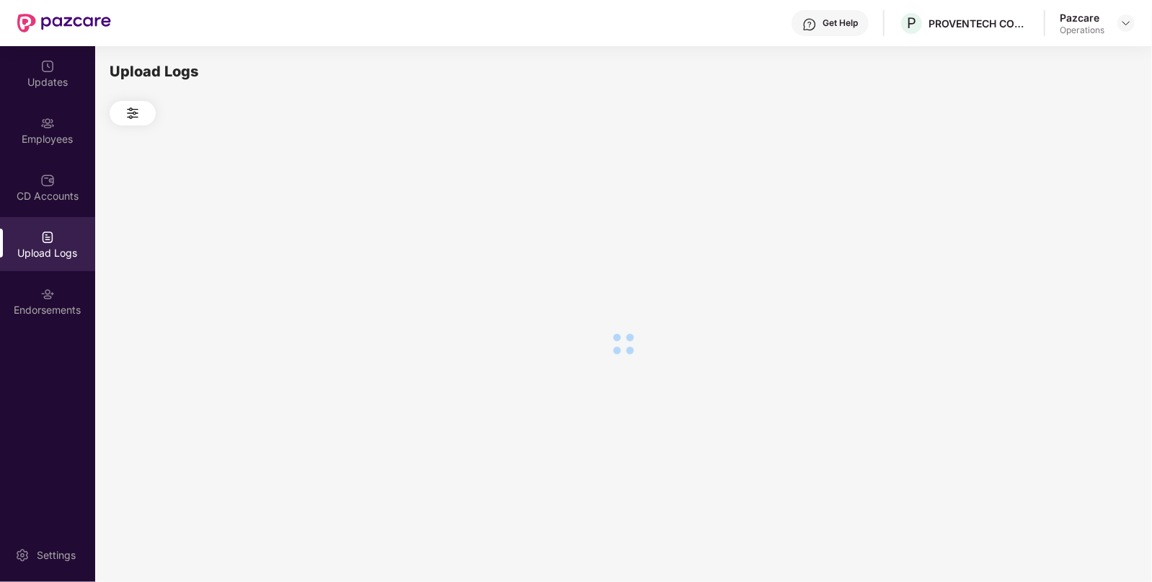
click at [1058, 230] on div at bounding box center [624, 343] width 1028 height 436
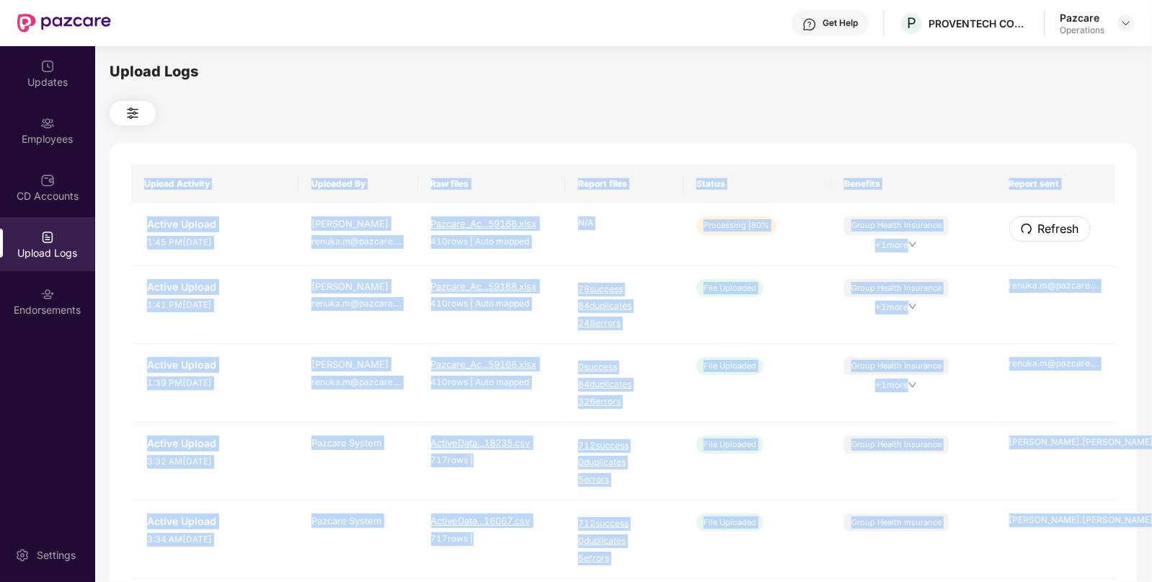
click at [1058, 230] on span "Refresh" at bounding box center [1058, 229] width 41 height 18
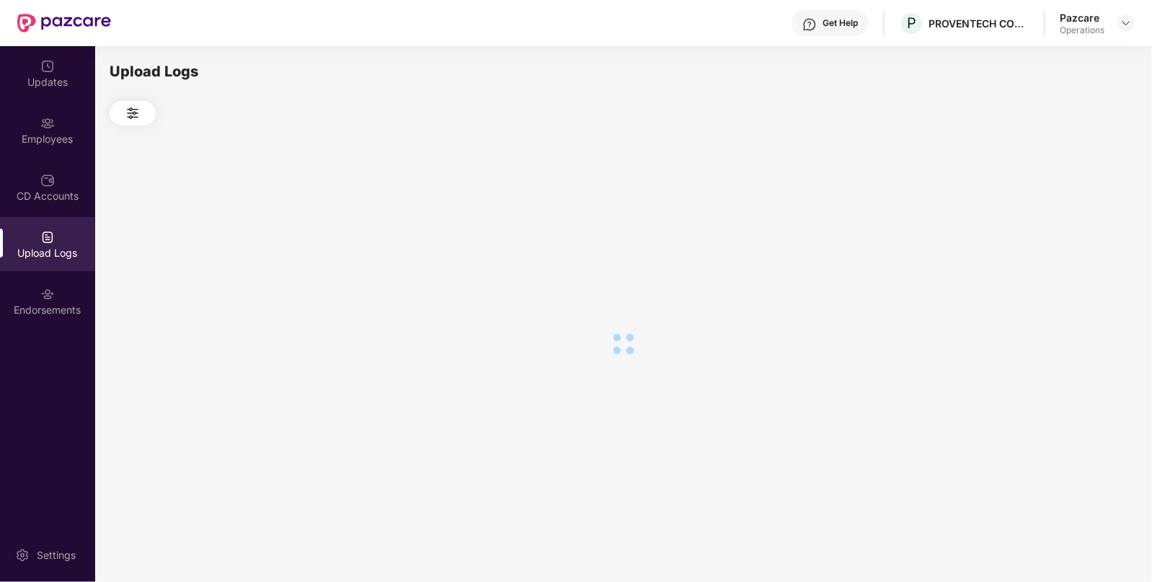
click at [1058, 230] on div at bounding box center [624, 343] width 1028 height 436
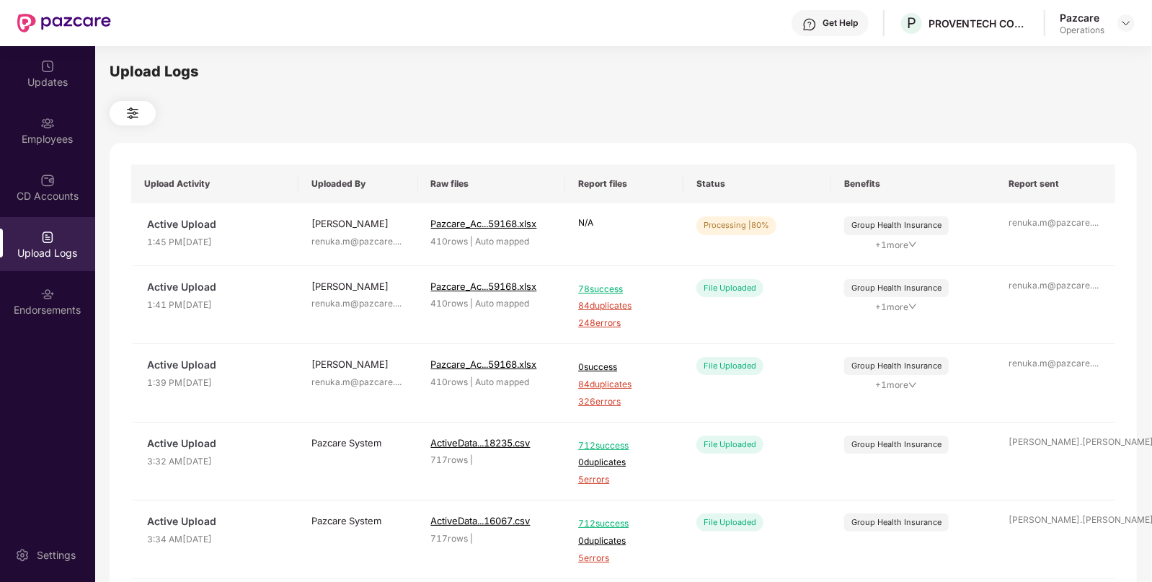
click at [757, 93] on div "Upload Logs Upload Activity Uploaded By Raw files Report files Status Benefits …" at bounding box center [624, 312] width 1028 height 503
click at [1060, 238] on span "Refresh" at bounding box center [1058, 229] width 41 height 18
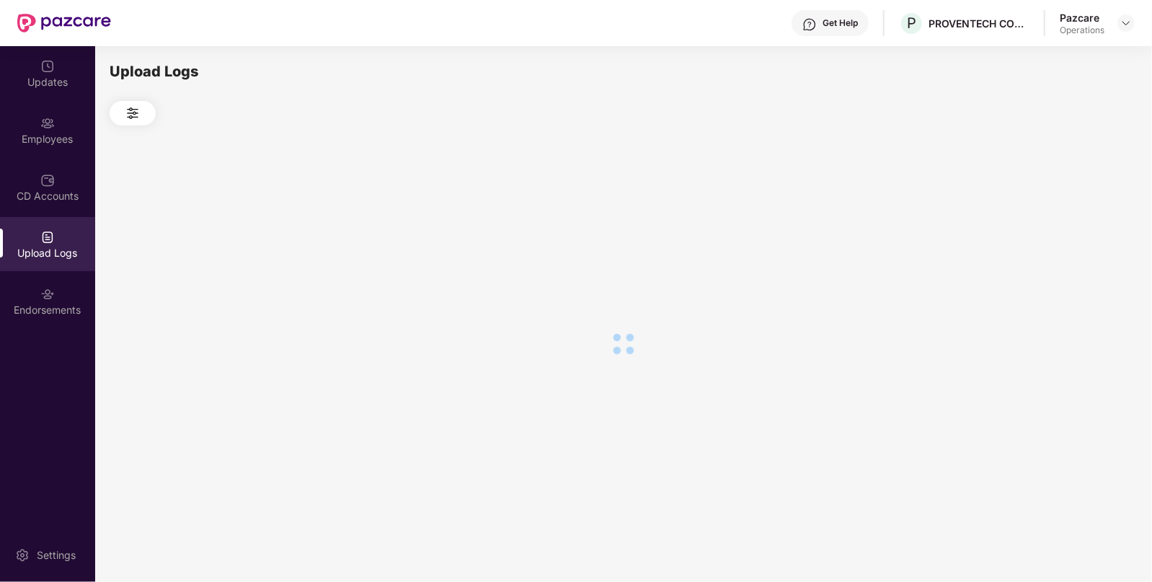
click at [1060, 238] on div at bounding box center [624, 343] width 1028 height 436
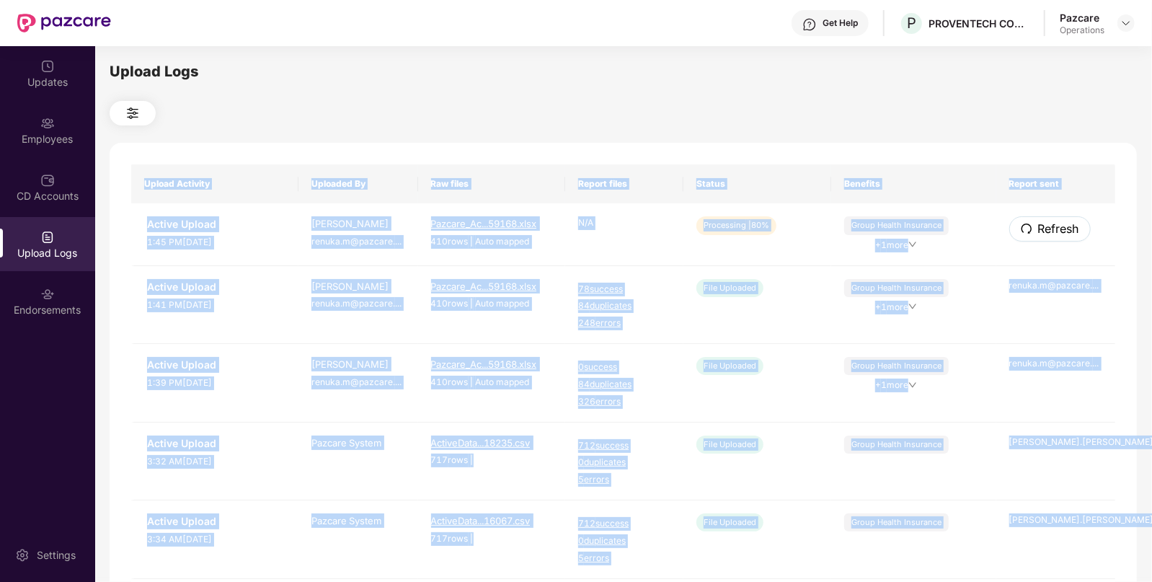
click at [1060, 238] on span "Refresh" at bounding box center [1058, 229] width 41 height 18
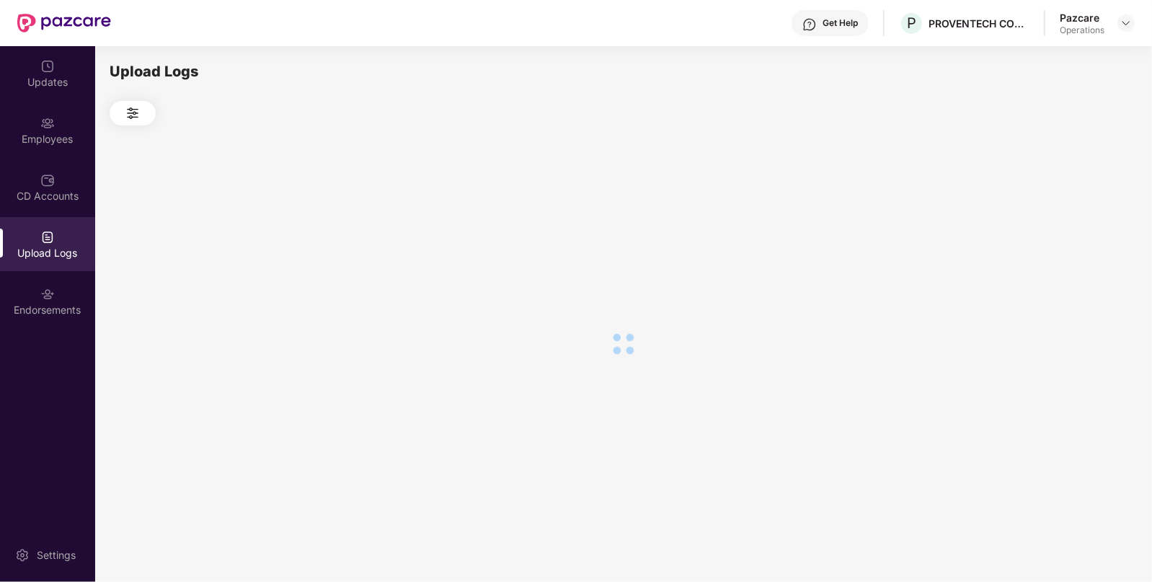
click at [1060, 238] on div at bounding box center [624, 343] width 1028 height 436
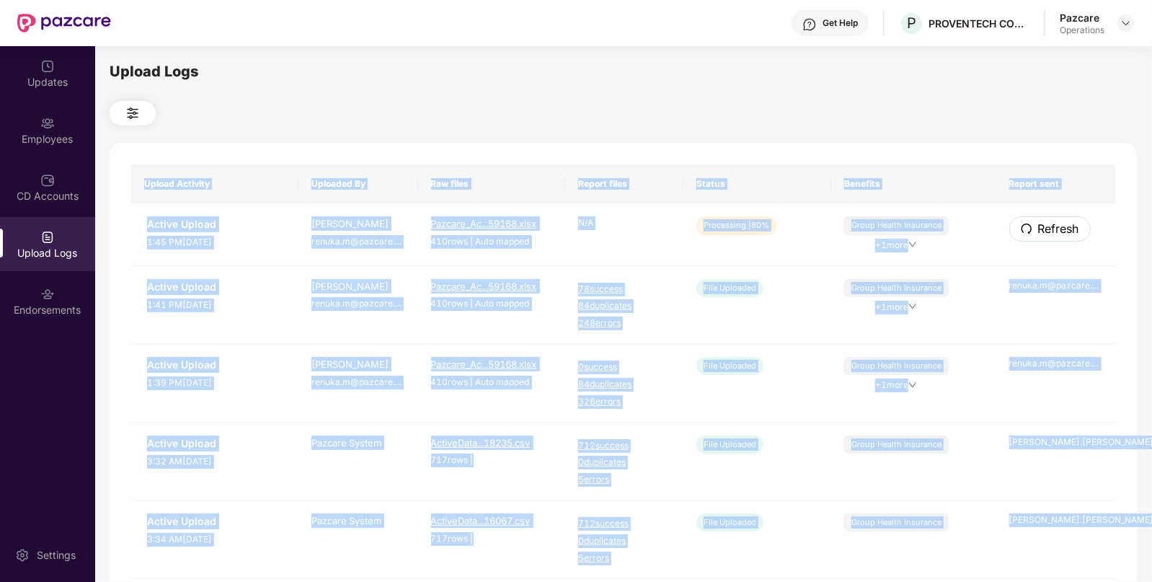
click at [1060, 238] on span "Refresh" at bounding box center [1058, 229] width 41 height 18
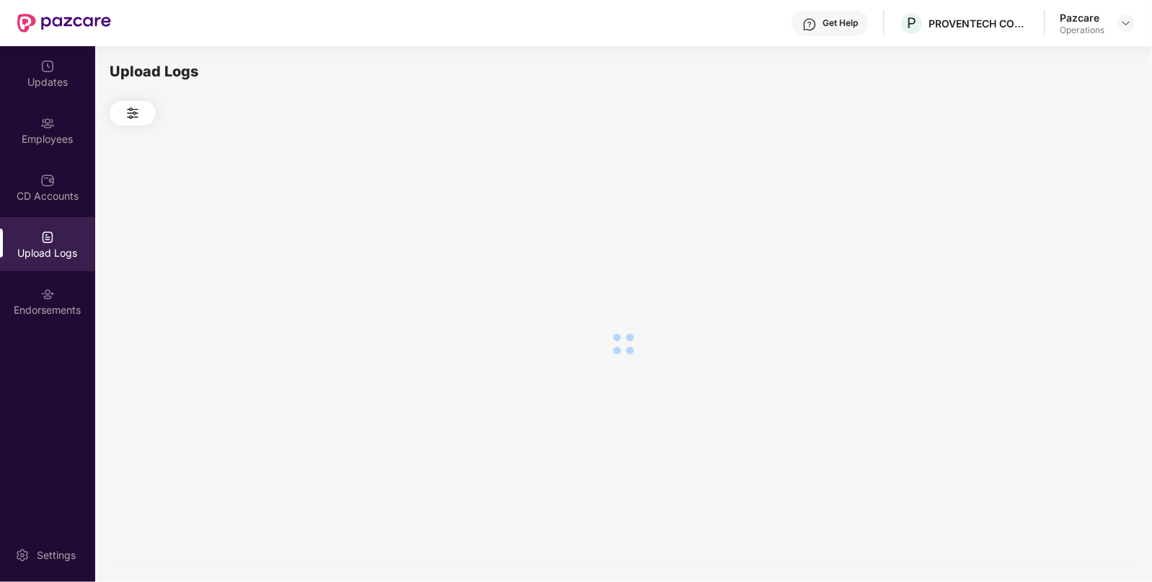
click at [1060, 238] on div at bounding box center [624, 343] width 1028 height 436
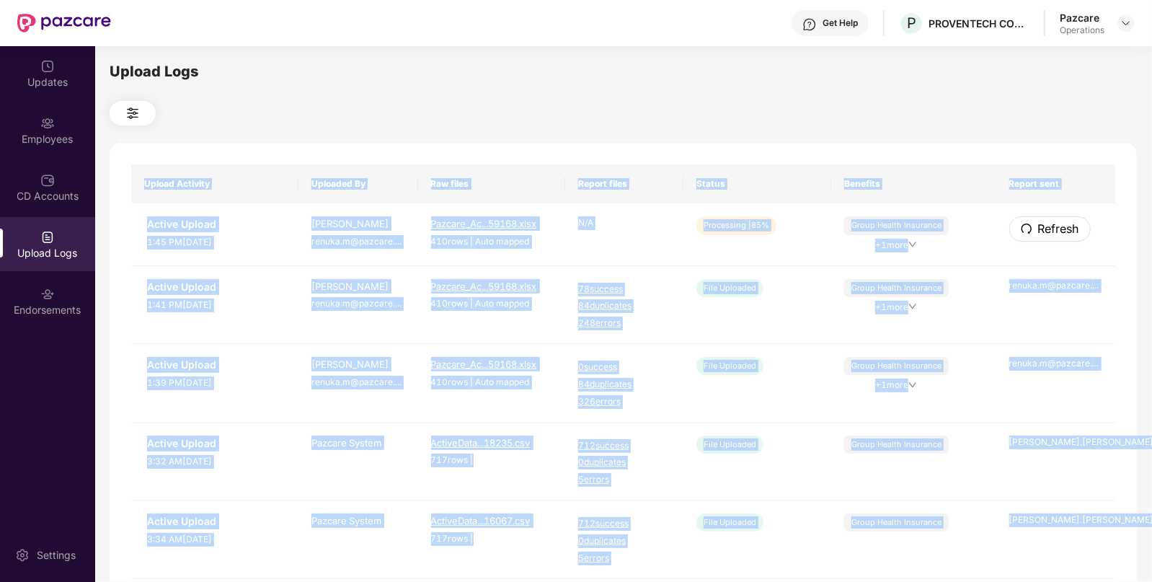
click at [1060, 238] on span "Refresh" at bounding box center [1058, 229] width 41 height 18
click at [1060, 238] on div "Upload Activity Uploaded By Raw files Report files Status Benefits Report sent …" at bounding box center [624, 586] width 1028 height 886
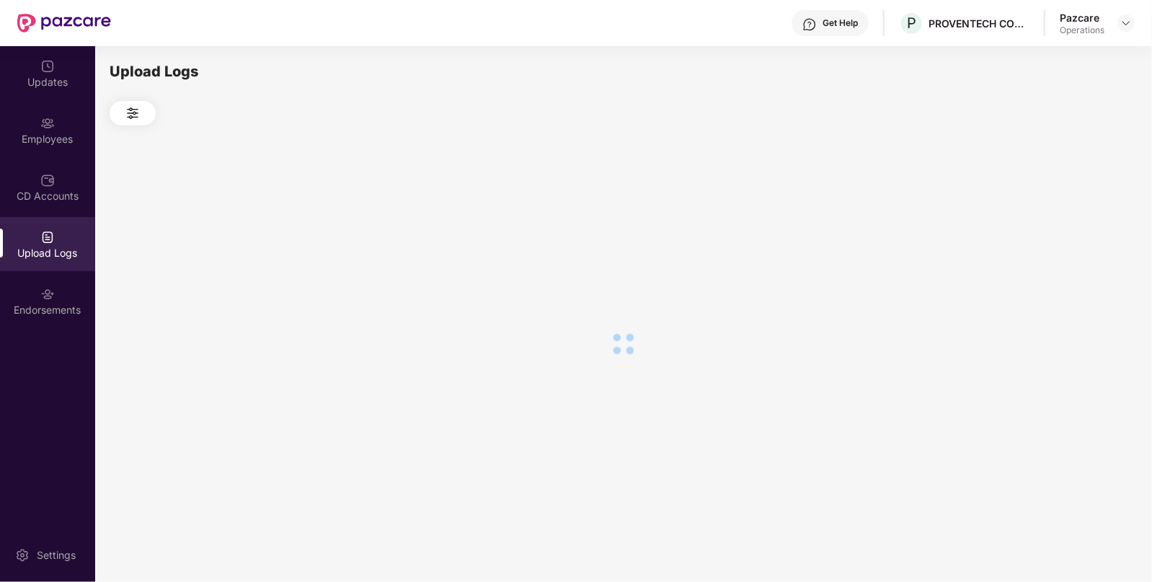
click at [1060, 238] on div at bounding box center [624, 343] width 1028 height 436
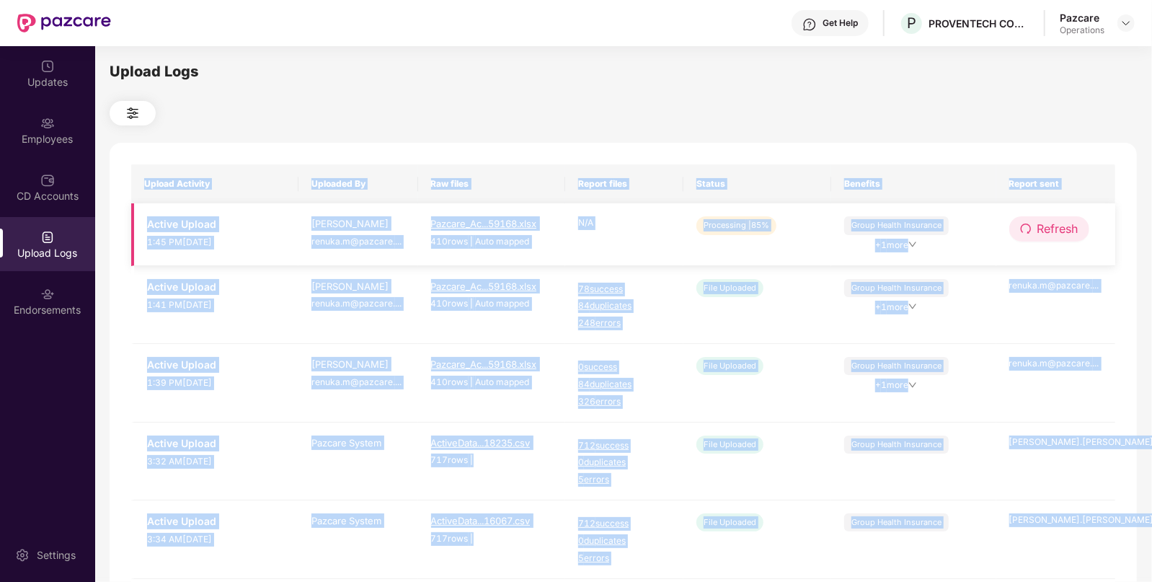
click at [1040, 228] on span "Refresh" at bounding box center [1058, 229] width 41 height 18
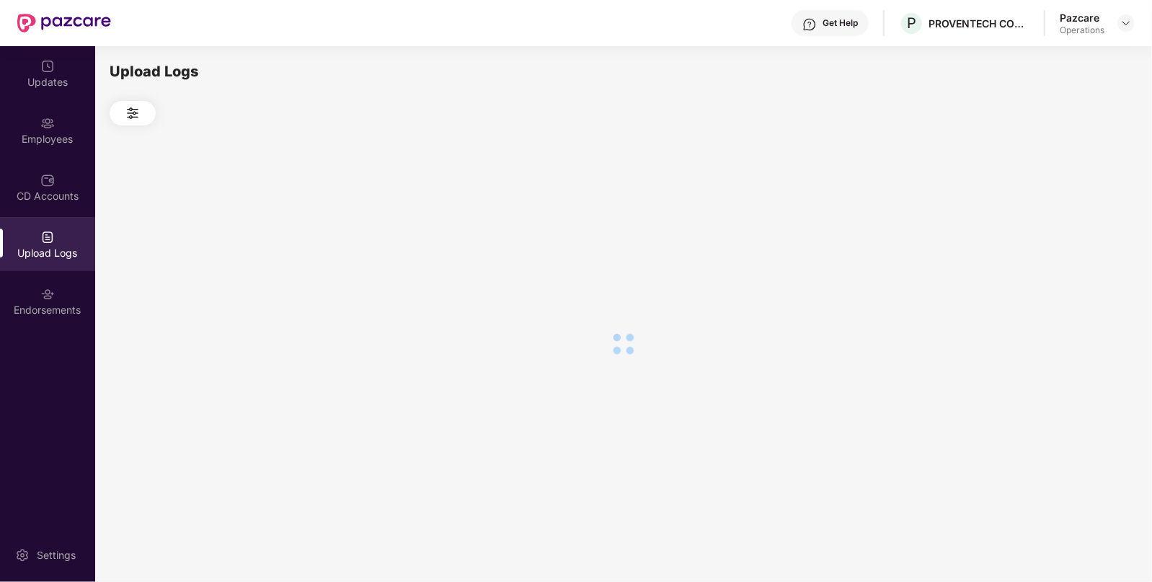
click at [1040, 228] on div at bounding box center [624, 343] width 1028 height 436
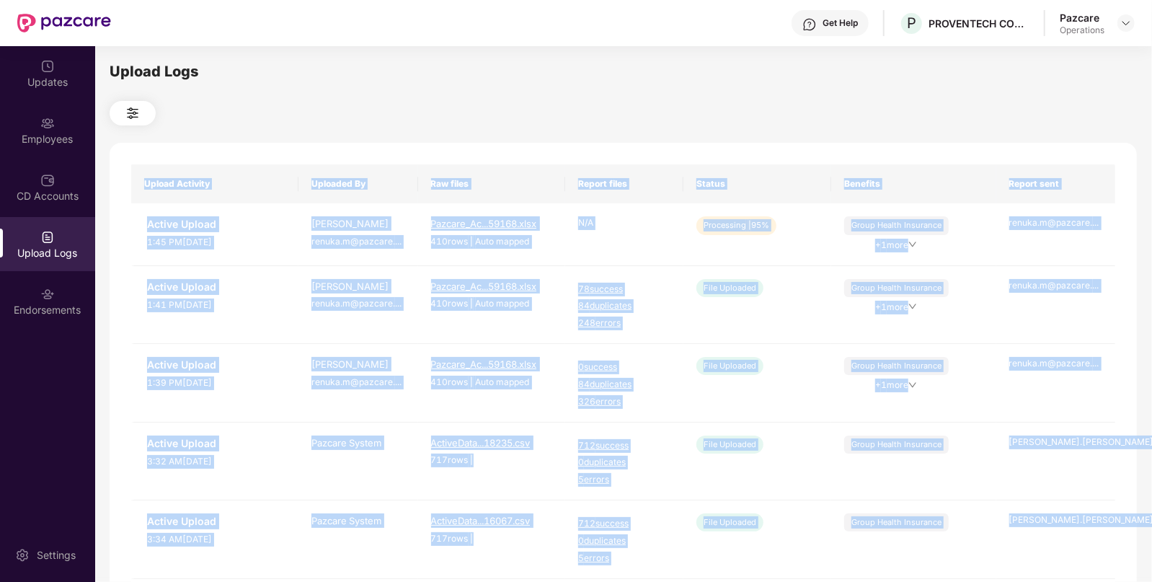
click at [854, 151] on div "Upload Activity Uploaded By Raw files Report files Status Benefits Report sent …" at bounding box center [624, 586] width 1028 height 886
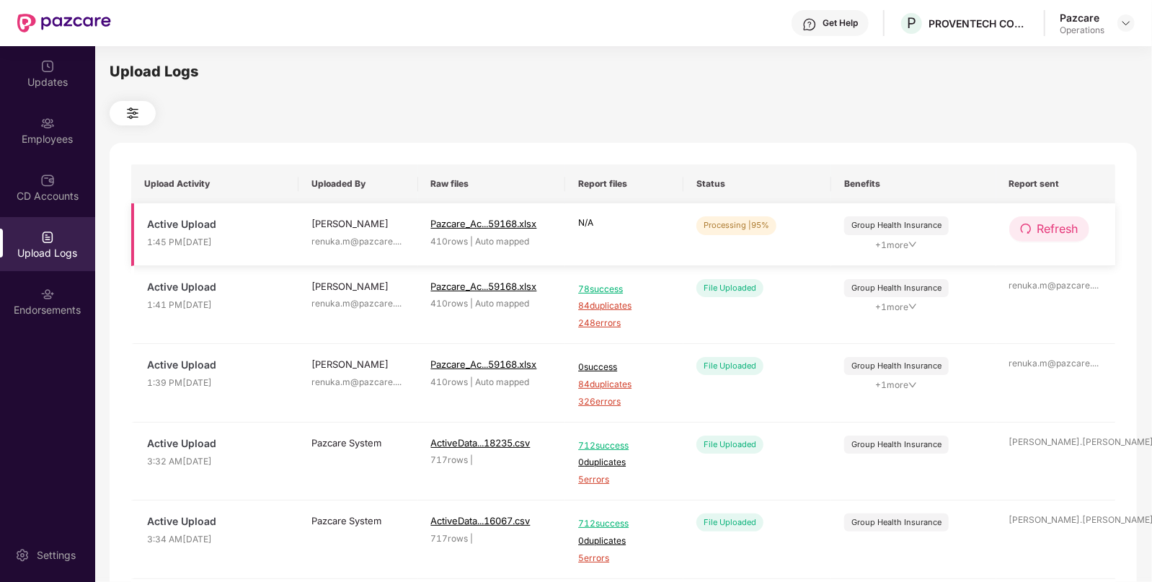
click at [1054, 234] on span "Refresh" at bounding box center [1058, 229] width 41 height 18
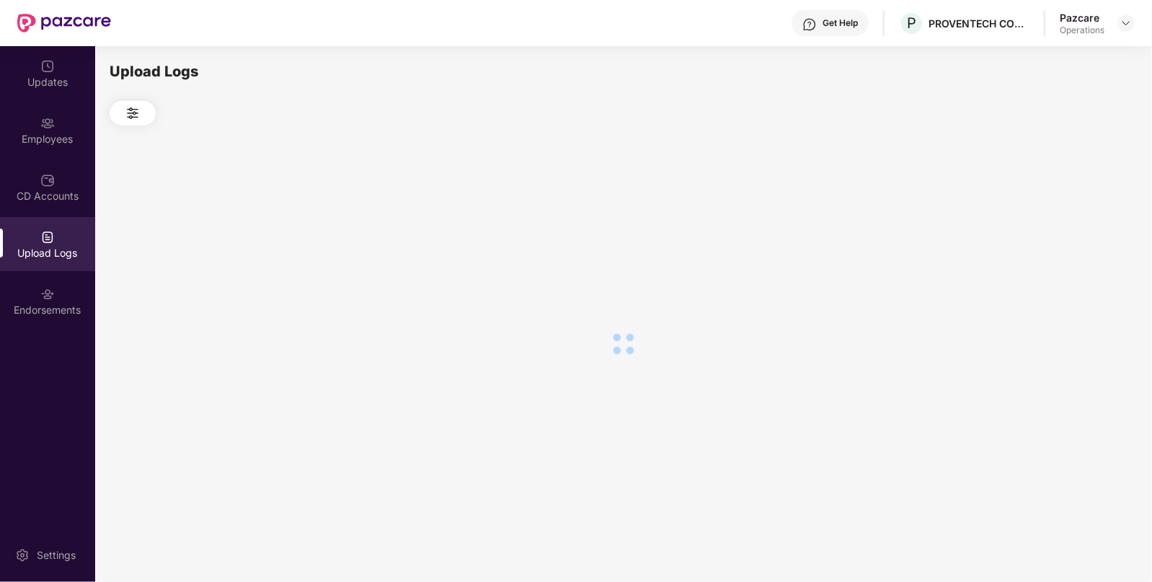
click at [1054, 234] on div at bounding box center [624, 343] width 1028 height 436
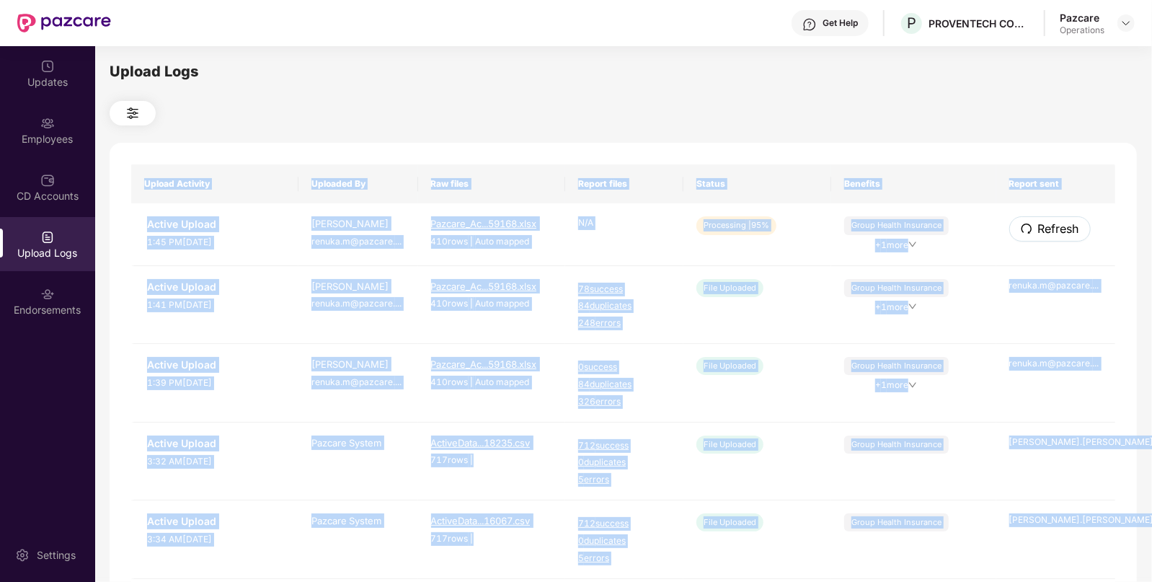
click at [1054, 234] on span "Refresh" at bounding box center [1058, 229] width 41 height 18
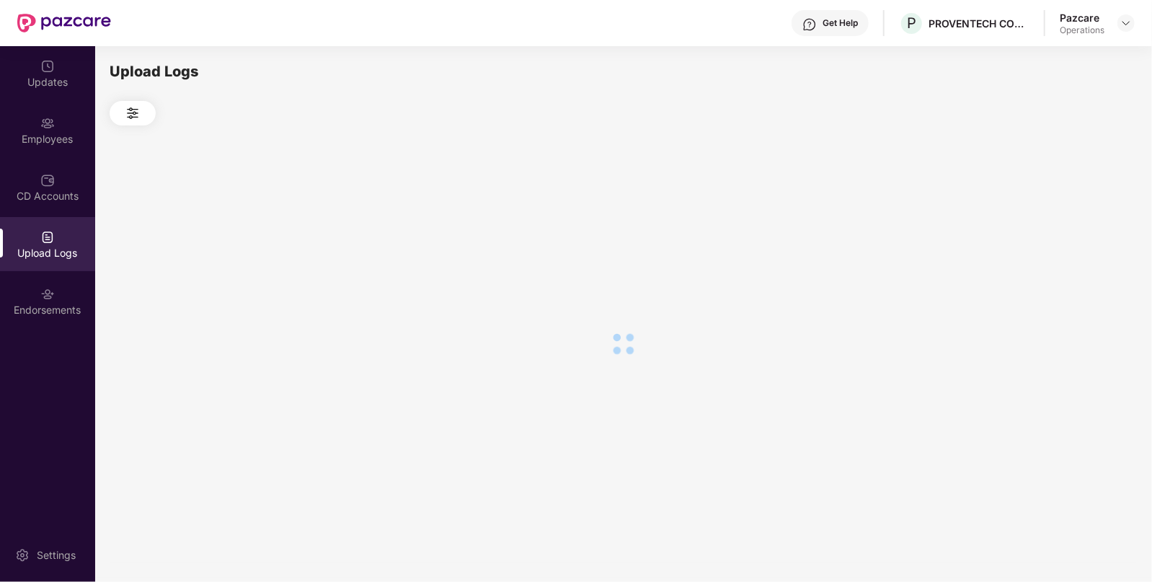
click at [1054, 234] on div at bounding box center [624, 343] width 1028 height 436
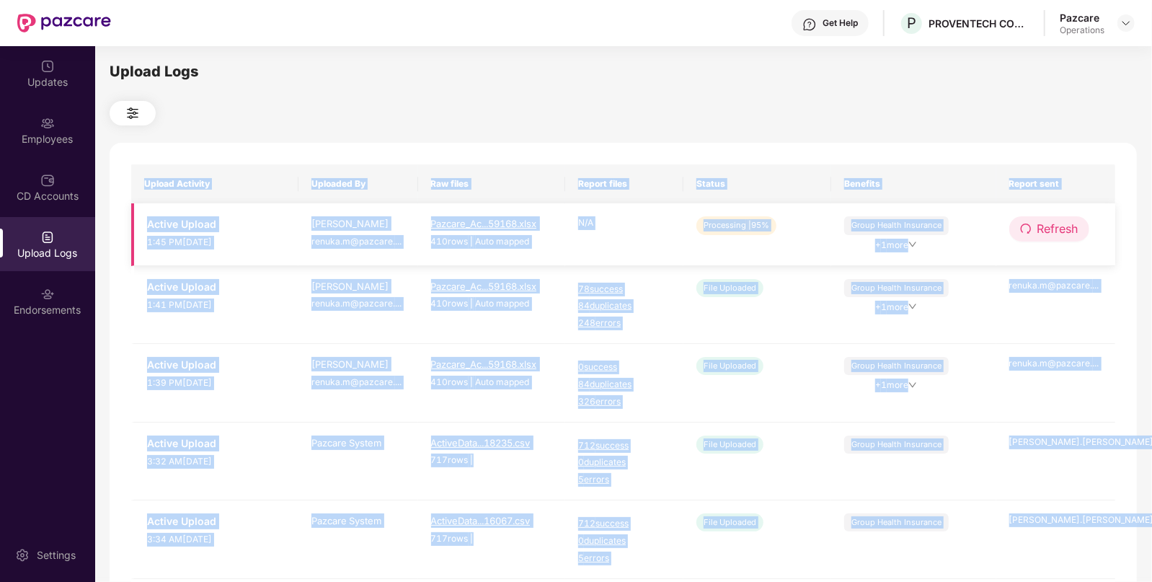
click at [1038, 228] on span "Refresh" at bounding box center [1058, 229] width 41 height 18
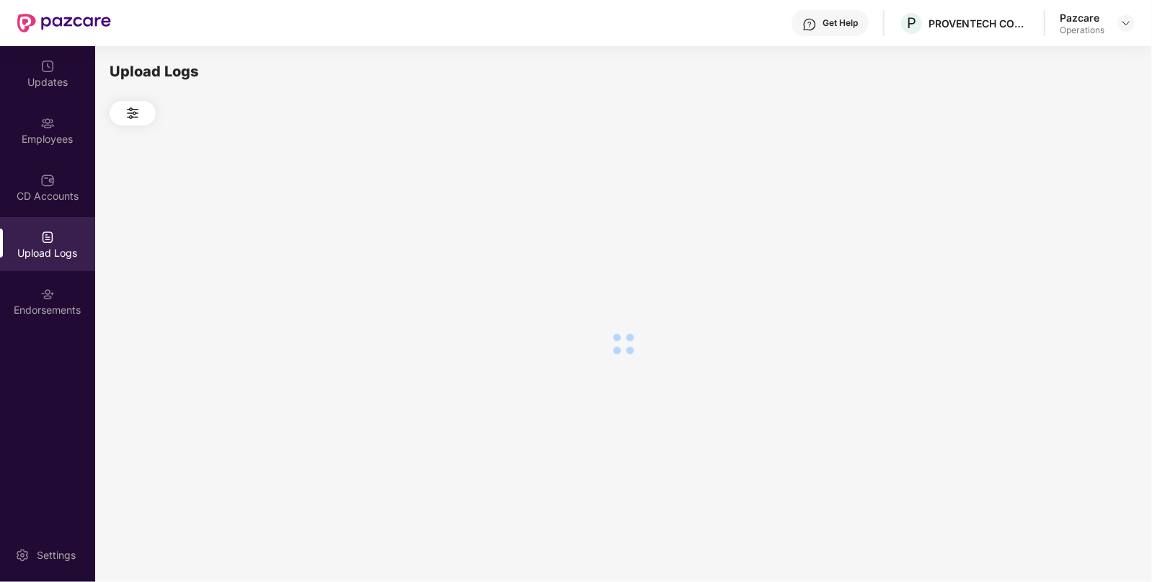
click at [1036, 228] on div at bounding box center [624, 343] width 1028 height 436
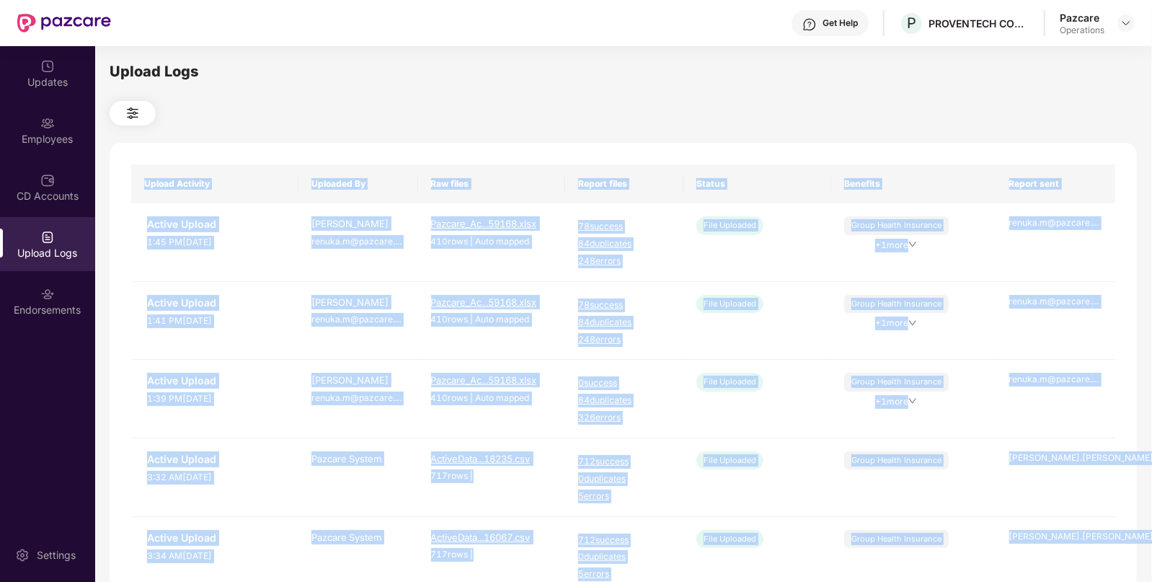
click at [1036, 228] on div "renuka.m@pazcare. ..." at bounding box center [1056, 223] width 94 height 14
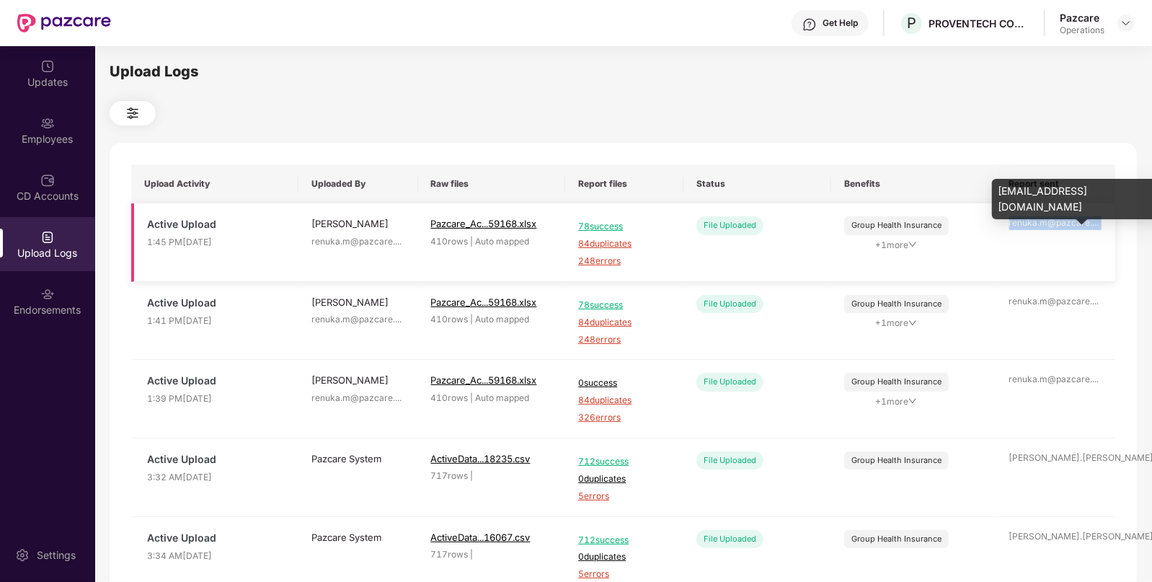
click at [1036, 228] on div "renuka.m@pazcare. ..." at bounding box center [1056, 223] width 94 height 14
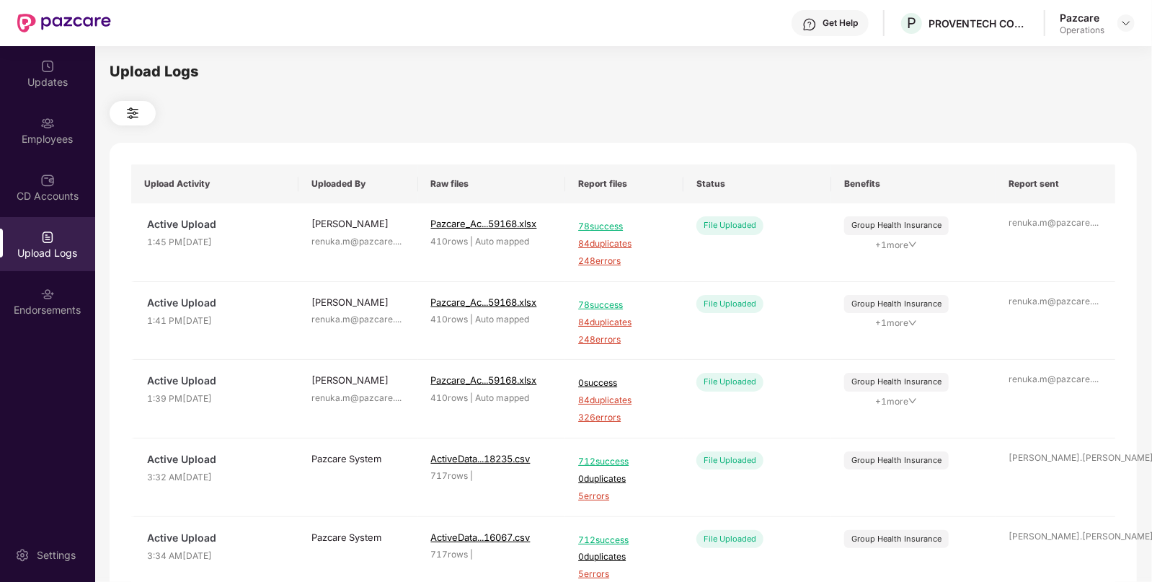
click at [673, 180] on th "Report files" at bounding box center [624, 183] width 118 height 39
click at [615, 245] on span "84 duplicates" at bounding box center [624, 244] width 92 height 14
click at [50, 133] on div "Employees" at bounding box center [47, 139] width 95 height 14
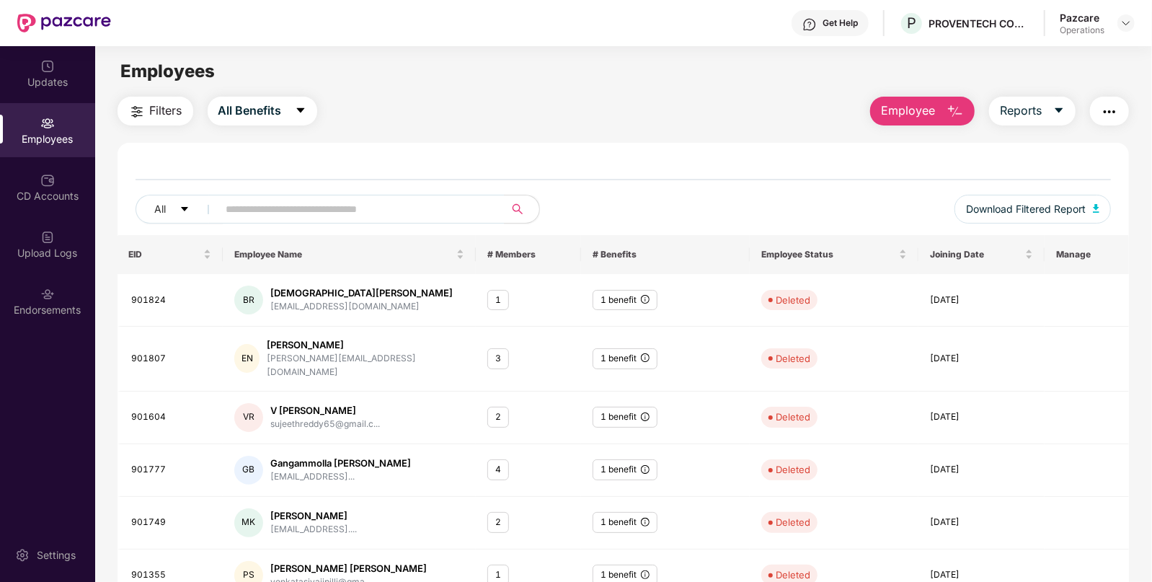
click at [1114, 112] on img "button" at bounding box center [1109, 111] width 17 height 17
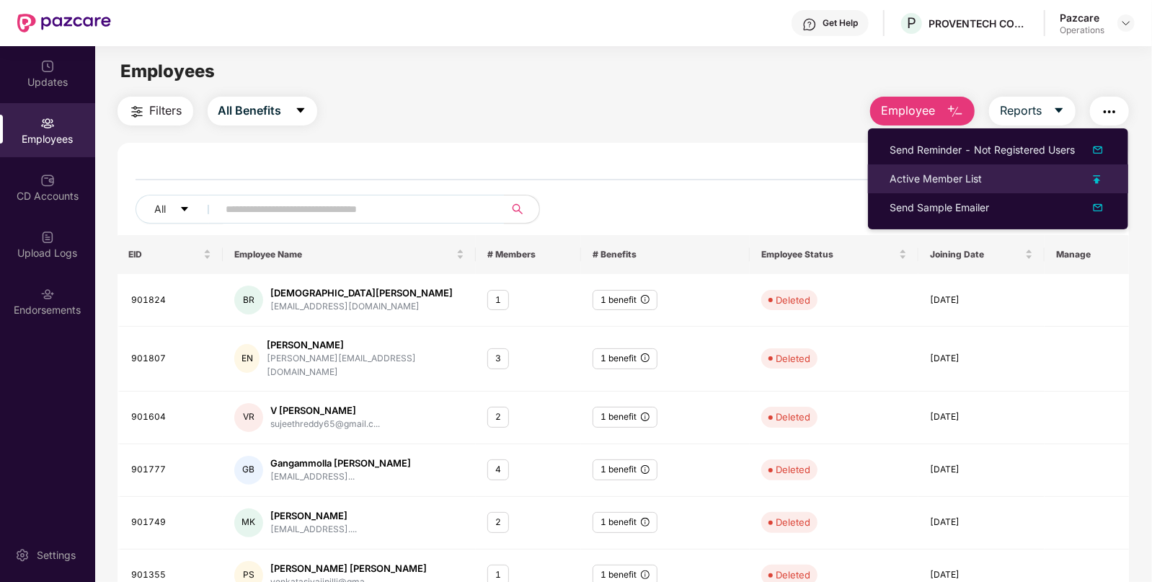
click at [911, 182] on div "Active Member List" at bounding box center [936, 179] width 92 height 16
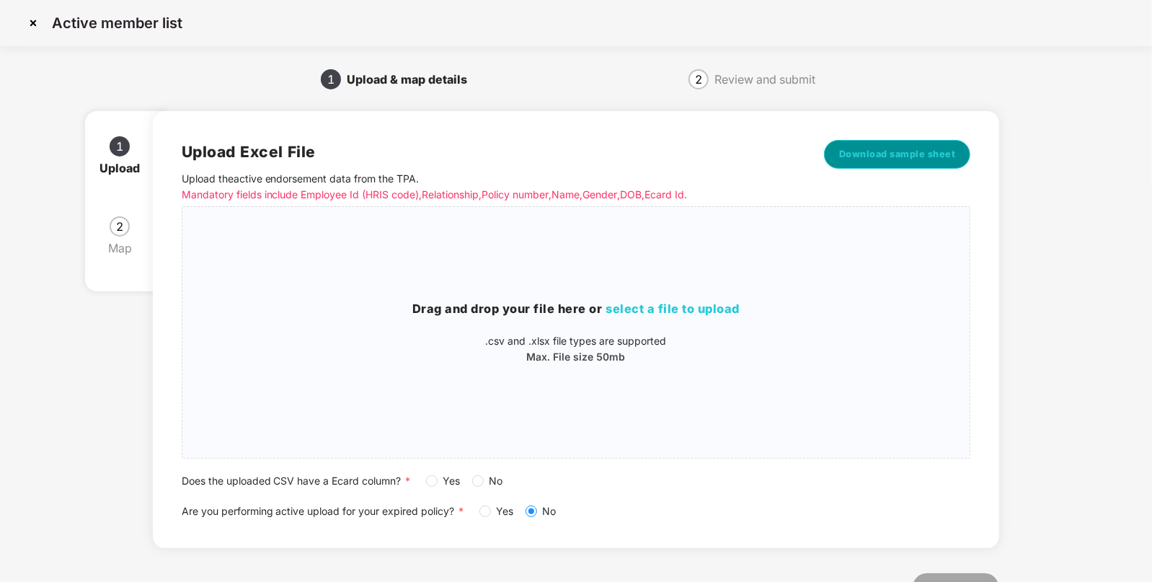
click at [872, 159] on span "Download sample sheet" at bounding box center [897, 154] width 117 height 14
click at [652, 303] on span "select a file to upload" at bounding box center [673, 308] width 134 height 14
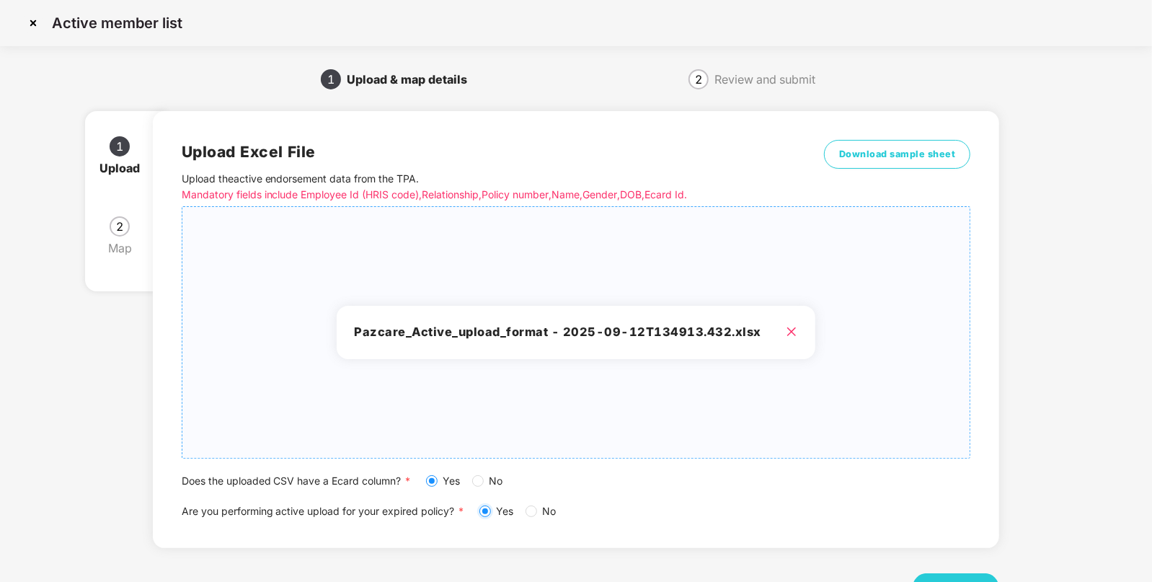
scroll to position [56, 0]
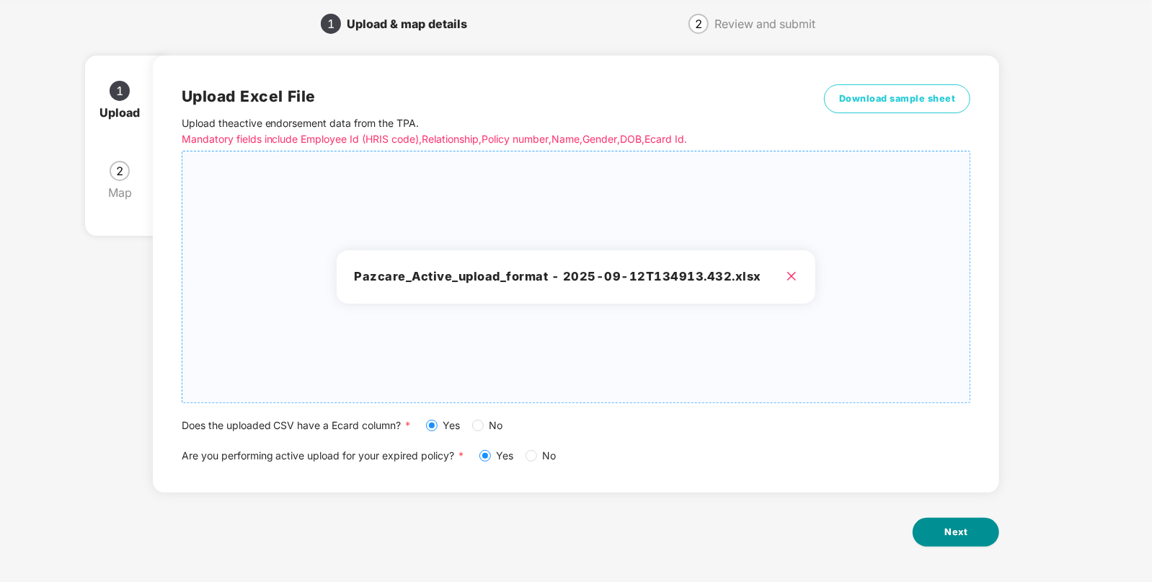
click at [967, 534] on span "Next" at bounding box center [956, 532] width 23 height 14
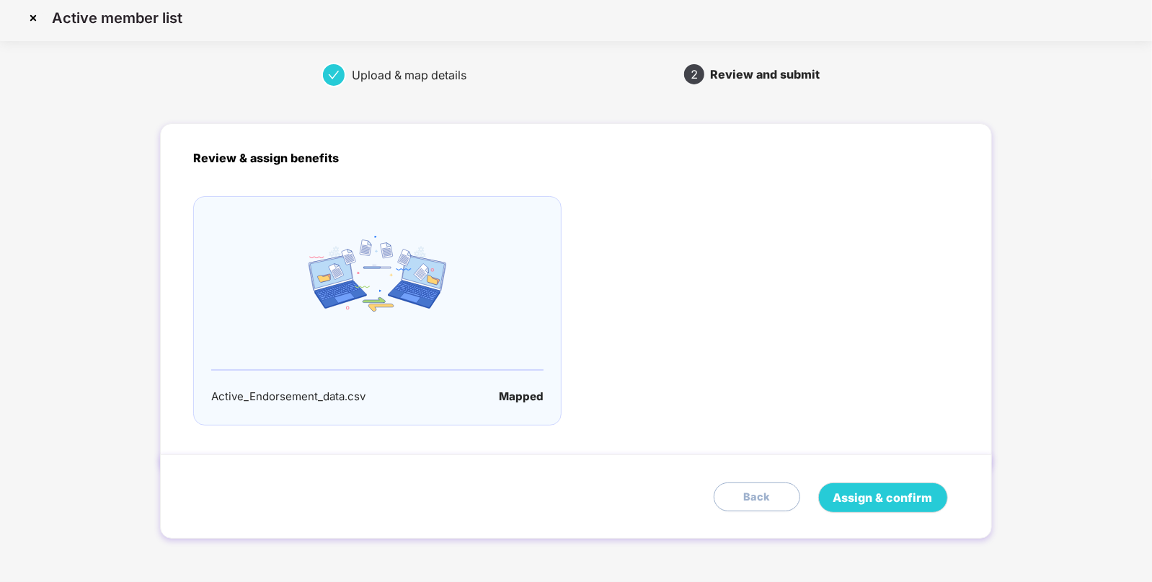
scroll to position [0, 0]
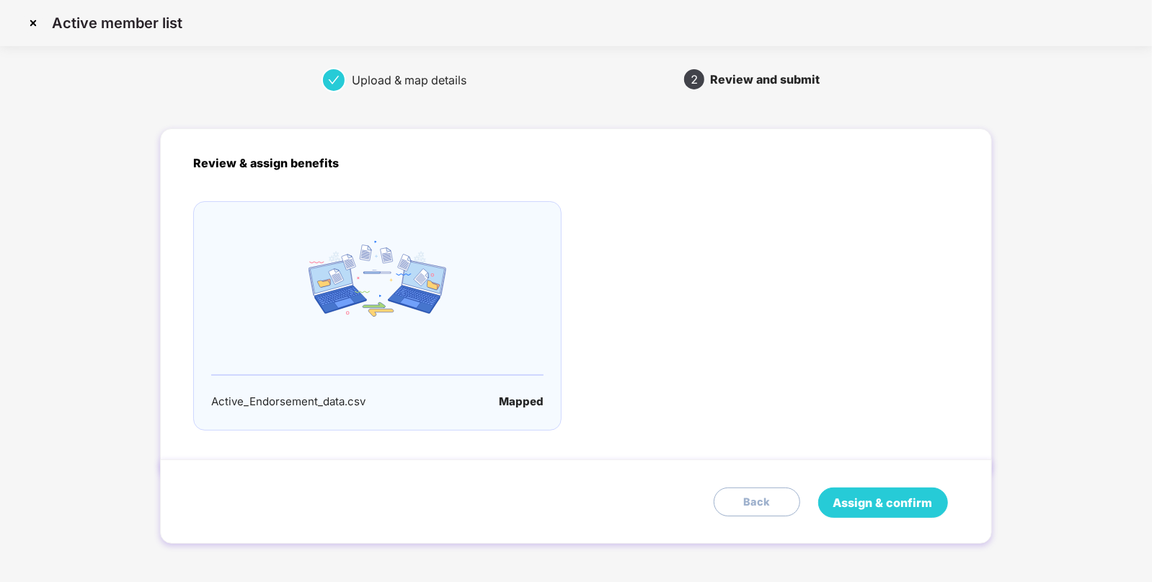
click at [899, 490] on button "Assign & confirm" at bounding box center [883, 502] width 130 height 30
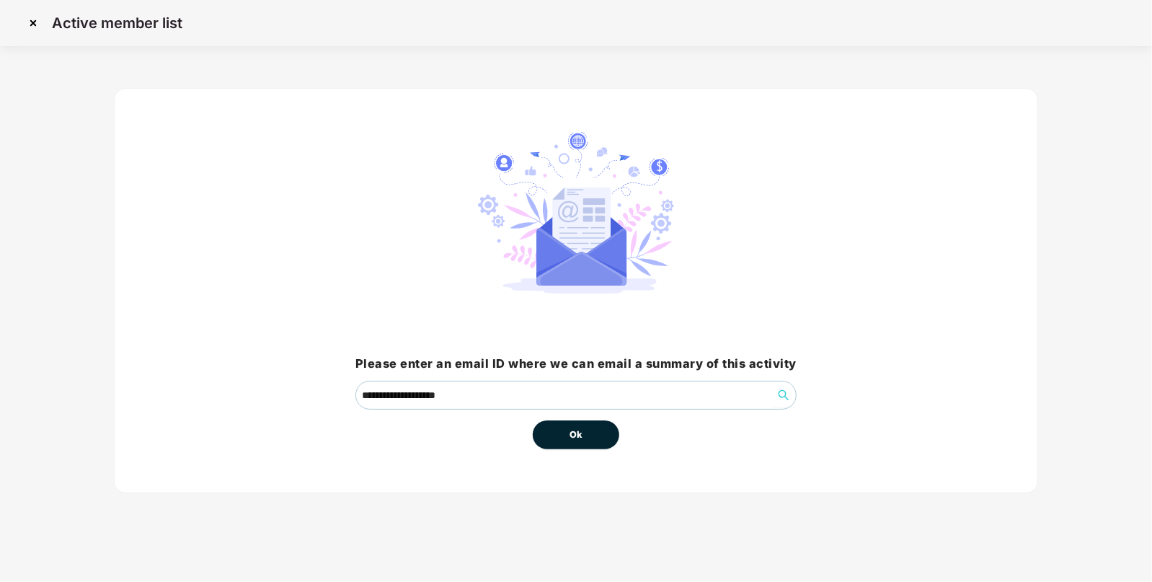
click at [566, 417] on div "Ok" at bounding box center [576, 430] width 87 height 40
click at [577, 433] on span "Ok" at bounding box center [576, 435] width 13 height 14
click at [575, 432] on span "Ok" at bounding box center [576, 435] width 13 height 14
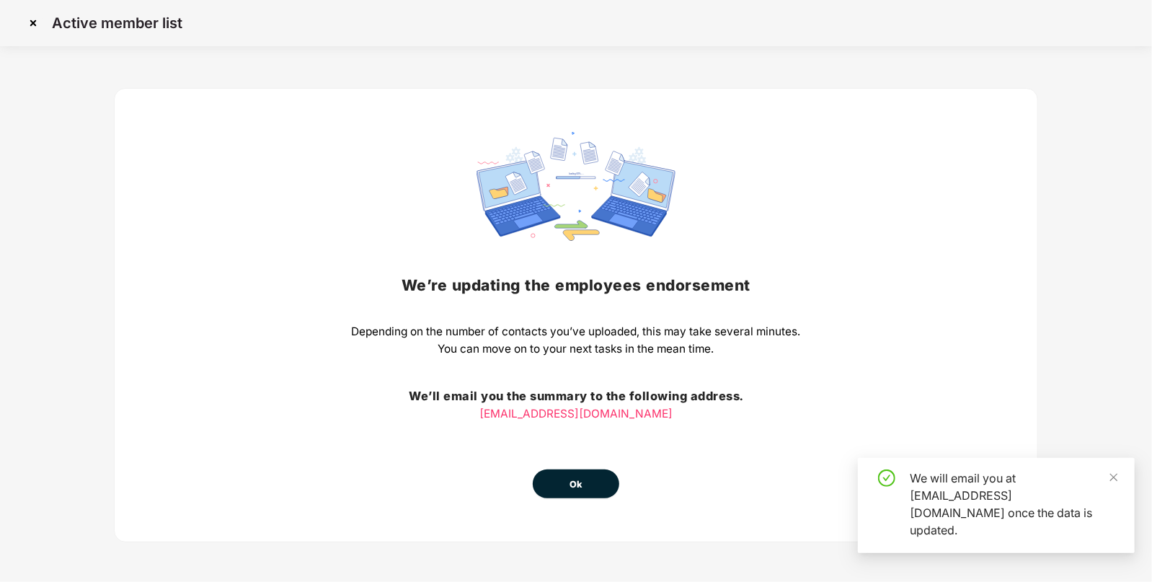
click at [579, 492] on button "Ok" at bounding box center [576, 483] width 87 height 29
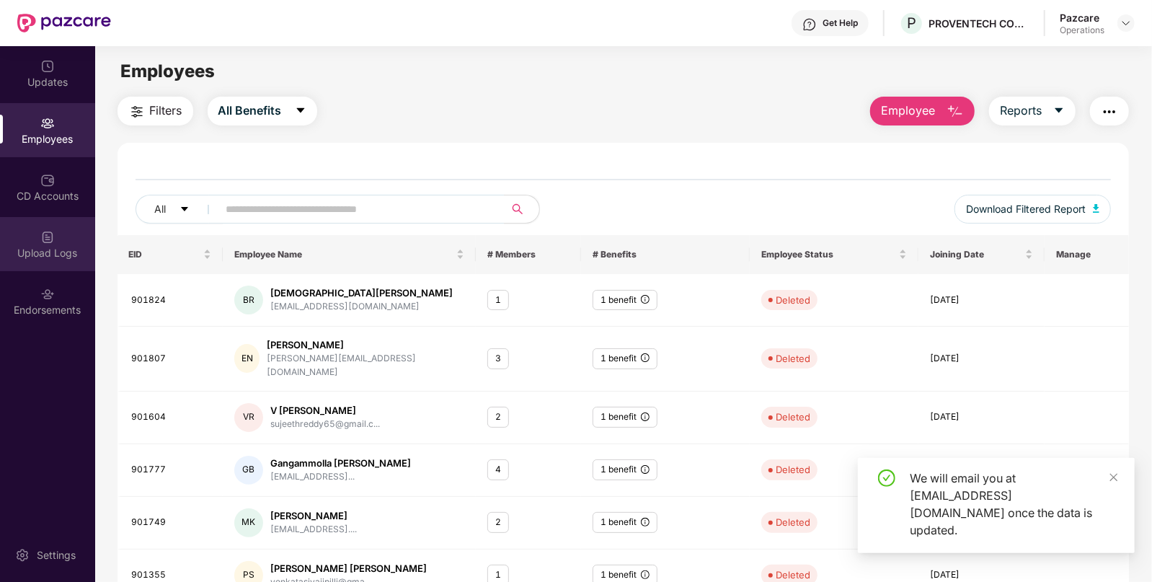
click at [58, 249] on div "Upload Logs" at bounding box center [47, 253] width 95 height 14
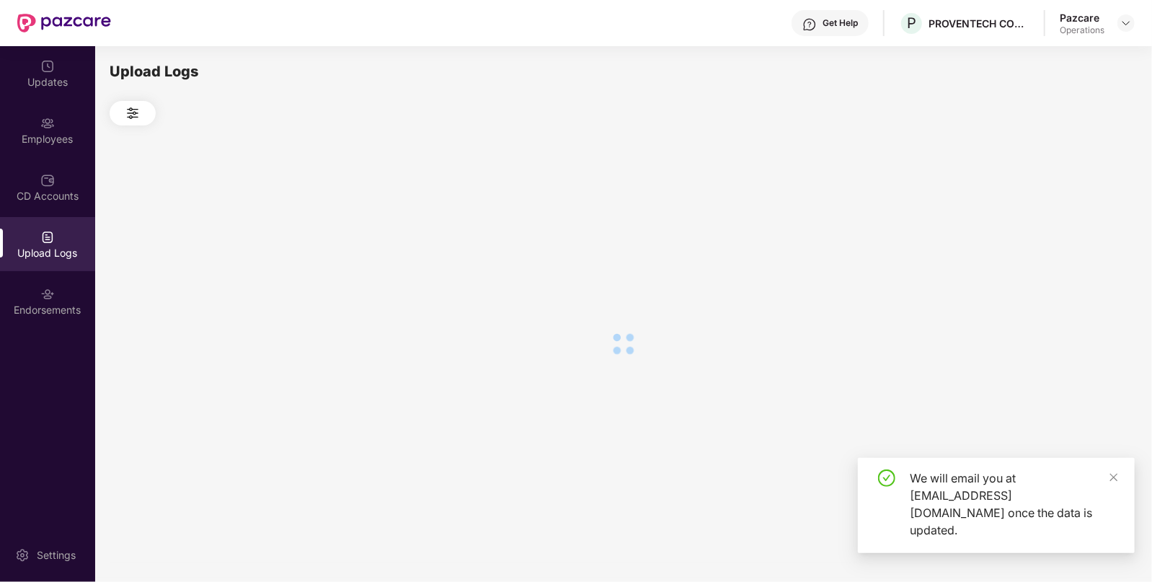
click at [58, 249] on div "Upload Logs" at bounding box center [47, 253] width 95 height 14
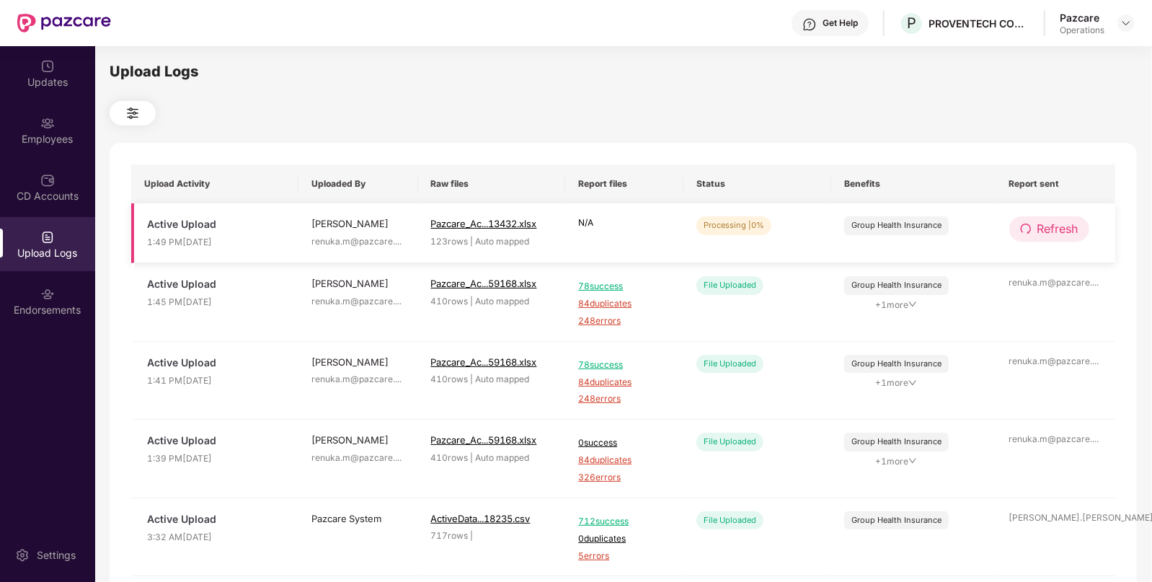
click at [1053, 238] on span "Refresh" at bounding box center [1058, 229] width 41 height 18
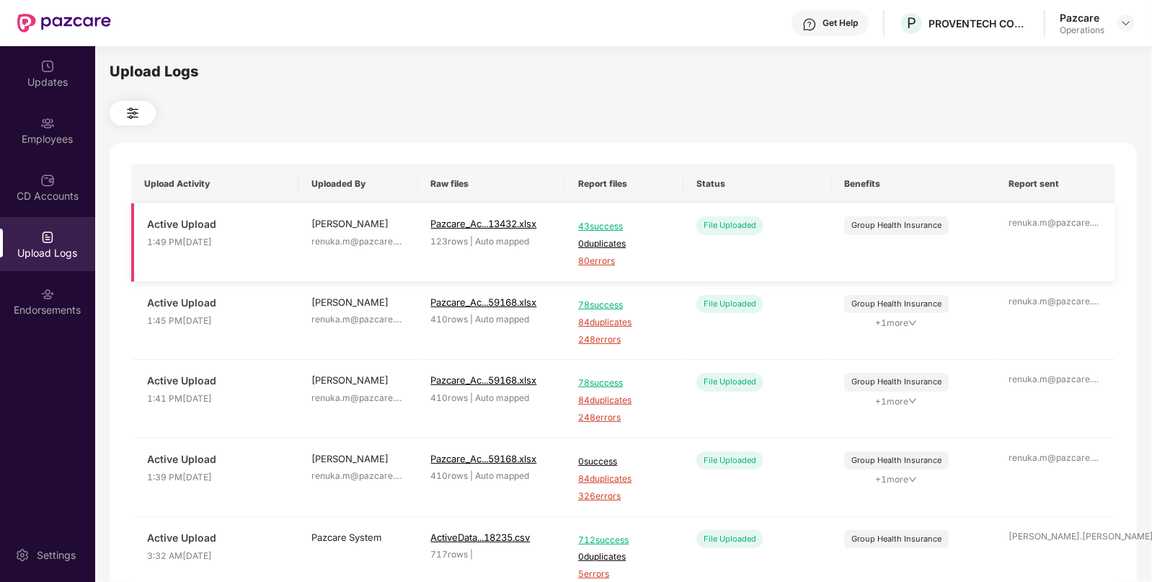
click at [609, 262] on span "80 errors" at bounding box center [624, 262] width 92 height 14
click at [68, 141] on div "Employees" at bounding box center [47, 139] width 95 height 14
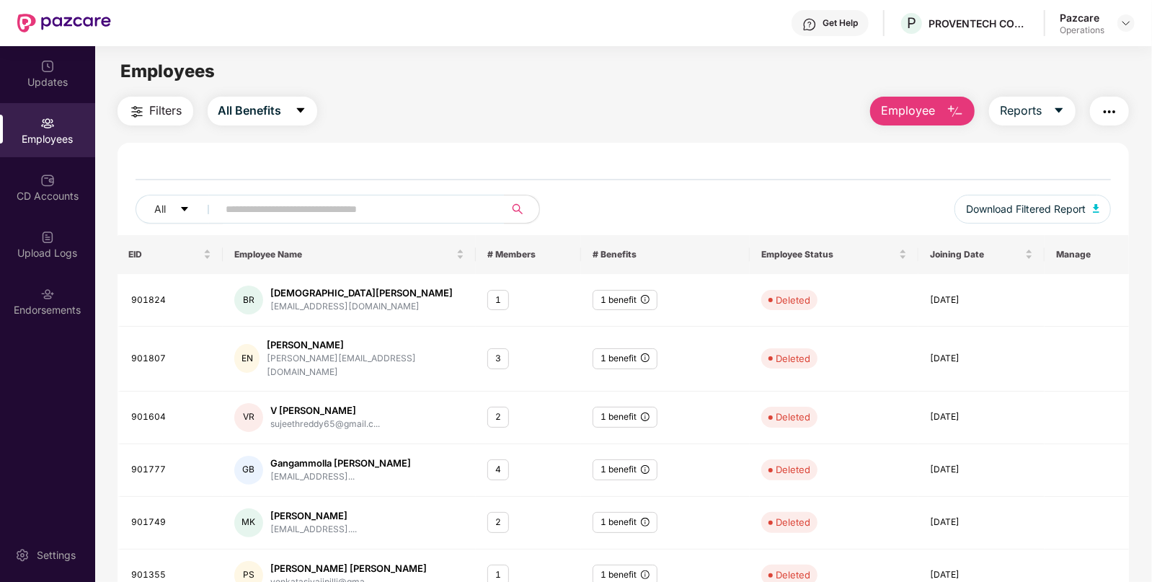
click at [1114, 110] on img "button" at bounding box center [1109, 111] width 17 height 17
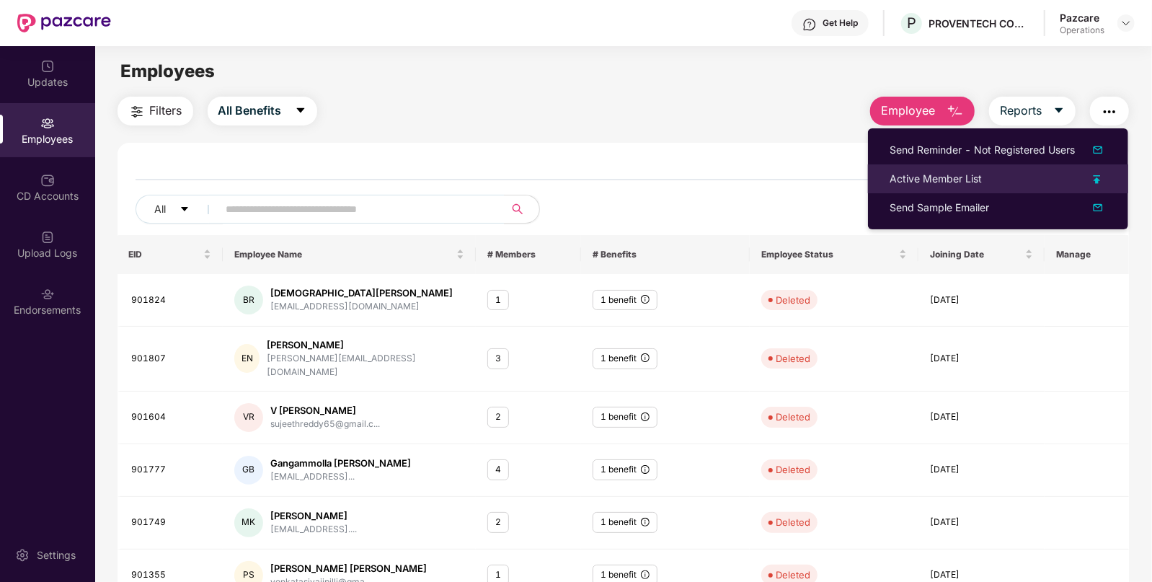
click at [901, 173] on div "Active Member List" at bounding box center [936, 179] width 92 height 16
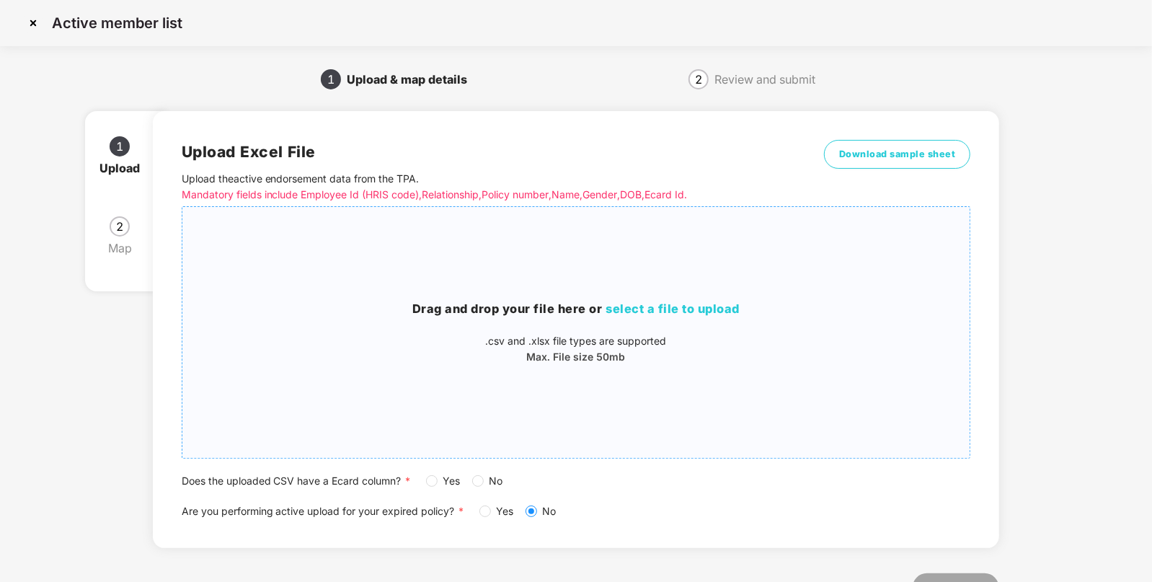
click at [696, 308] on span "select a file to upload" at bounding box center [673, 308] width 134 height 14
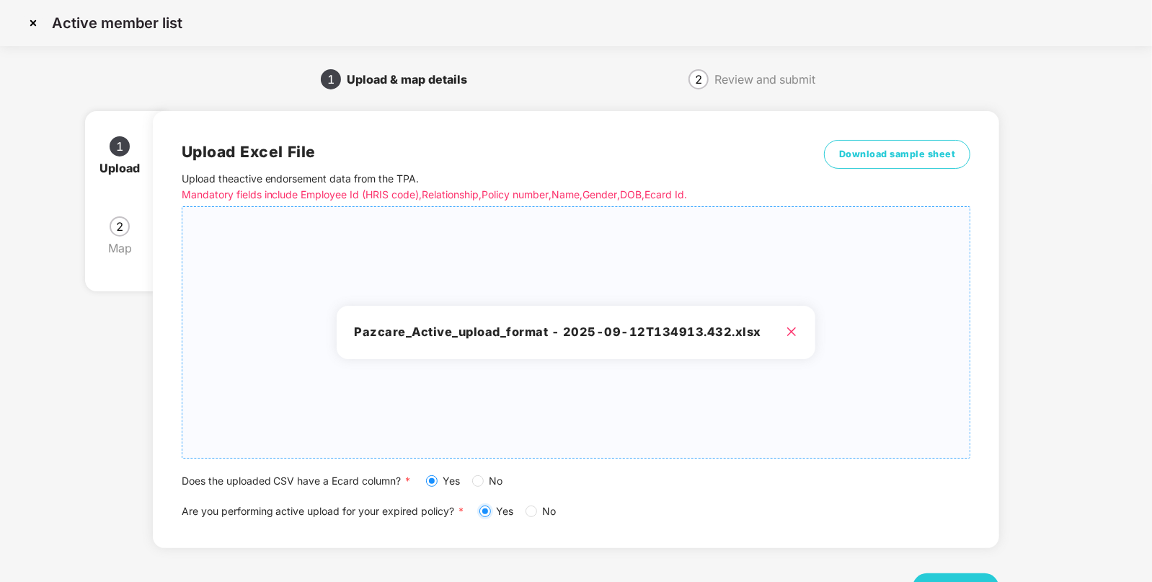
scroll to position [56, 0]
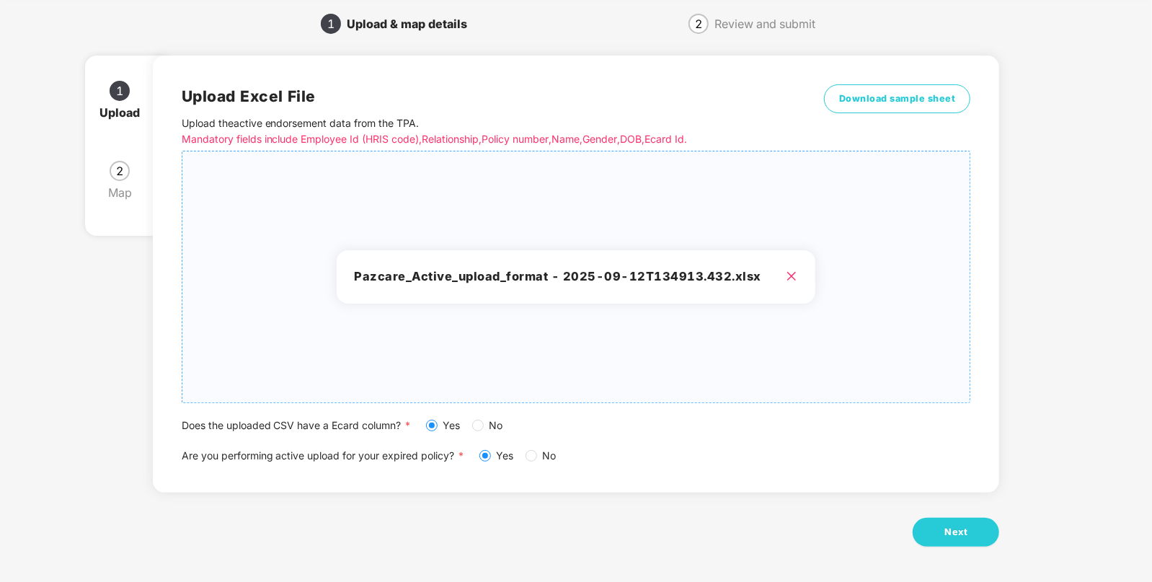
click at [488, 428] on span "No" at bounding box center [496, 425] width 25 height 16
click at [945, 534] on span "Next" at bounding box center [956, 532] width 23 height 14
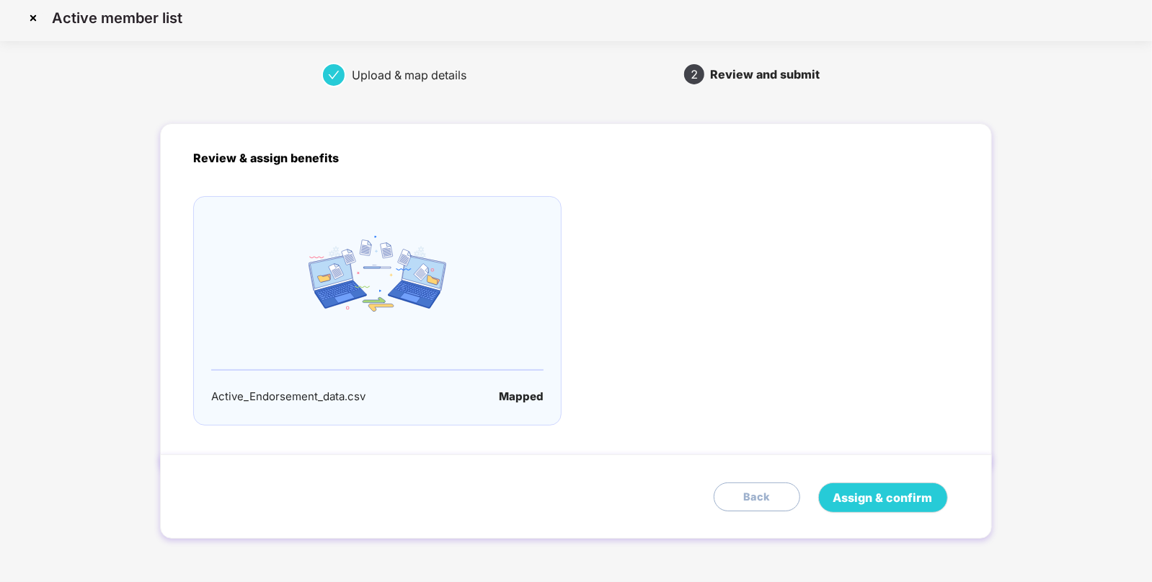
scroll to position [0, 0]
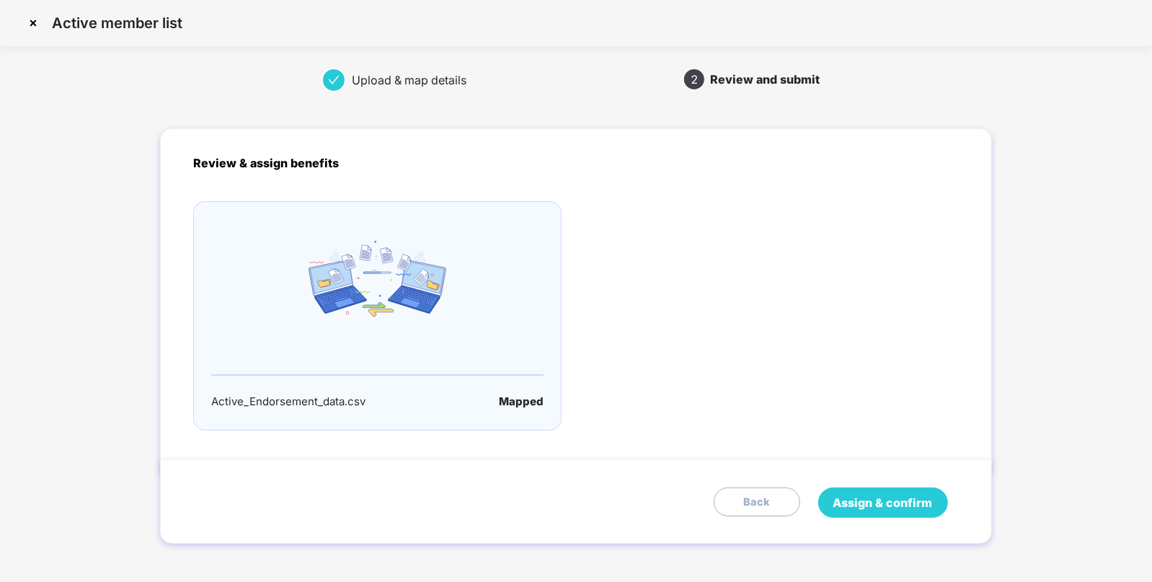
click at [860, 498] on span "Assign & confirm" at bounding box center [884, 503] width 100 height 18
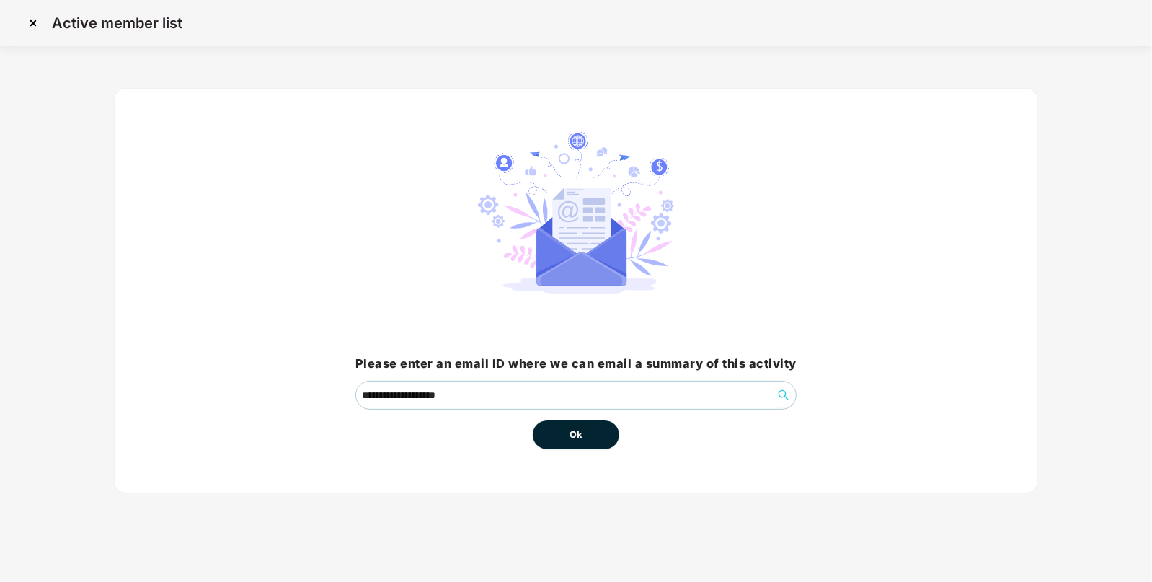
click at [606, 447] on button "Ok" at bounding box center [576, 434] width 87 height 29
click at [591, 441] on button "Ok" at bounding box center [576, 434] width 87 height 29
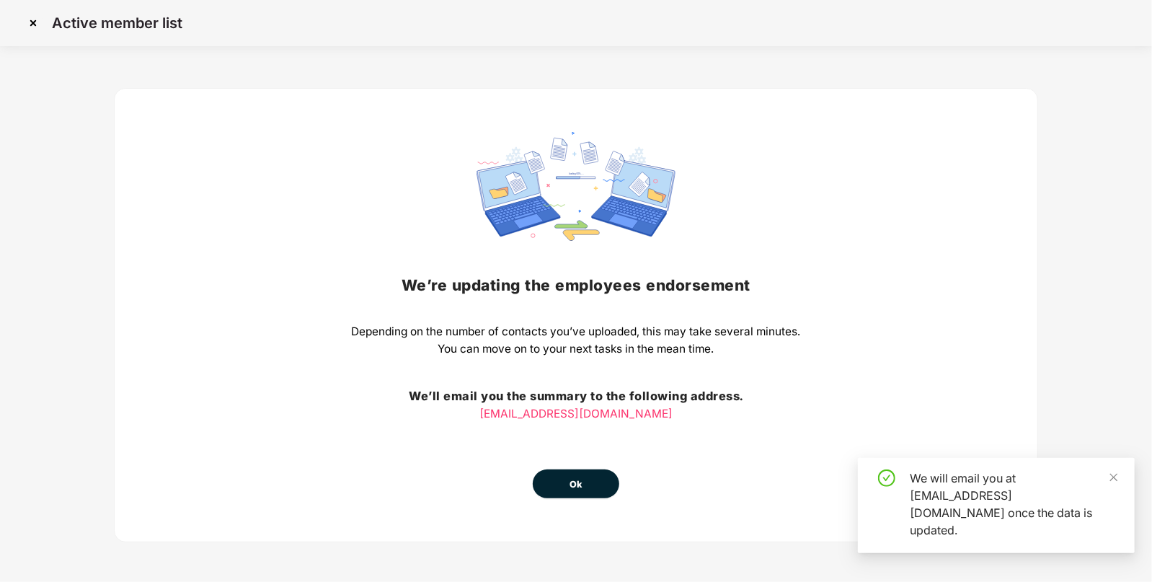
click at [586, 487] on button "Ok" at bounding box center [576, 483] width 87 height 29
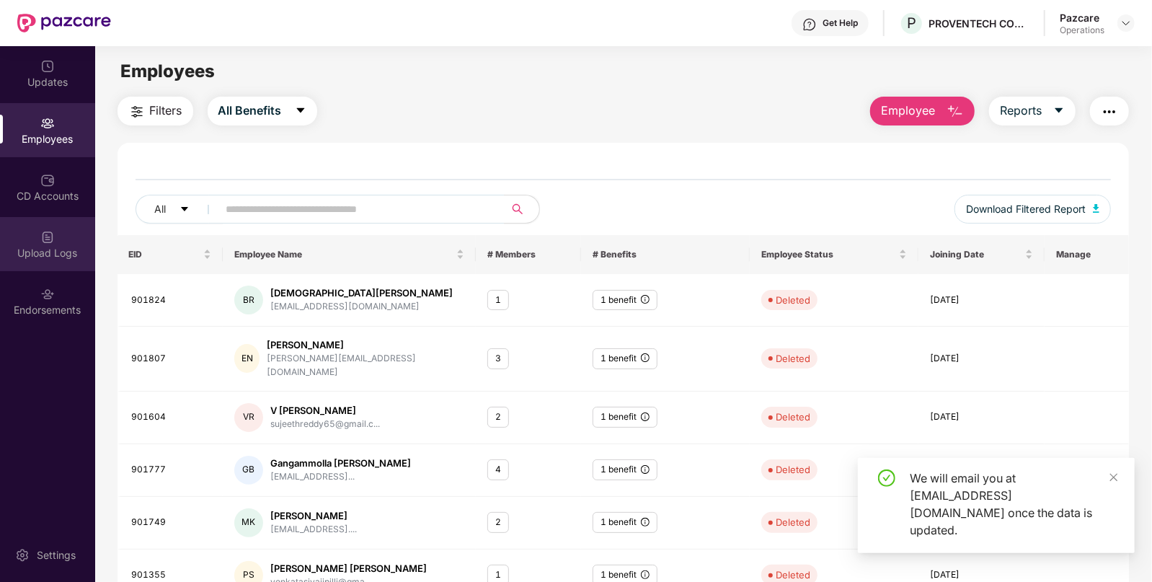
click at [66, 235] on div "Upload Logs" at bounding box center [47, 244] width 95 height 54
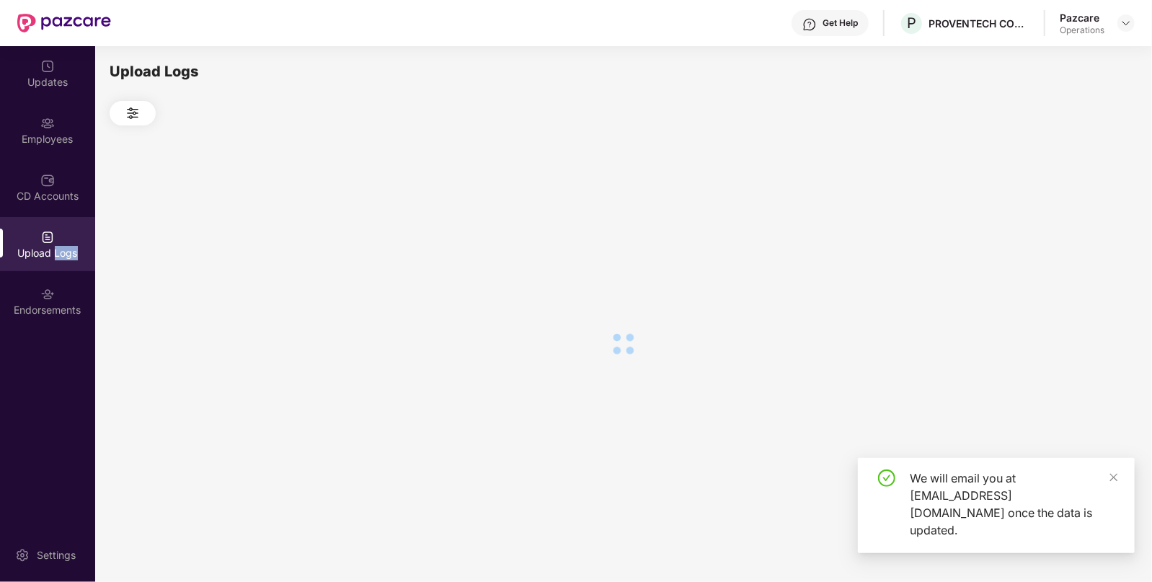
click at [66, 235] on div "Upload Logs" at bounding box center [47, 244] width 95 height 54
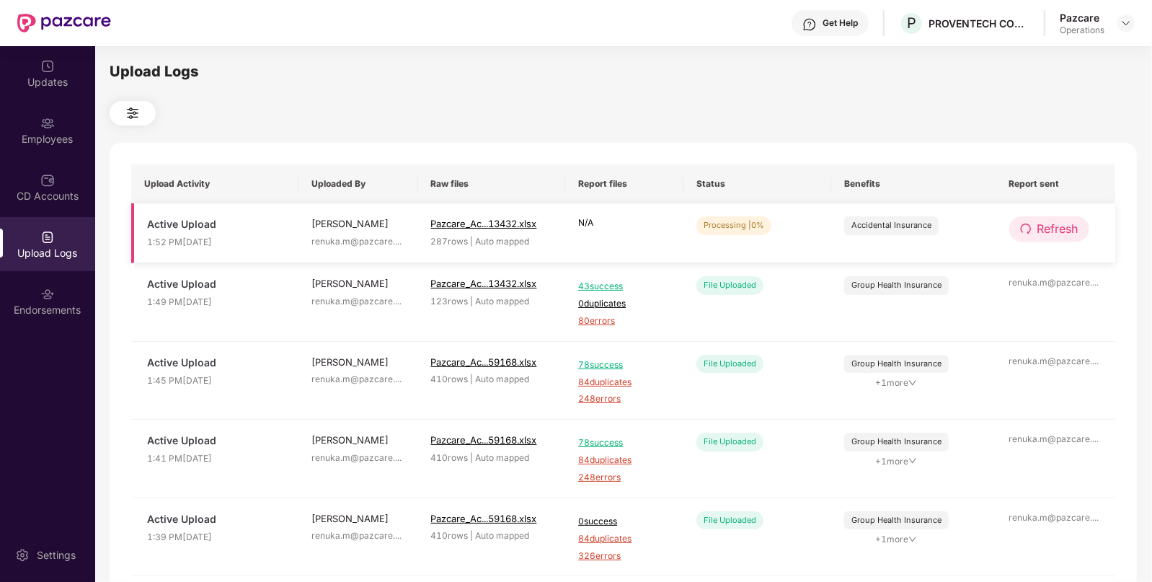
click at [1056, 227] on span "Refresh" at bounding box center [1058, 229] width 41 height 18
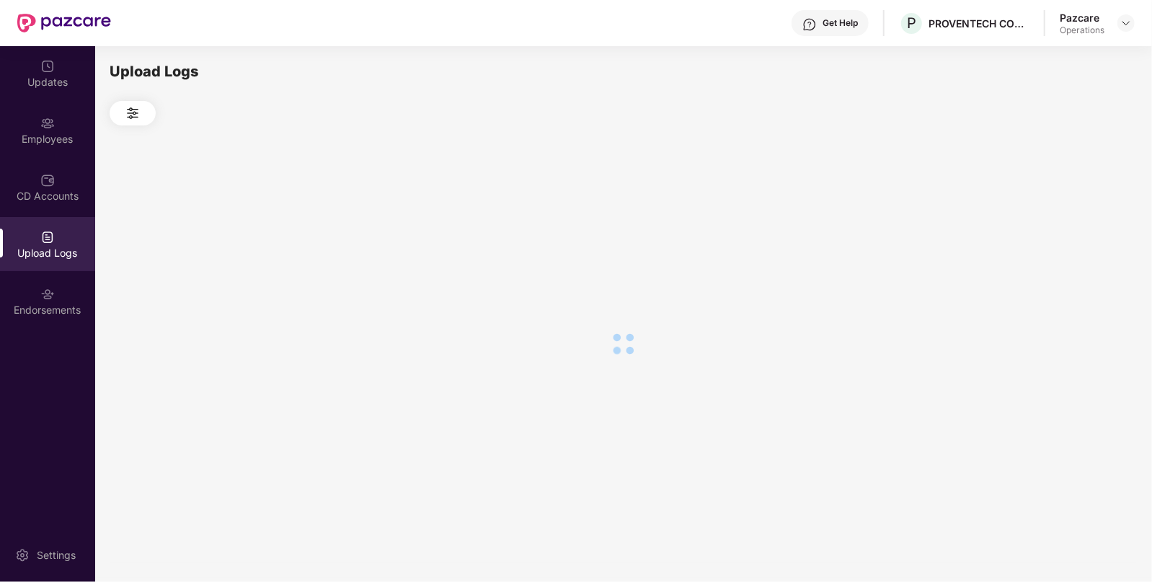
click at [1056, 227] on div at bounding box center [624, 343] width 1028 height 436
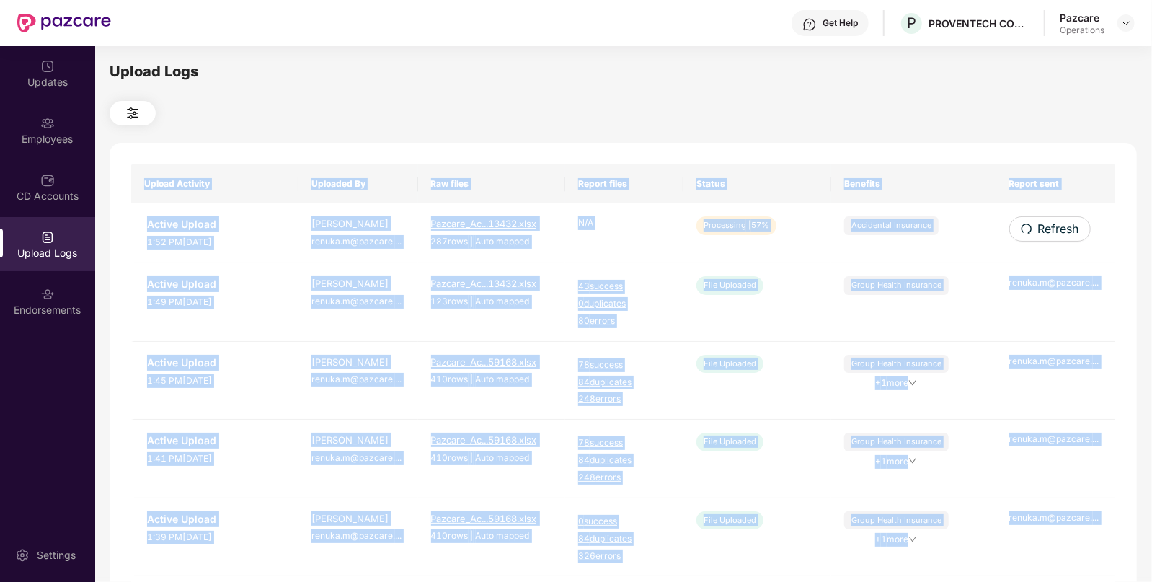
click at [1056, 227] on span "Refresh" at bounding box center [1058, 229] width 41 height 18
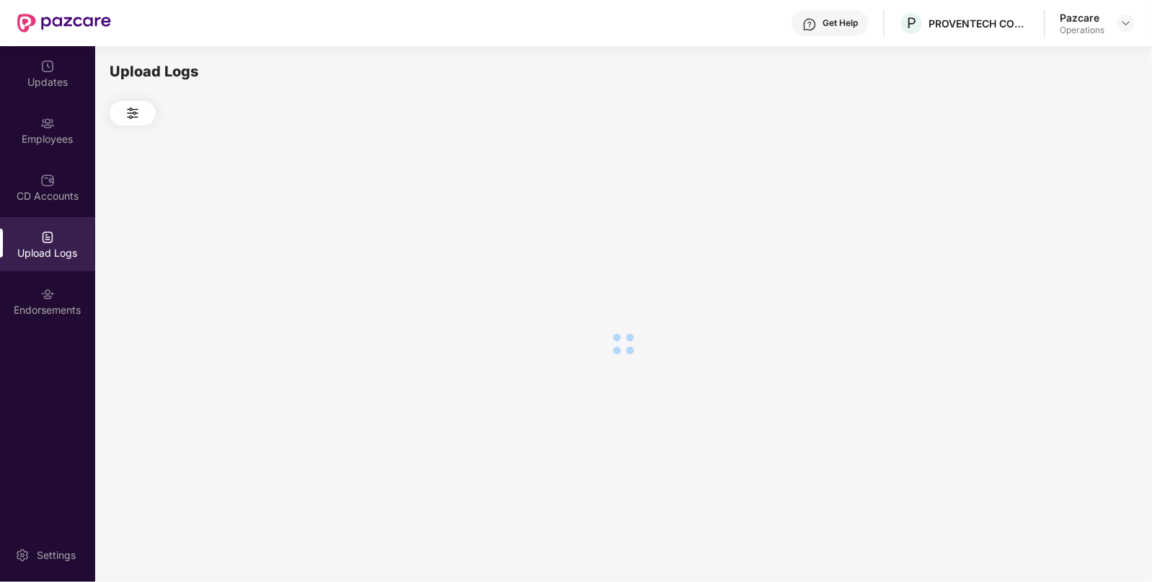
click at [1056, 227] on div at bounding box center [624, 343] width 1028 height 436
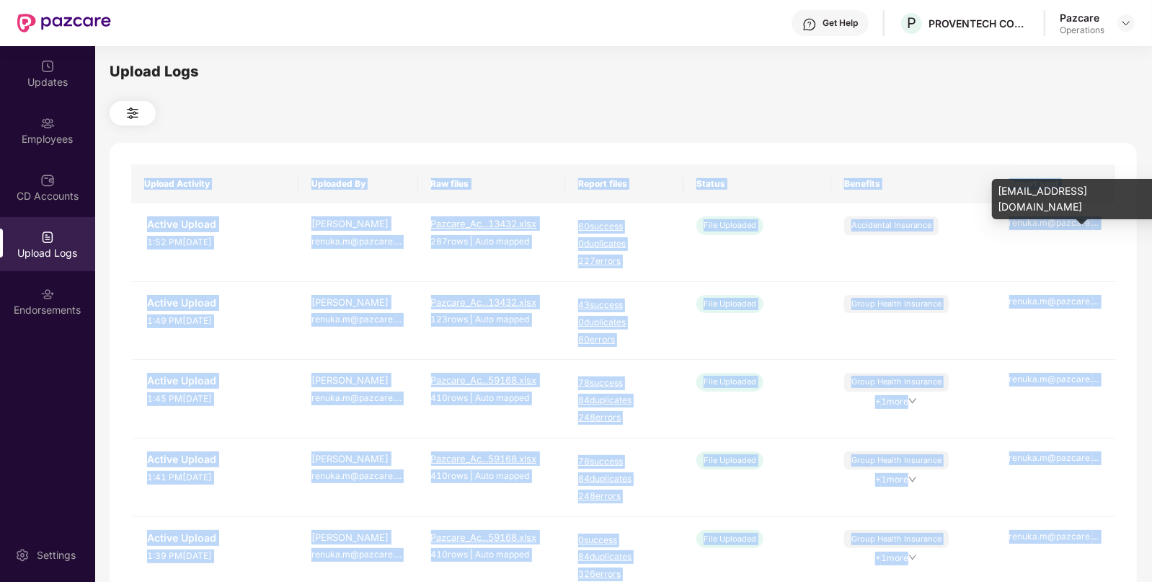
click at [1056, 227] on div "renuka.m@pazcare. ..." at bounding box center [1056, 223] width 94 height 14
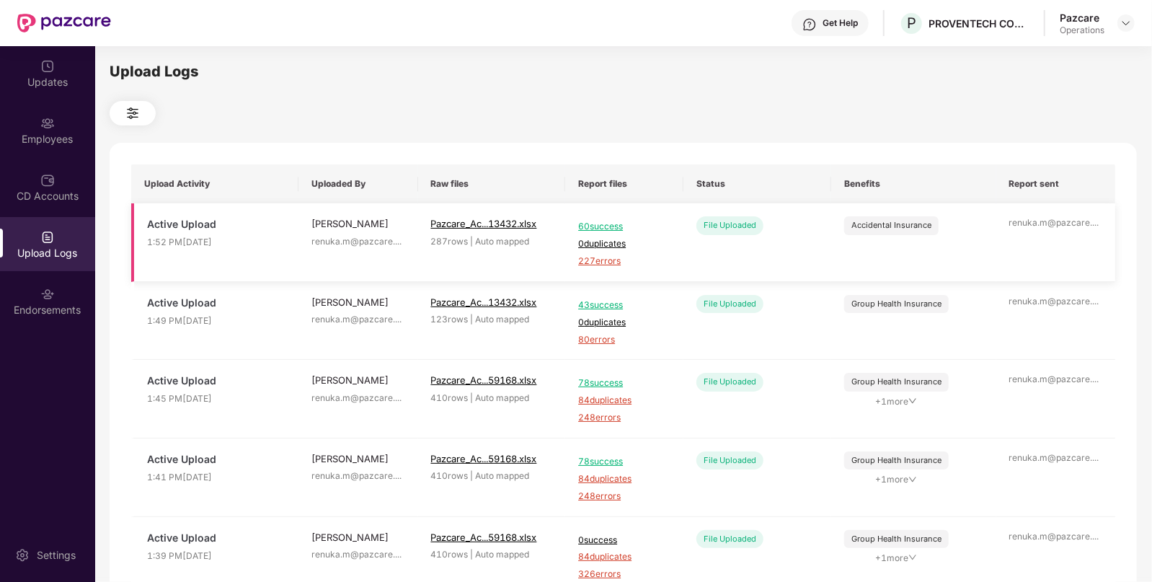
click at [597, 264] on span "227 errors" at bounding box center [624, 262] width 92 height 14
click at [1121, 24] on img at bounding box center [1127, 23] width 12 height 12
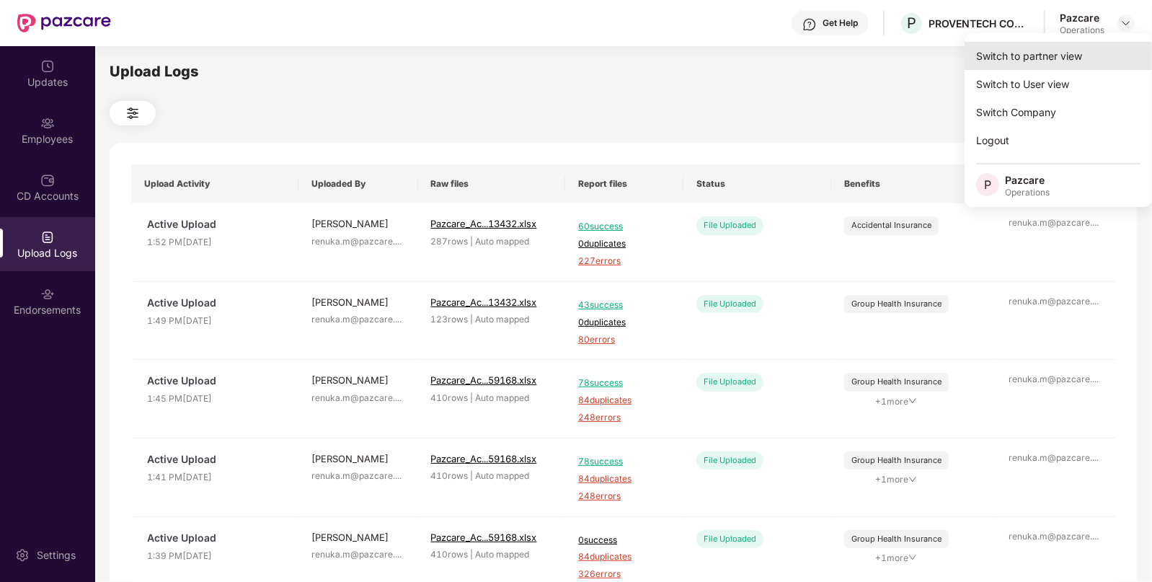
click at [1051, 58] on div "Switch to partner view" at bounding box center [1058, 56] width 187 height 28
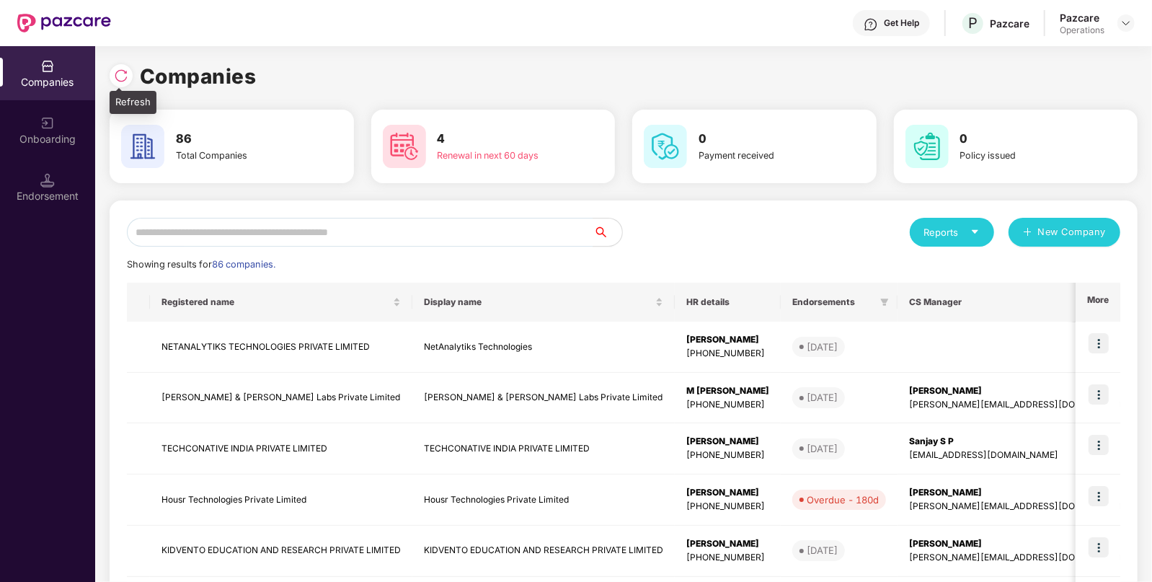
click at [125, 75] on img at bounding box center [121, 76] width 14 height 14
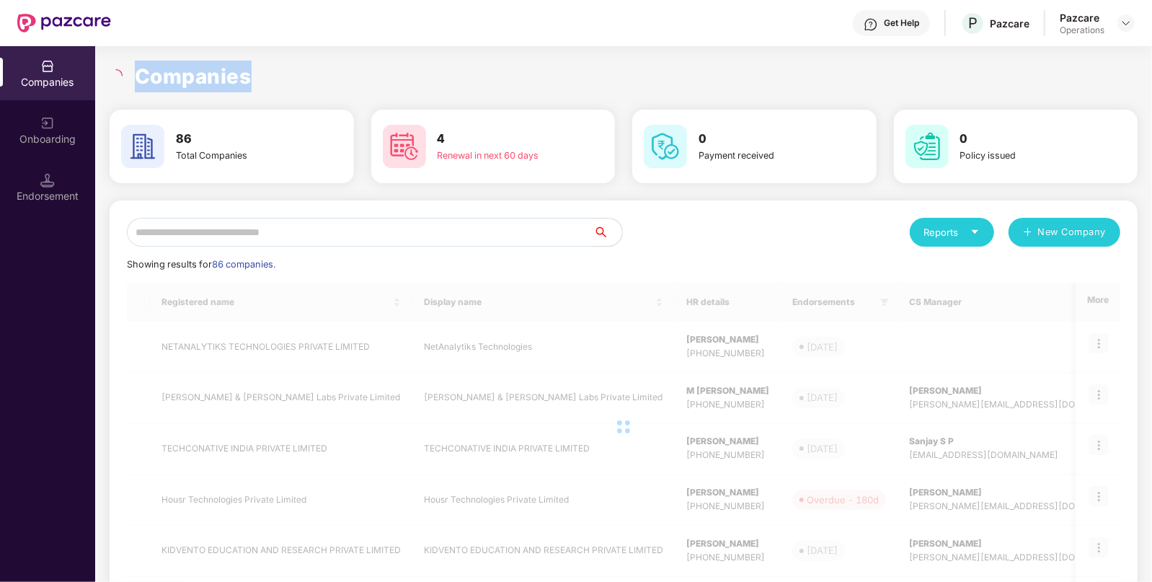
click at [125, 75] on div at bounding box center [118, 75] width 17 height 13
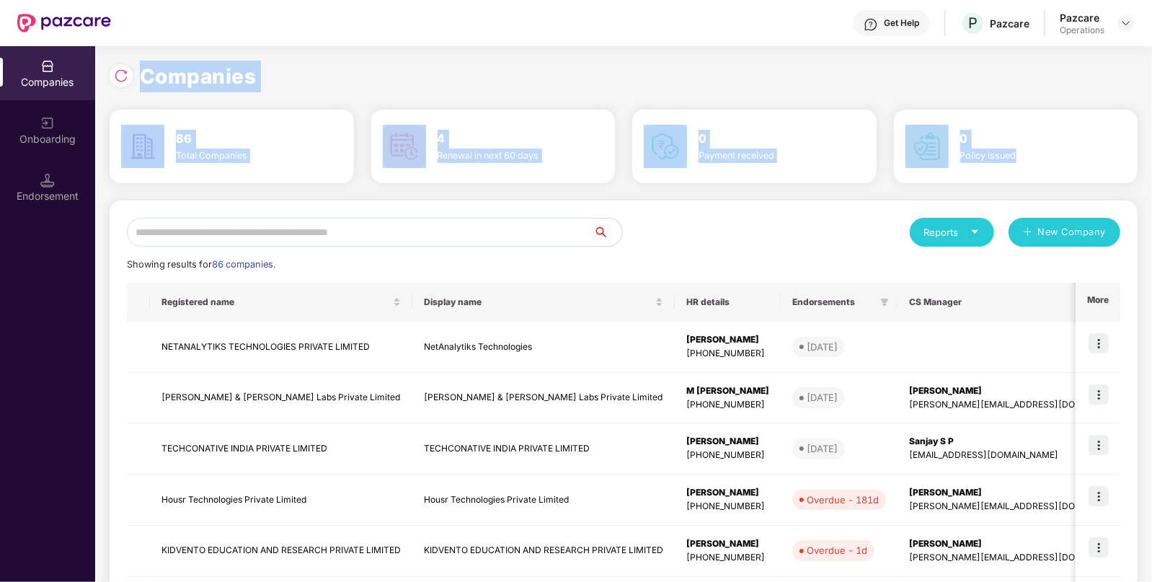
drag, startPoint x: 125, startPoint y: 75, endPoint x: 267, endPoint y: 228, distance: 208.2
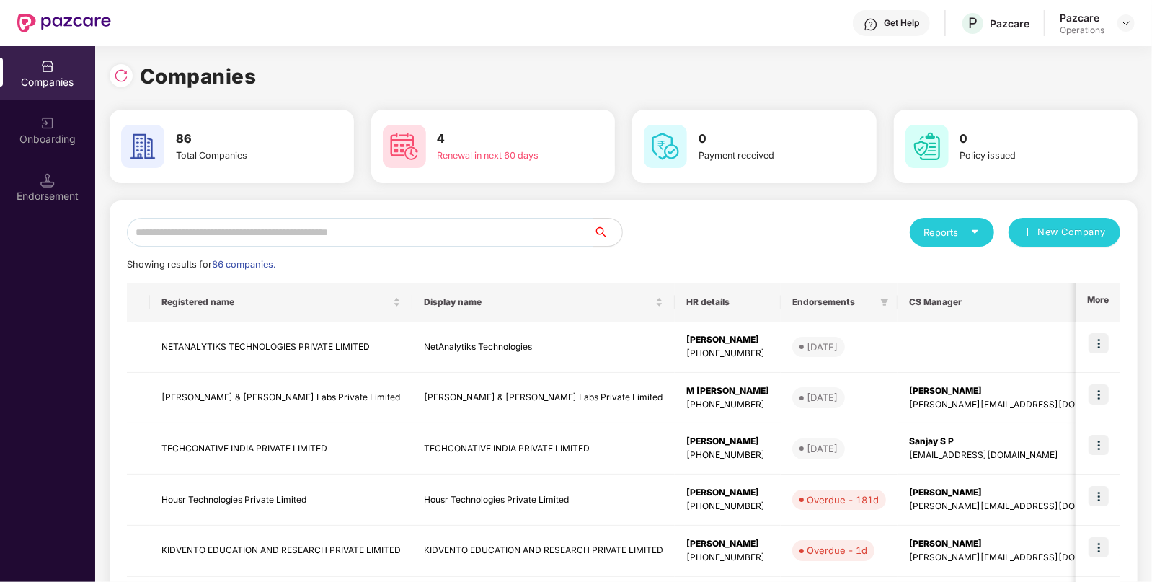
click at [267, 228] on input "text" at bounding box center [360, 232] width 467 height 29
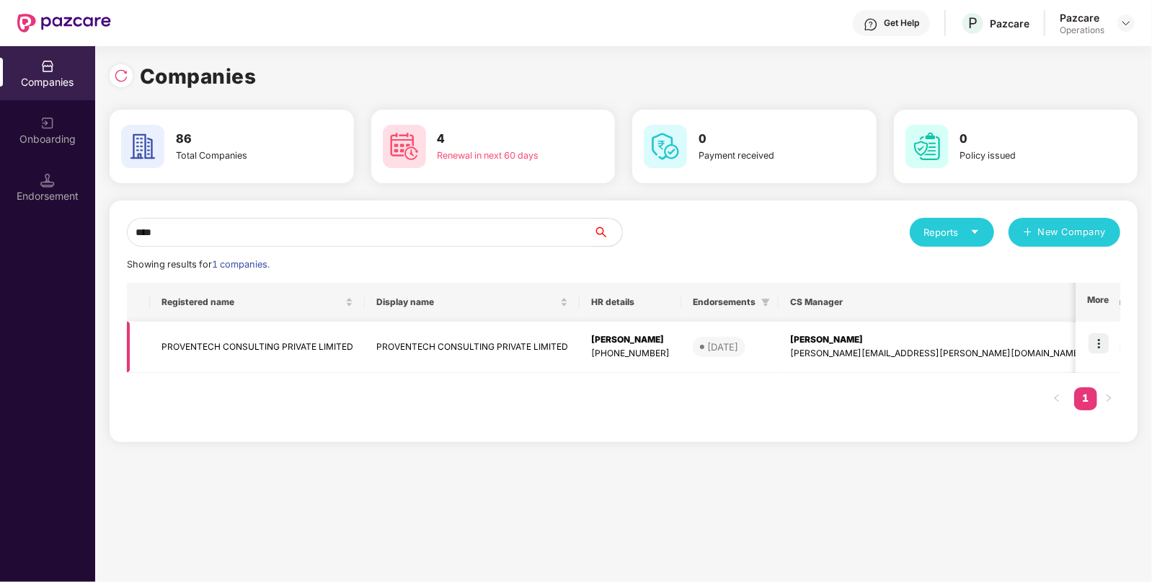
type input "****"
click at [1106, 337] on img at bounding box center [1099, 343] width 20 height 20
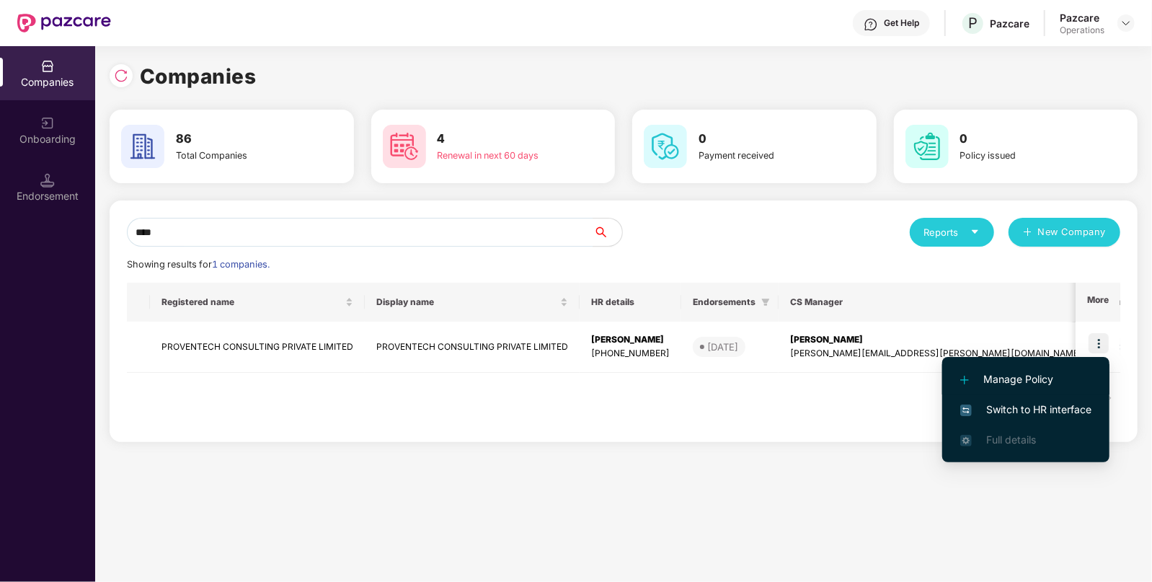
click at [1010, 376] on span "Manage Policy" at bounding box center [1025, 379] width 131 height 16
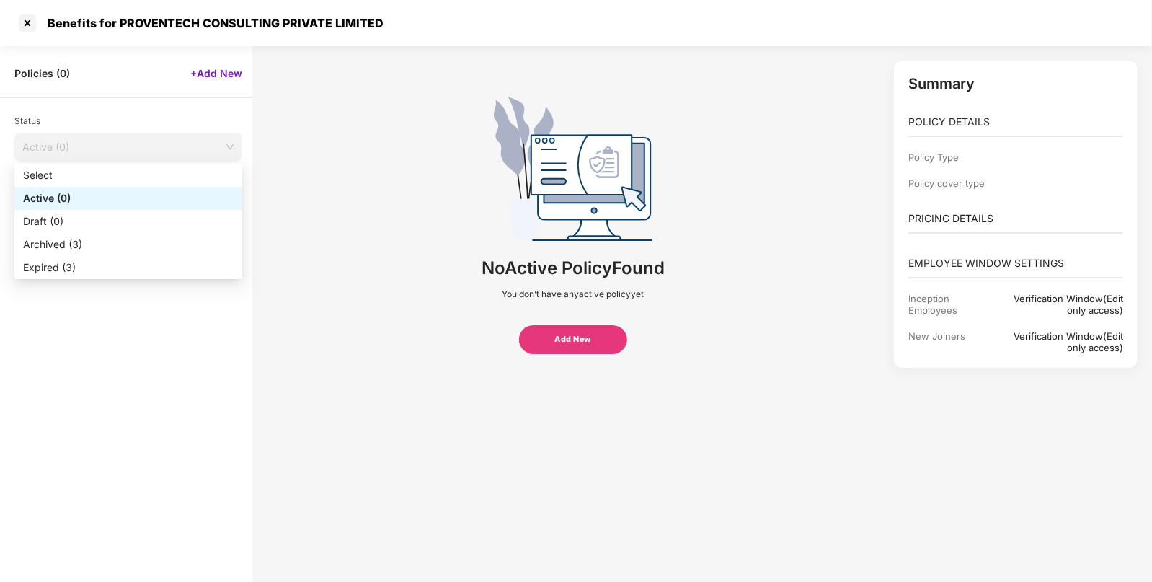
click at [109, 140] on span "Active (0)" at bounding box center [128, 147] width 212 height 22
click at [72, 257] on div "Expired (3)" at bounding box center [128, 267] width 228 height 23
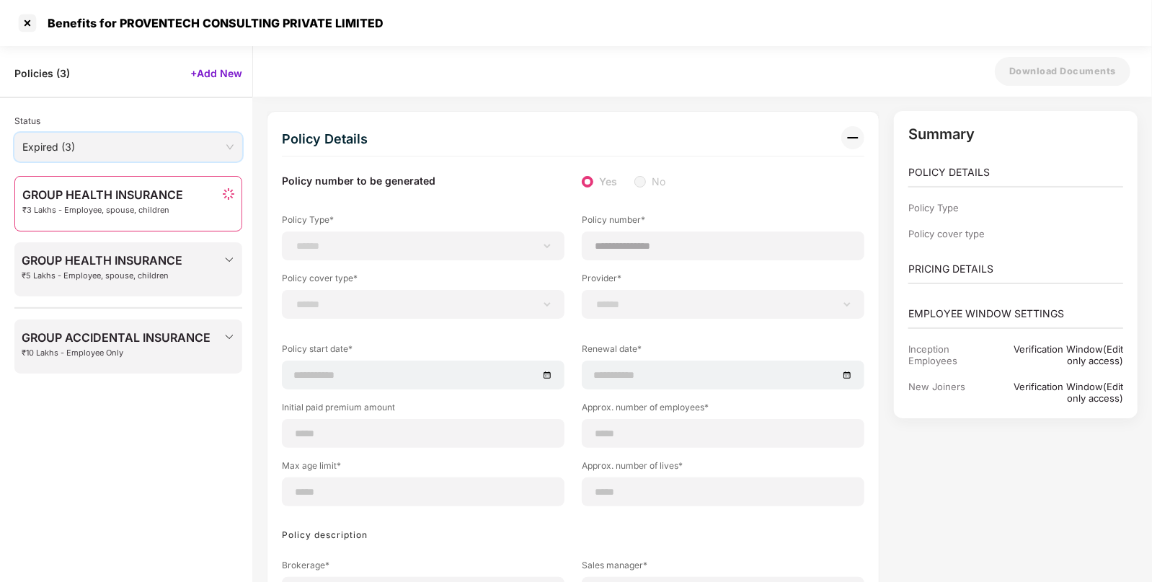
select select "**********"
select select "*"
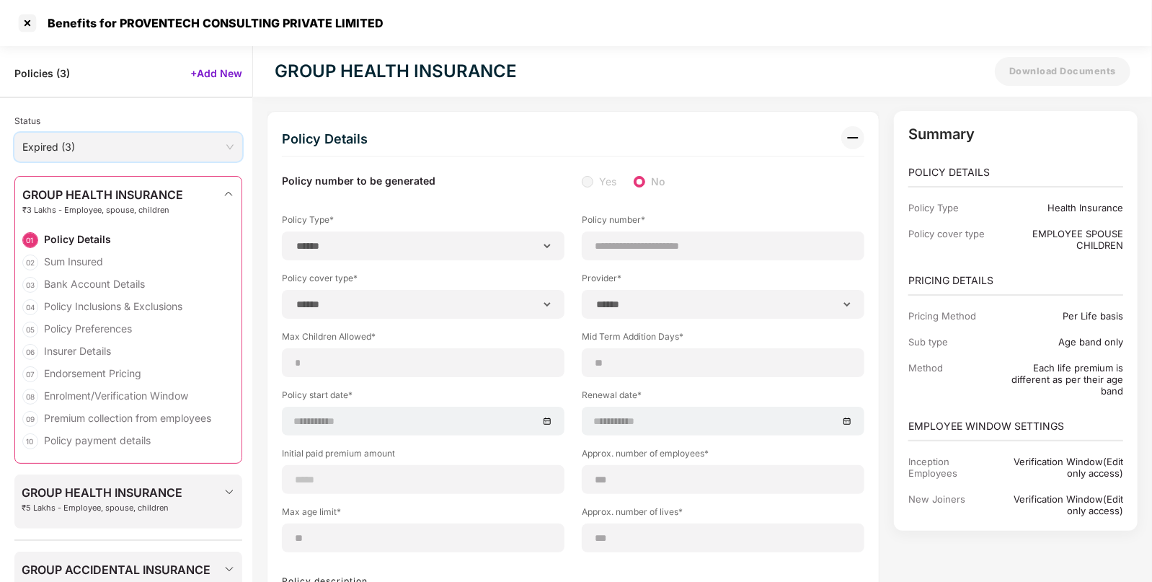
select select "**********"
type input "**********"
select select "**********"
type input "**********"
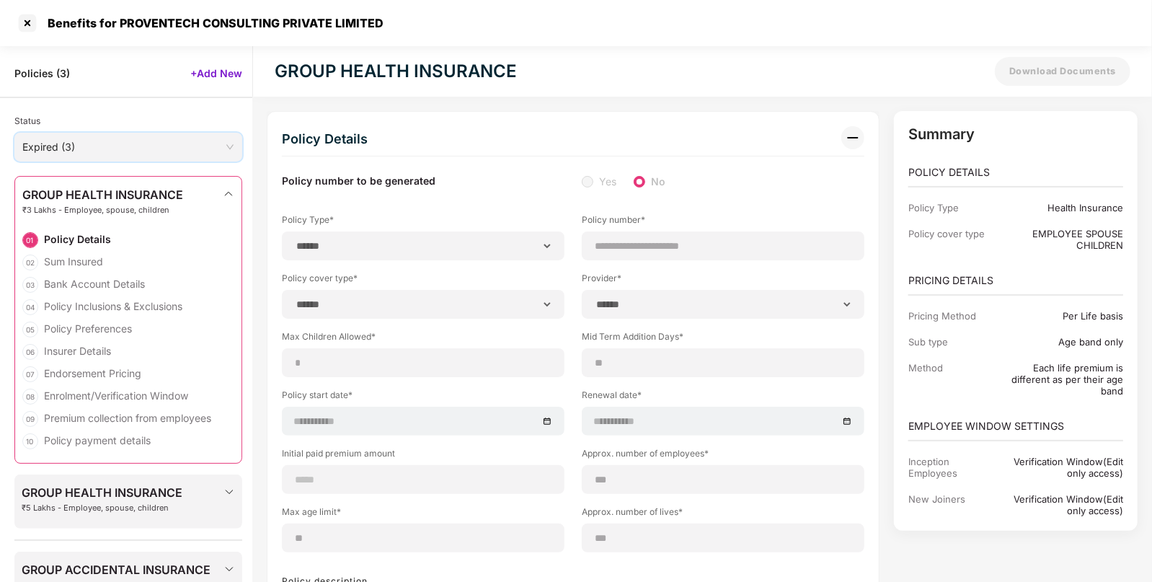
type input "***"
type input "**"
type input "***"
type input "********"
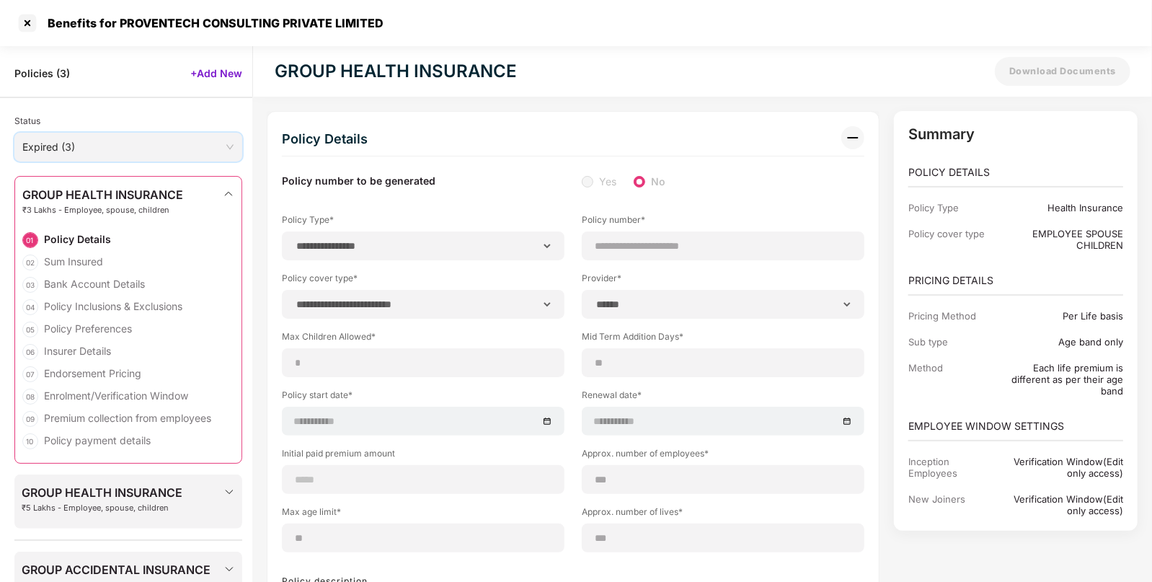
select select "*****"
type input "******"
type input "**********"
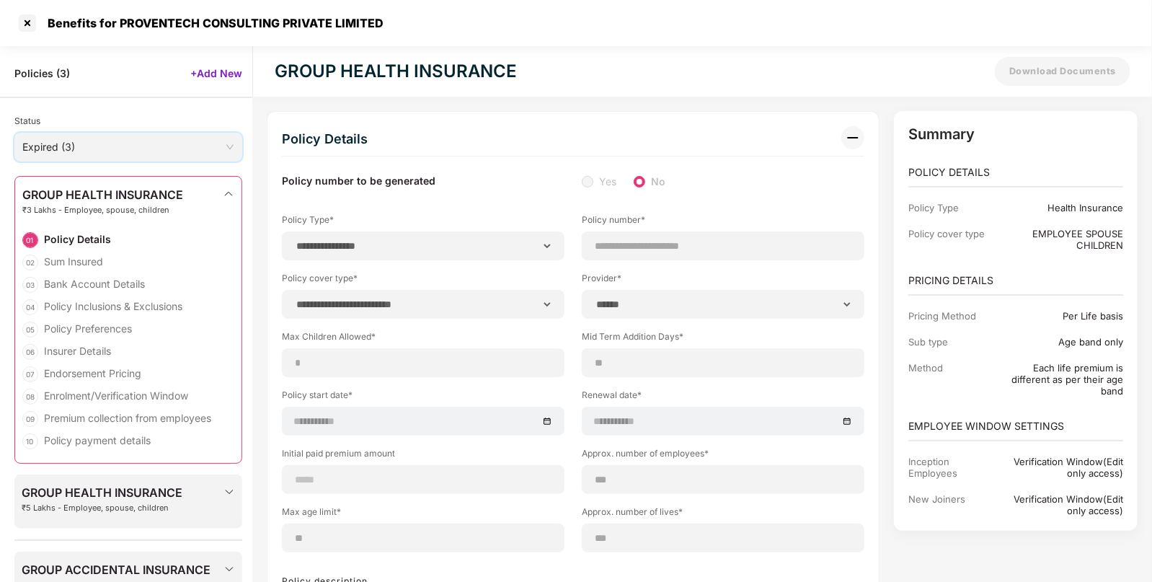
select select "******"
type input "********"
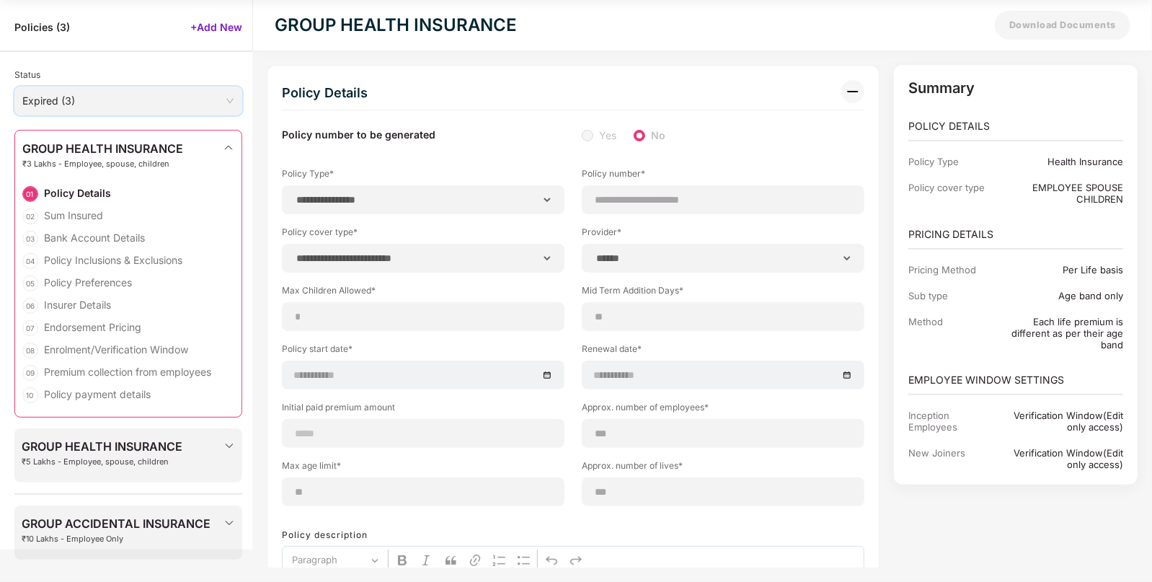
select select "********"
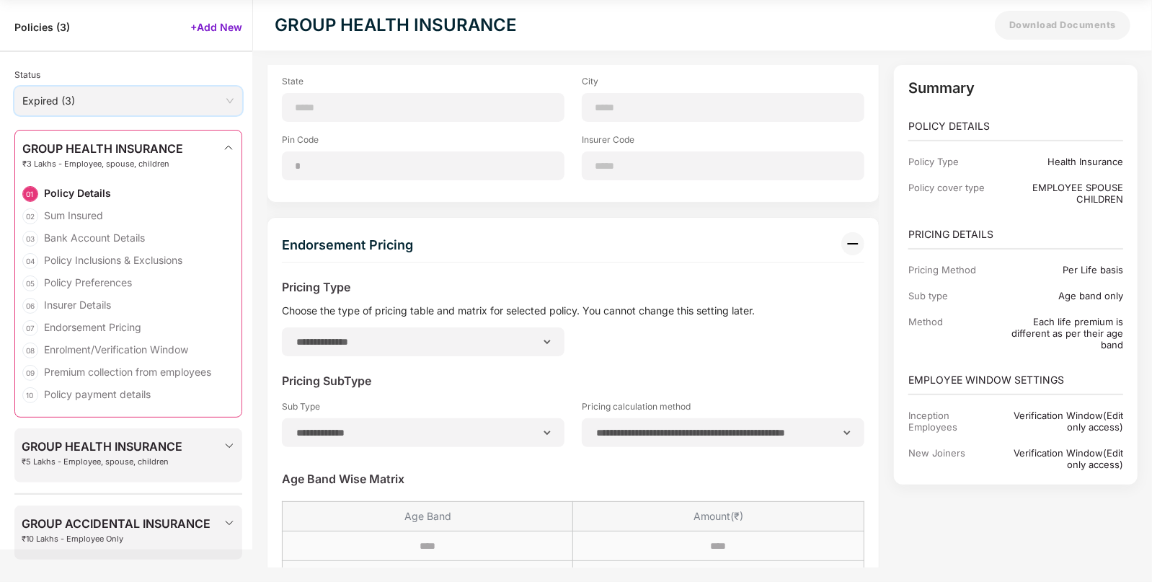
scroll to position [4035, 0]
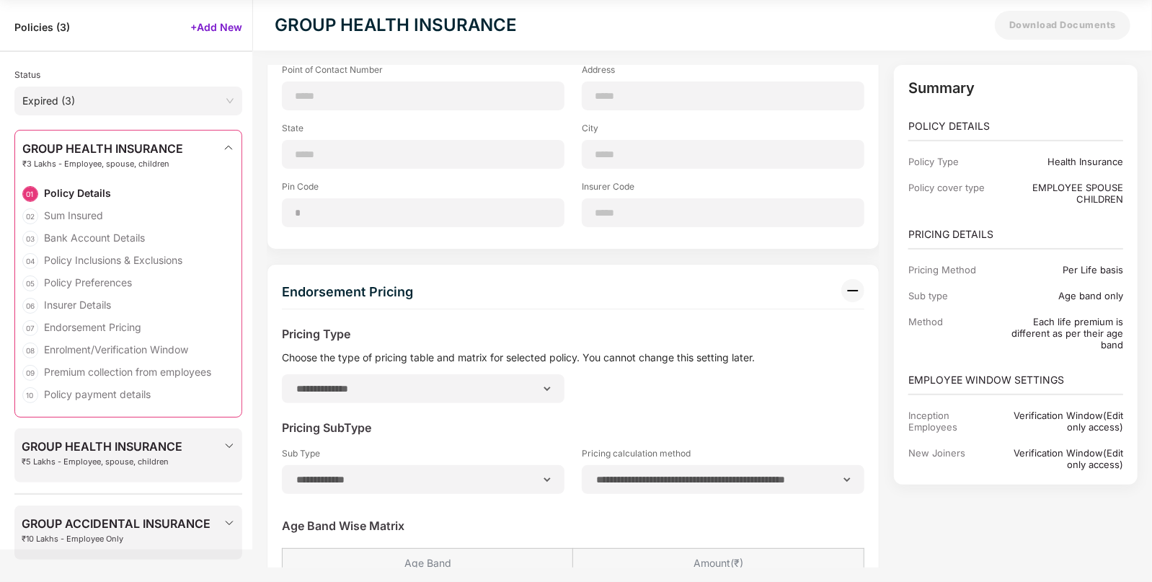
click at [173, 462] on span "₹5 Lakhs - Employee, spouse, children" at bounding box center [102, 461] width 161 height 9
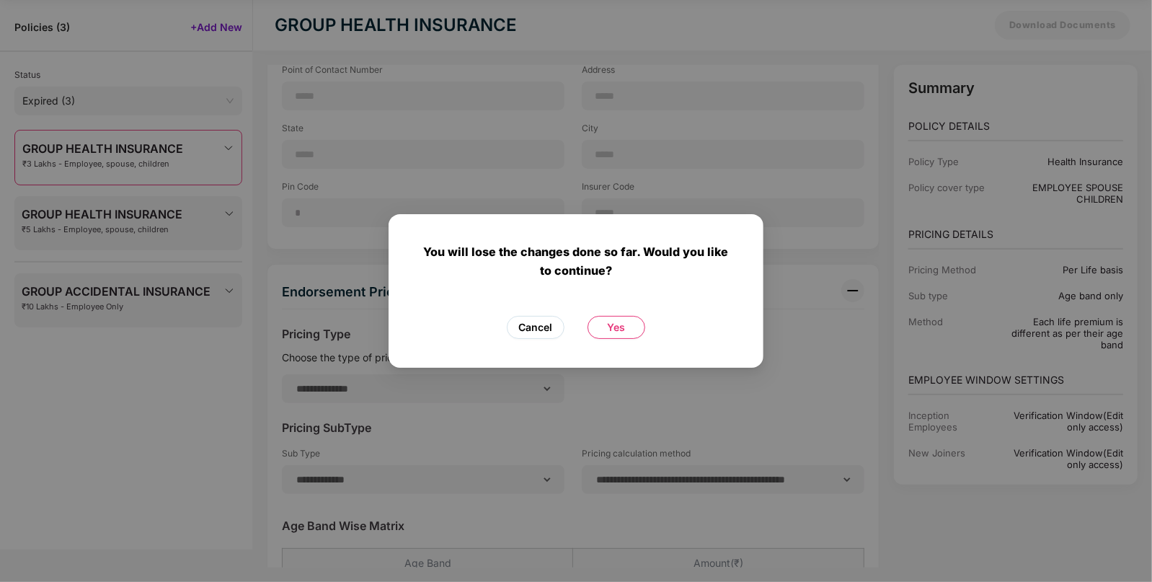
click at [536, 328] on span "Cancel" at bounding box center [536, 327] width 34 height 16
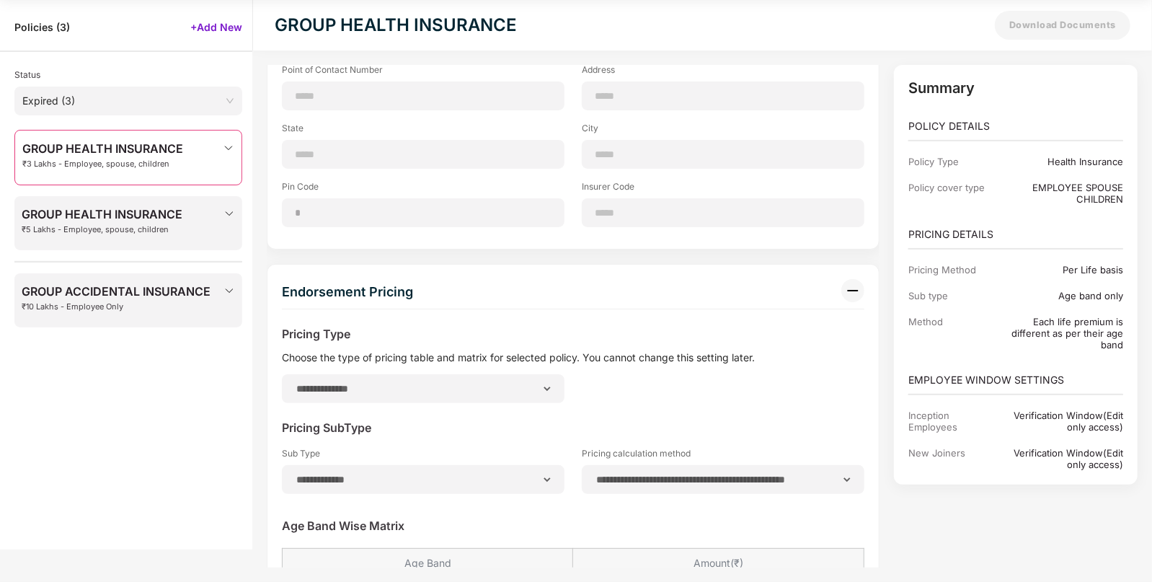
click at [227, 218] on img at bounding box center [230, 214] width 12 height 12
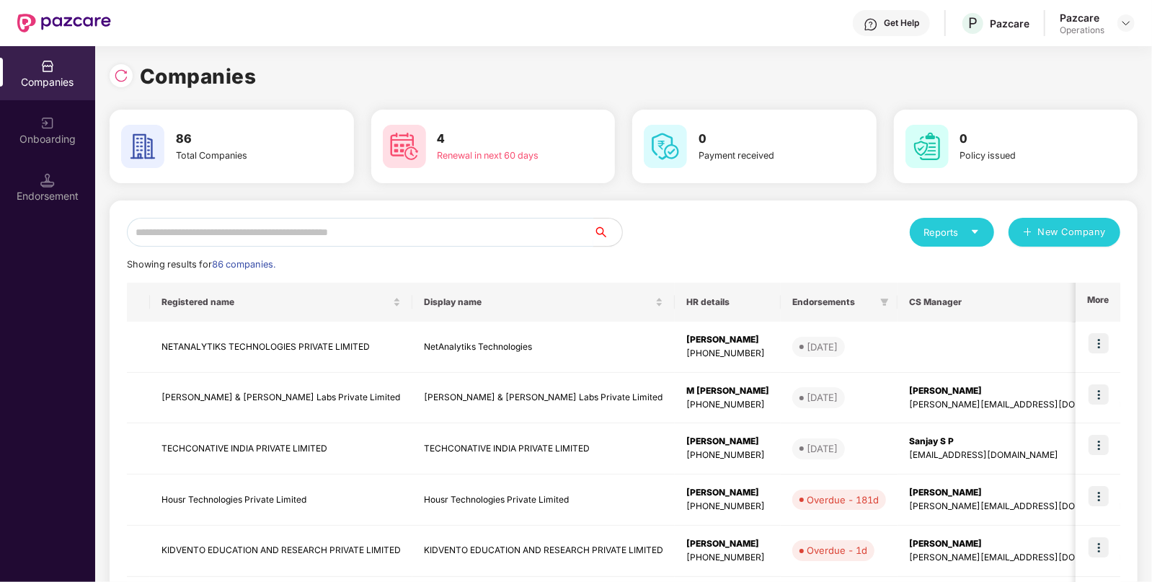
click at [461, 229] on input "text" at bounding box center [360, 232] width 467 height 29
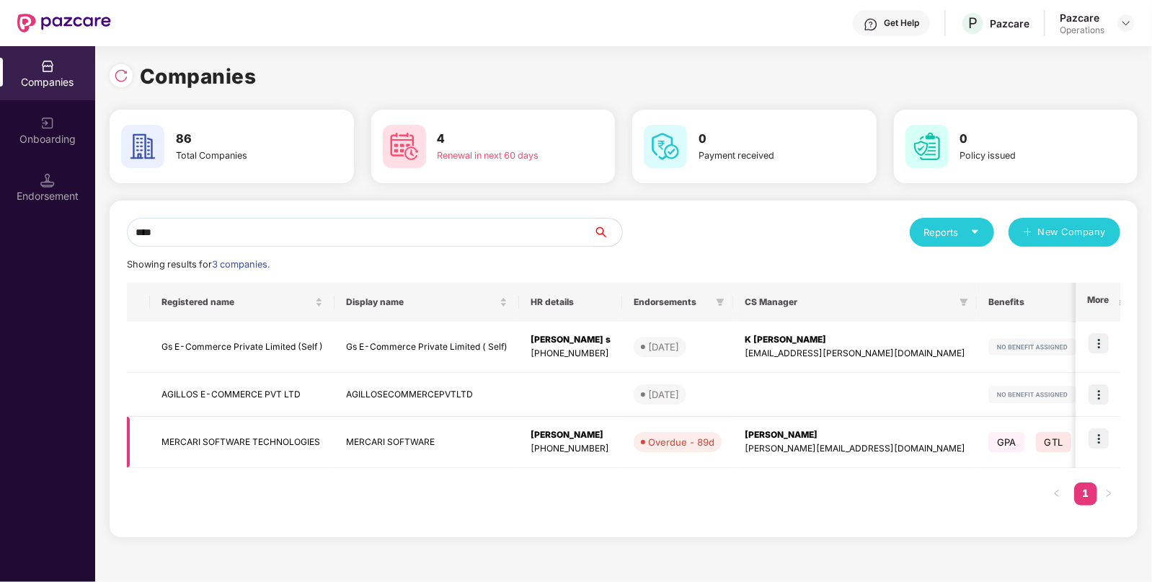
type input "****"
click at [1099, 434] on img at bounding box center [1099, 438] width 20 height 20
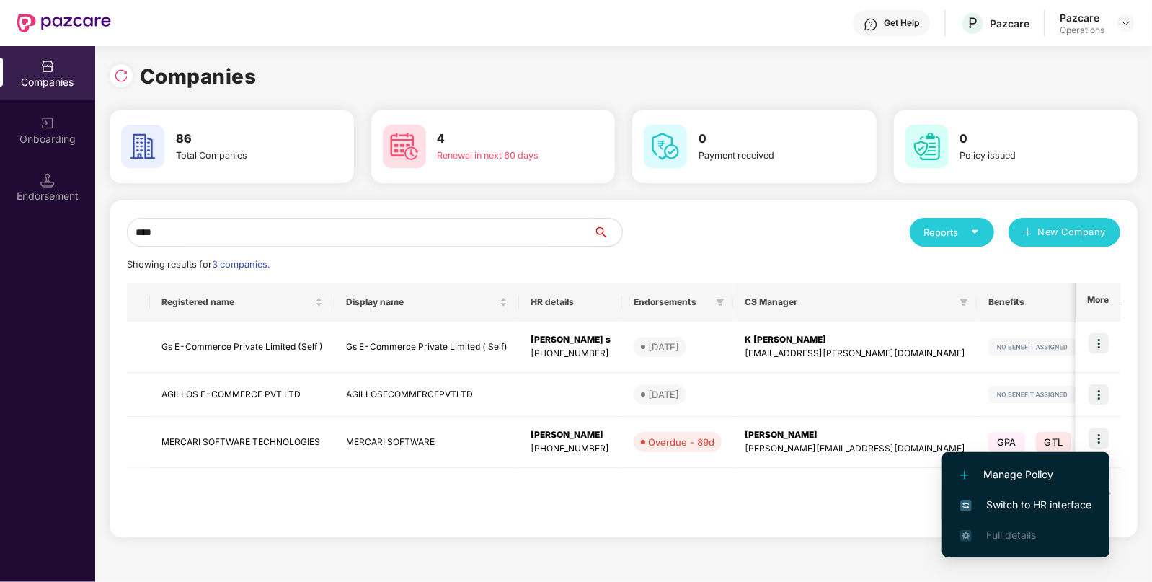
click at [1002, 500] on span "Switch to HR interface" at bounding box center [1025, 505] width 131 height 16
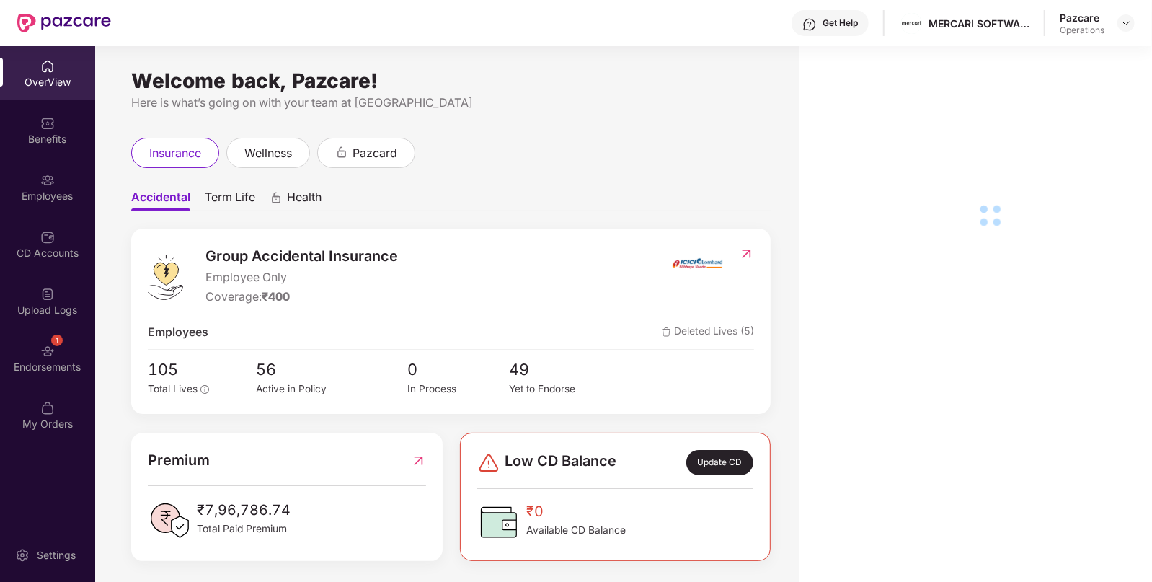
click at [86, 368] on div "Endorsements" at bounding box center [47, 367] width 95 height 14
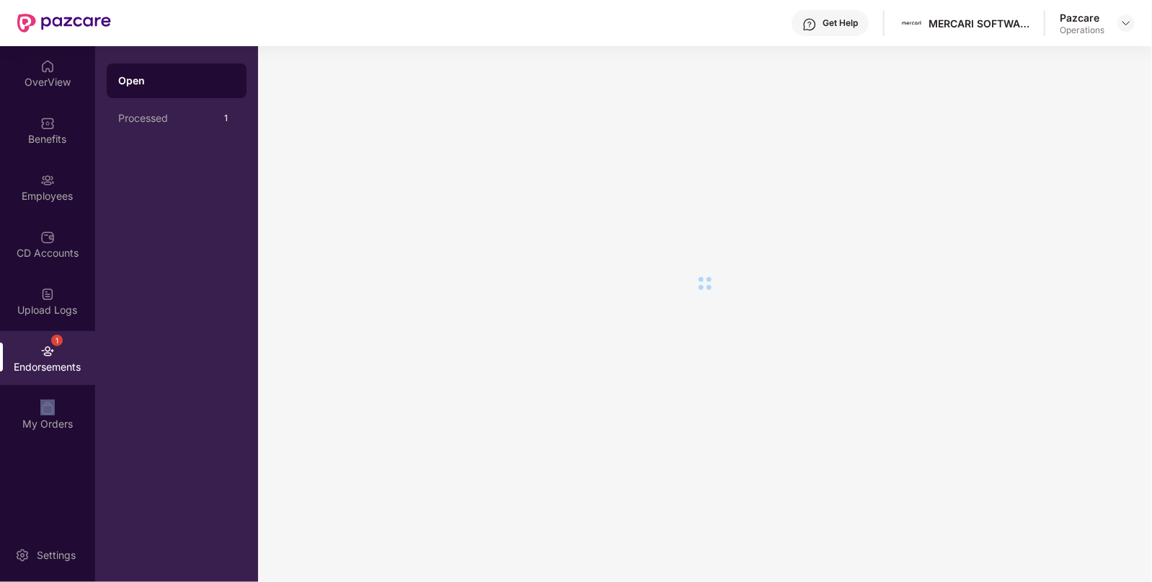
click at [86, 368] on div "Endorsements" at bounding box center [47, 367] width 95 height 14
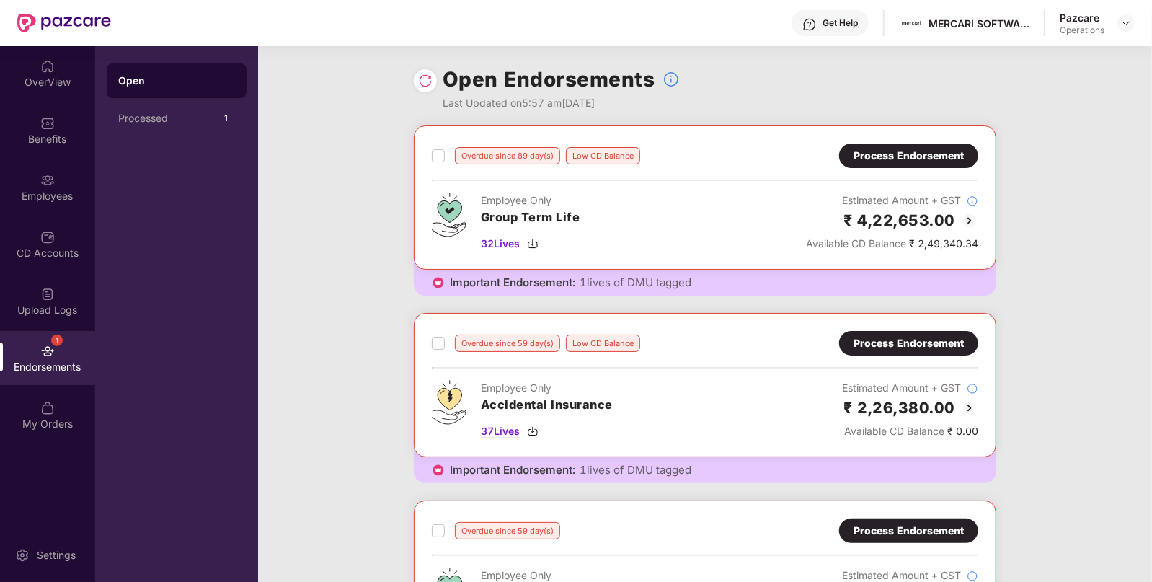
click at [534, 425] on img at bounding box center [533, 431] width 12 height 12
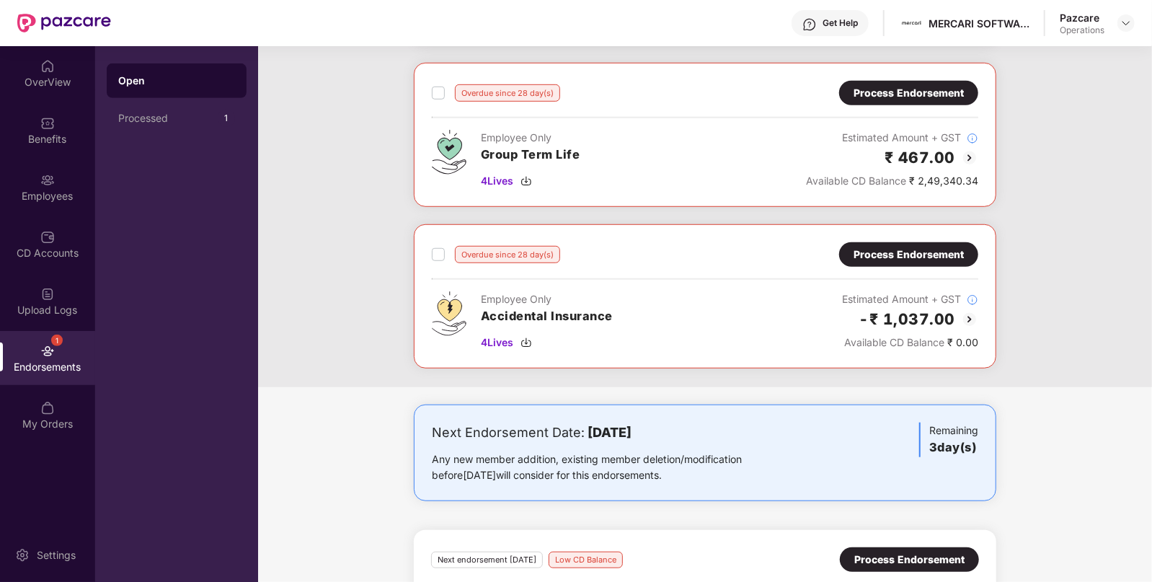
scroll to position [600, 0]
click at [526, 336] on img at bounding box center [527, 342] width 12 height 12
